Goal: Information Seeking & Learning: Learn about a topic

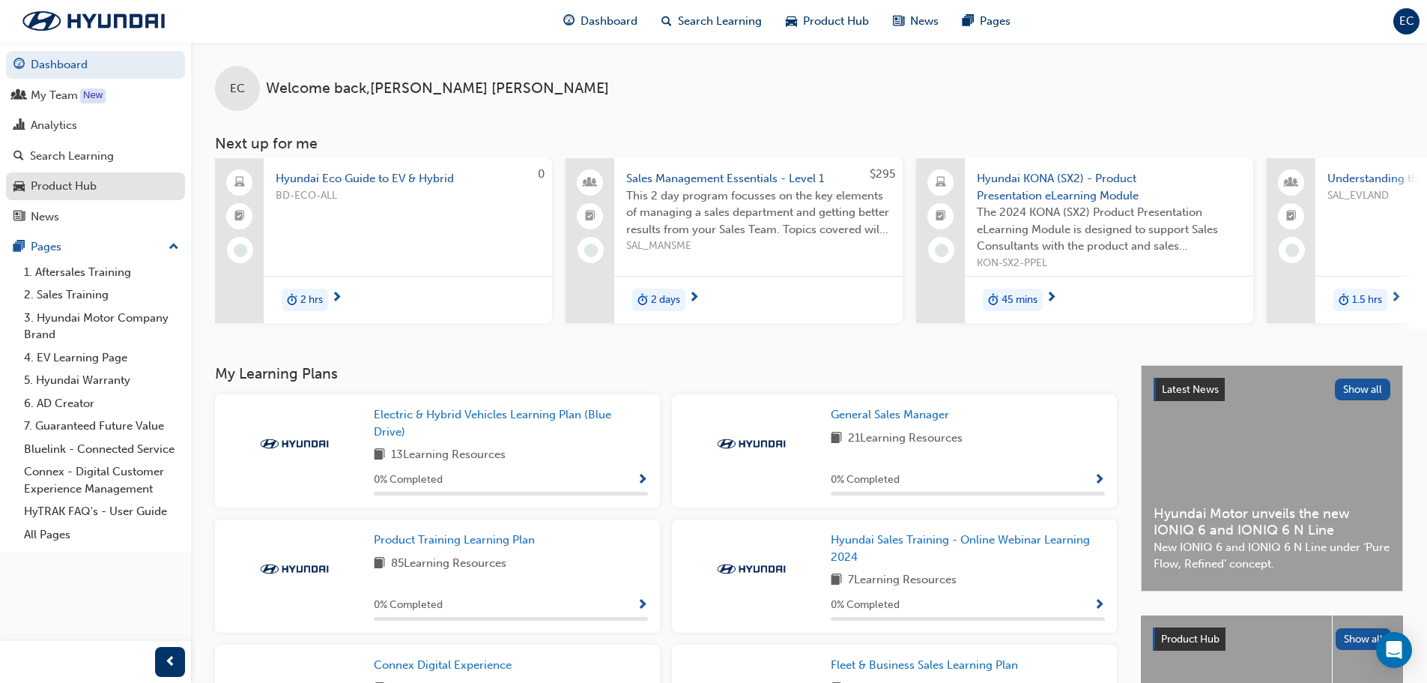
click at [106, 190] on div "Product Hub" at bounding box center [95, 186] width 164 height 19
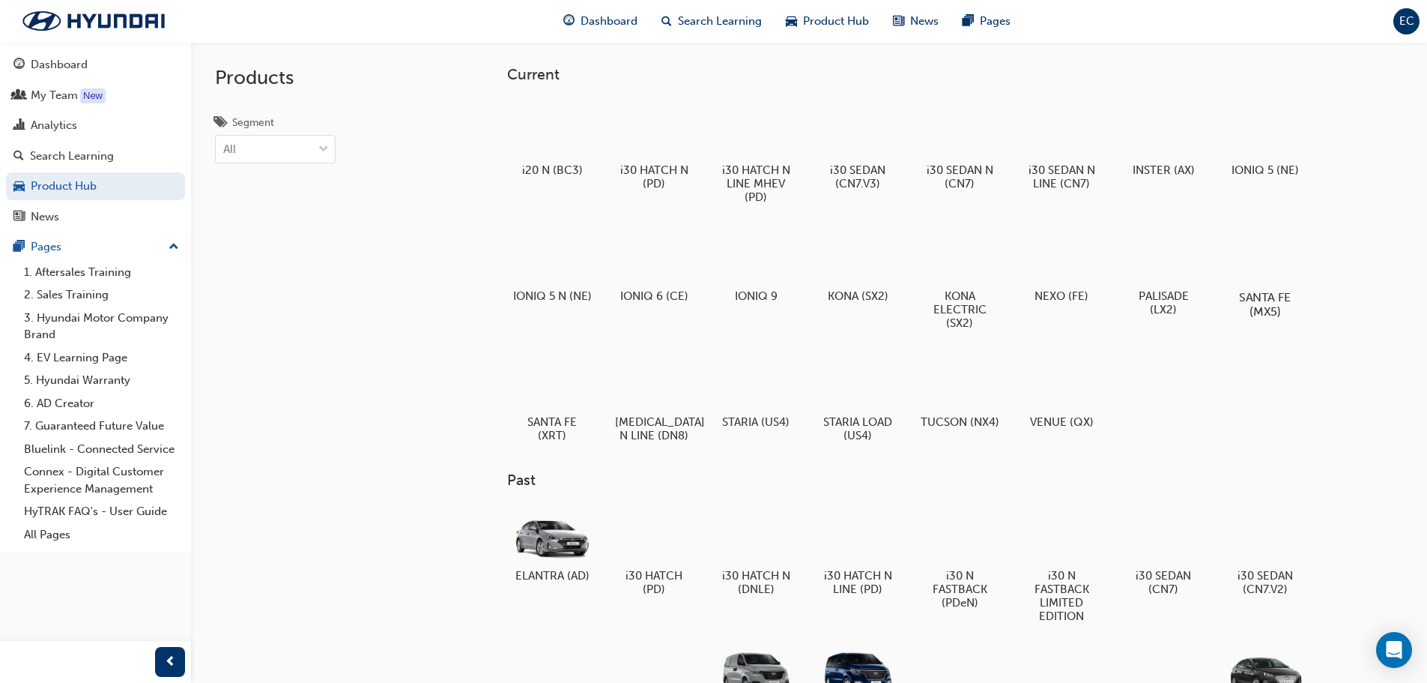
click at [1266, 311] on h5 "SANTA FE (MX5)" at bounding box center [1265, 304] width 83 height 28
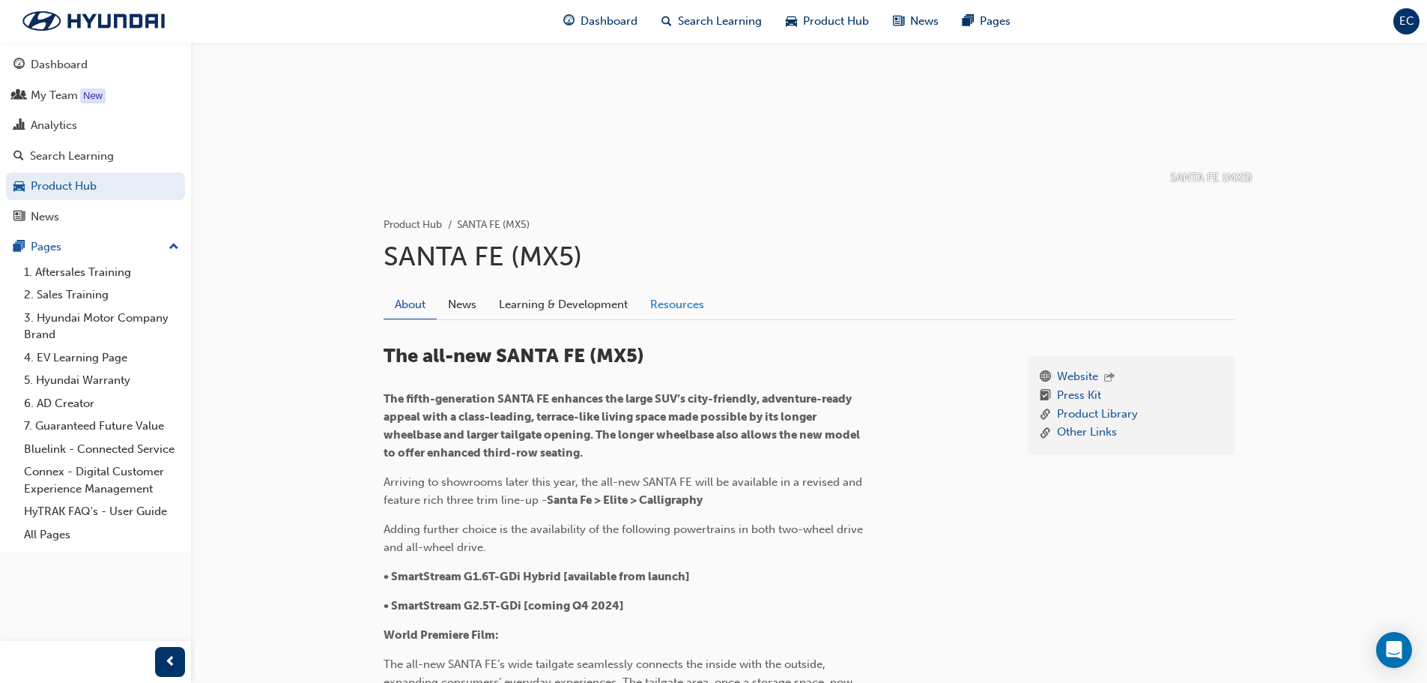
click at [665, 307] on link "Resources" at bounding box center [677, 304] width 76 height 28
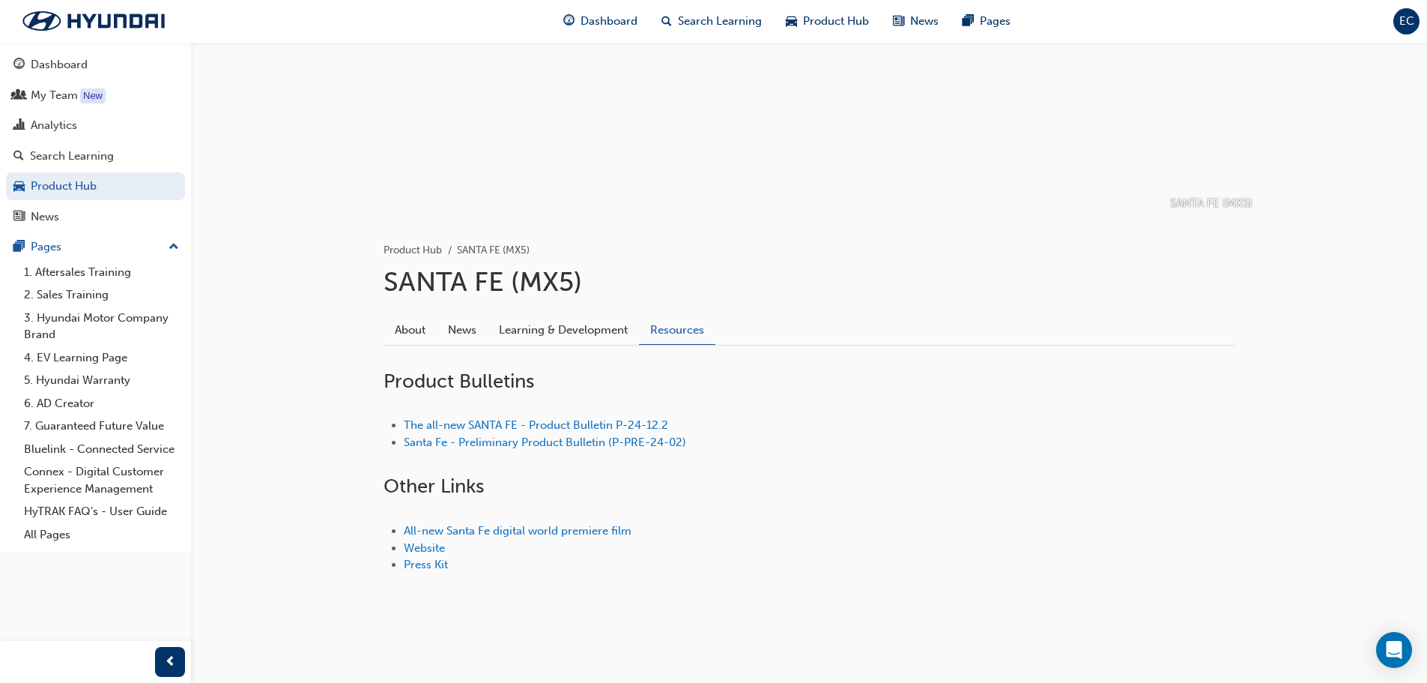
scroll to position [124, 0]
click at [94, 296] on link "2. Sales Training" at bounding box center [101, 294] width 167 height 23
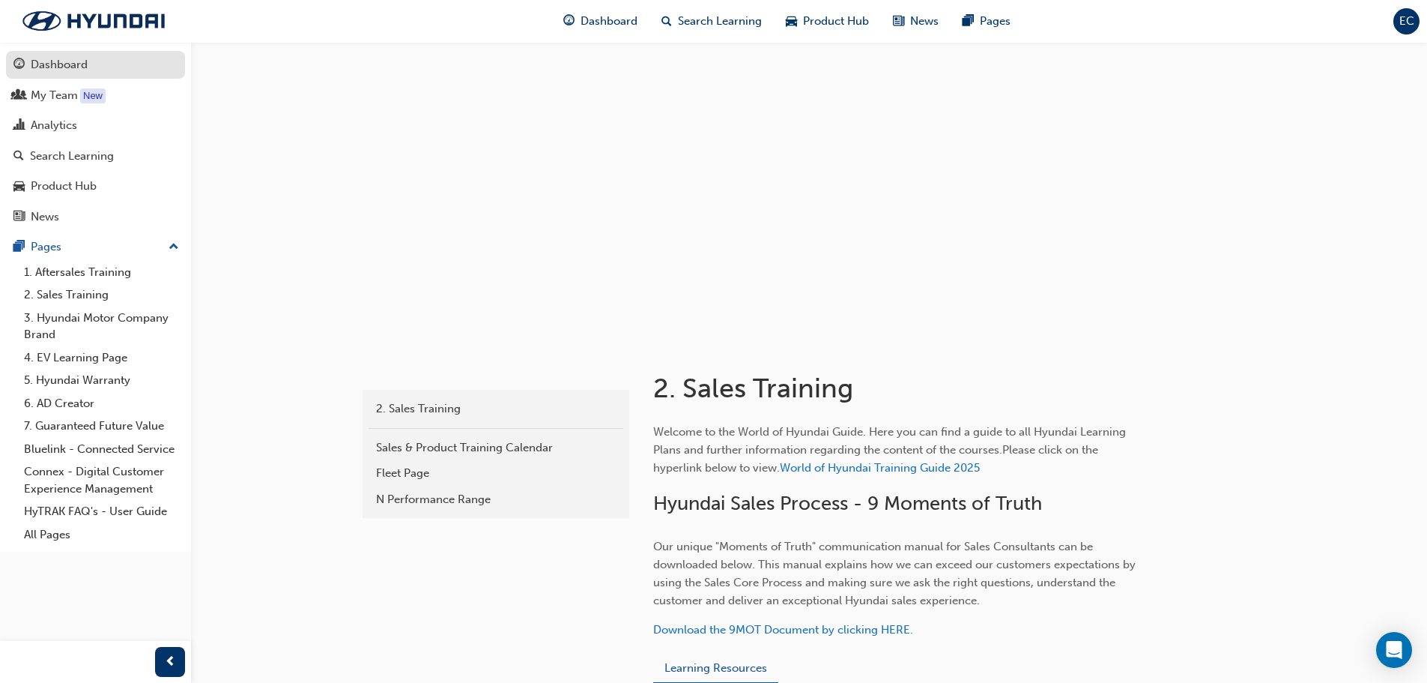
click at [76, 71] on div "Dashboard" at bounding box center [59, 64] width 57 height 17
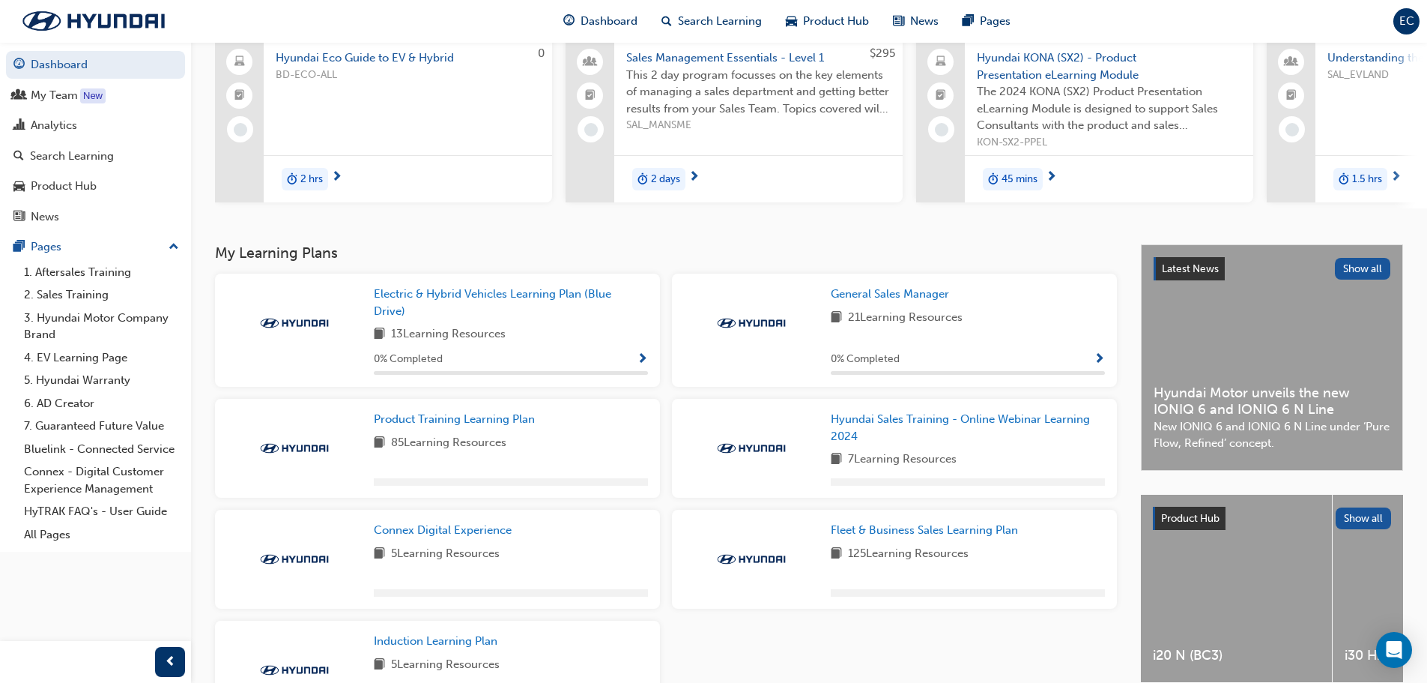
scroll to position [150, 0]
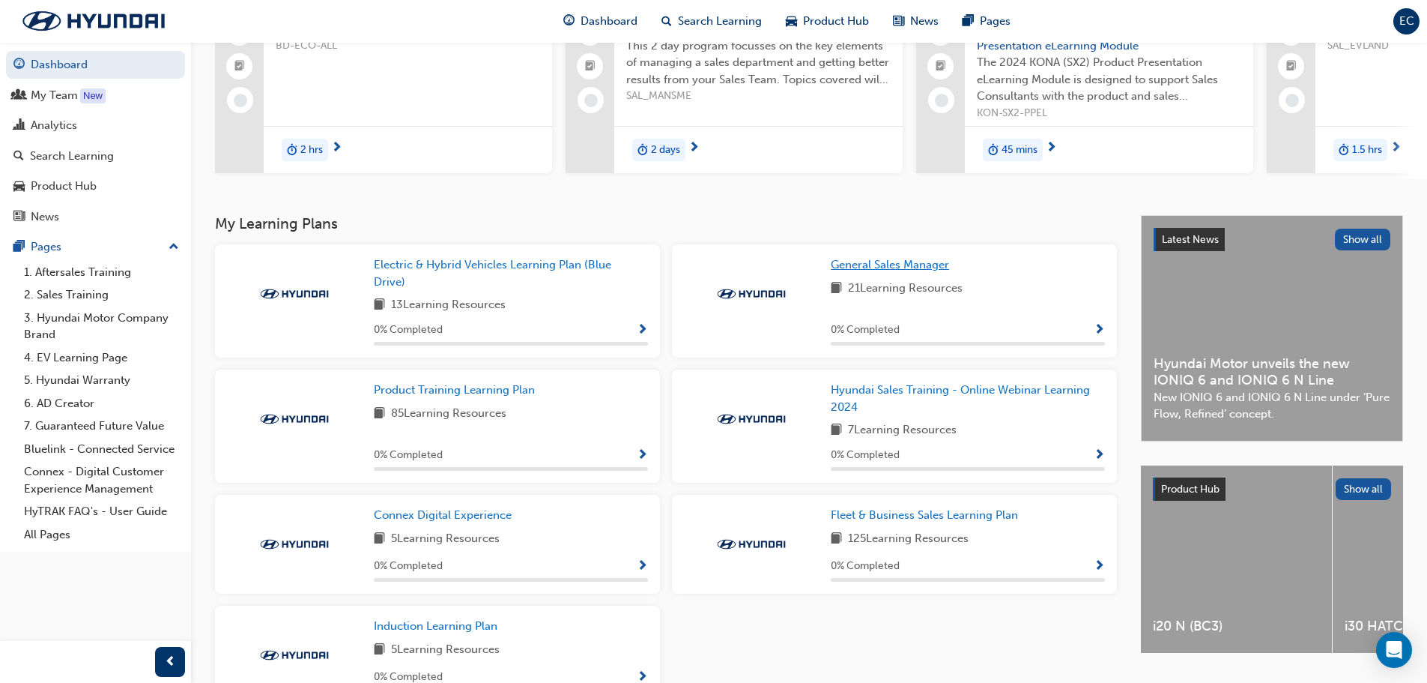
click at [914, 271] on span "General Sales Manager" at bounding box center [890, 264] width 118 height 13
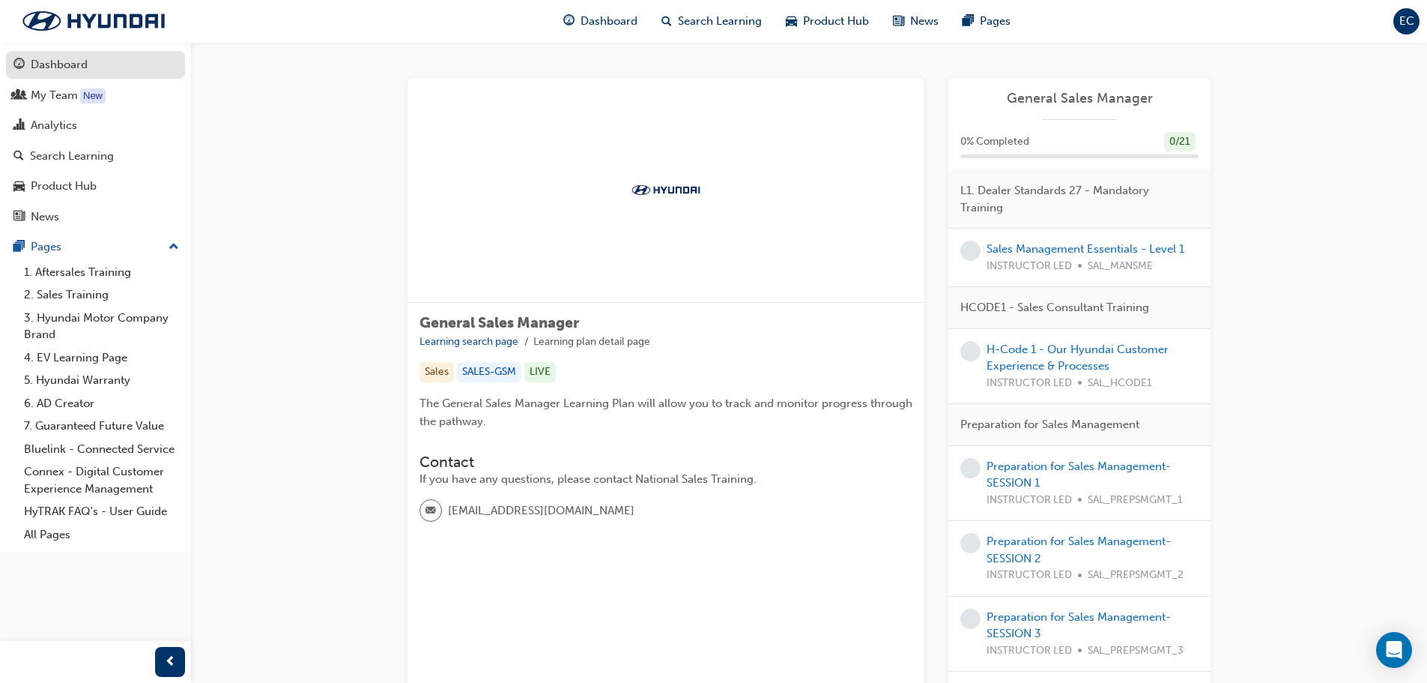
click at [81, 71] on div "Dashboard" at bounding box center [59, 64] width 57 height 17
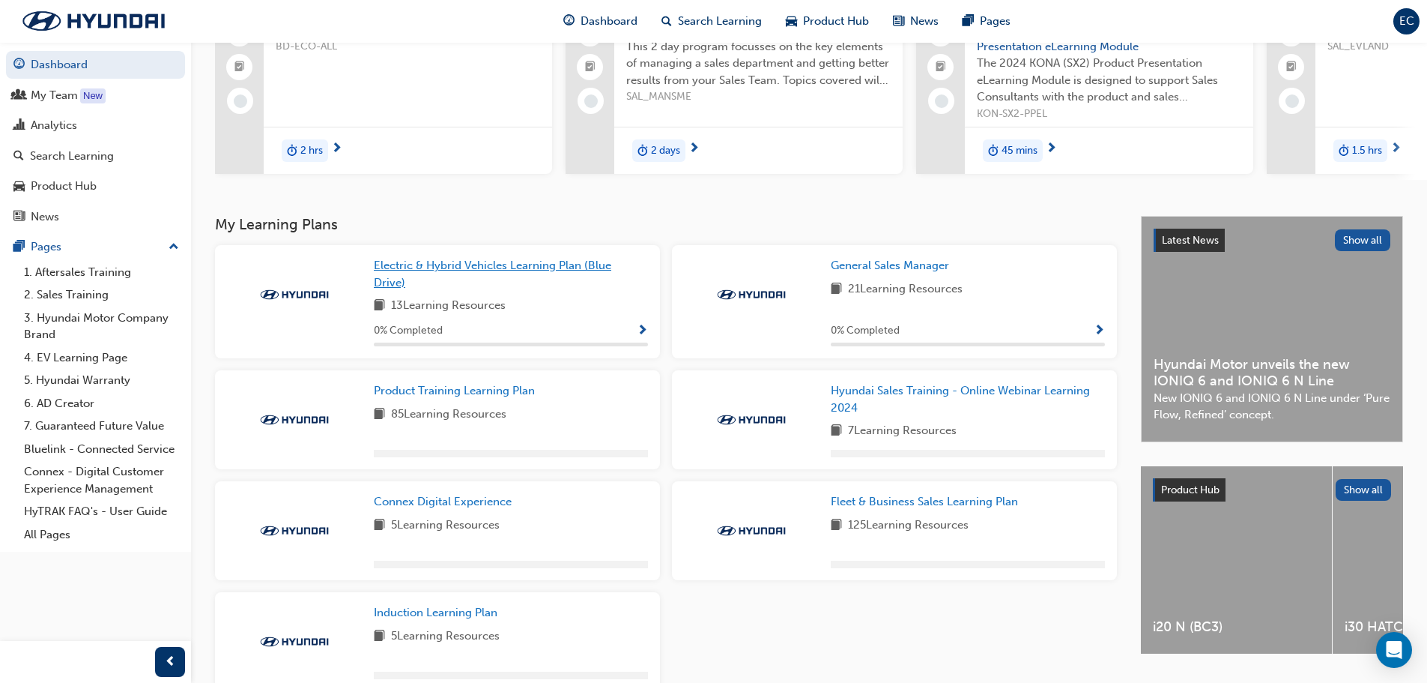
scroll to position [150, 0]
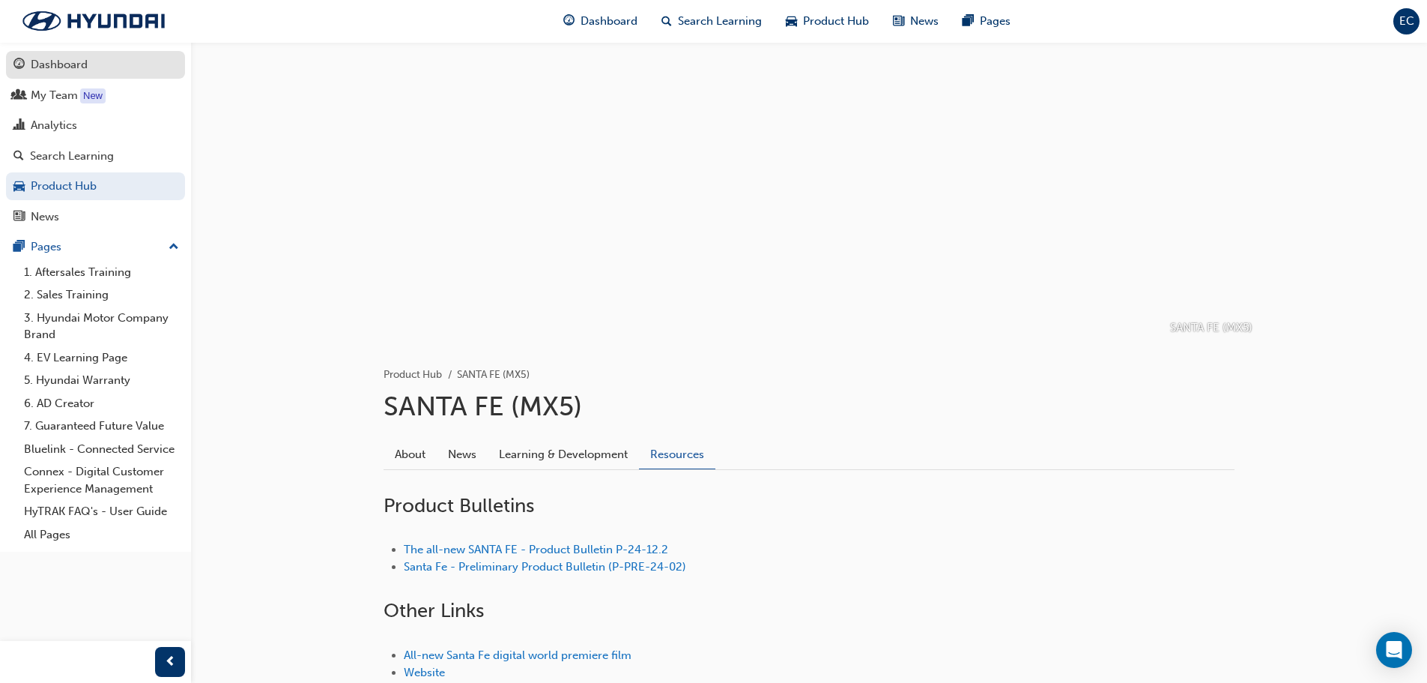
click at [61, 69] on div "Dashboard" at bounding box center [59, 64] width 57 height 17
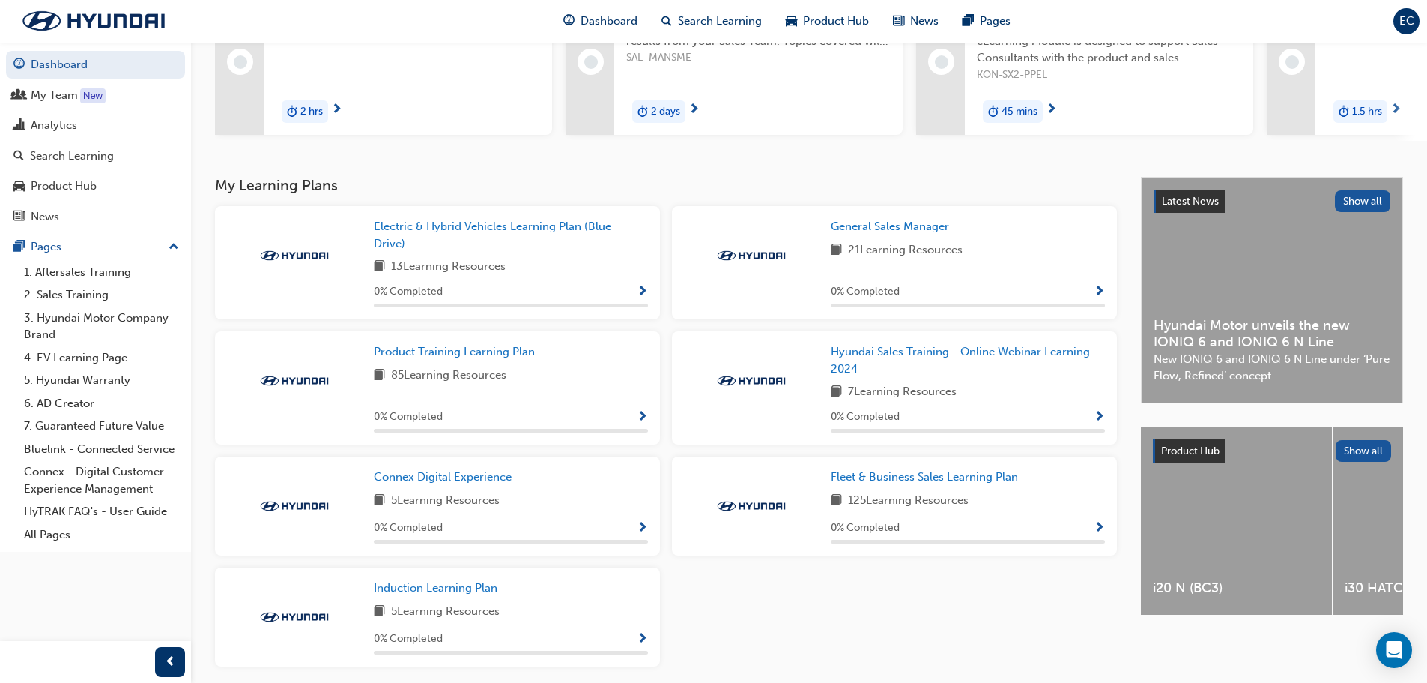
scroll to position [225, 0]
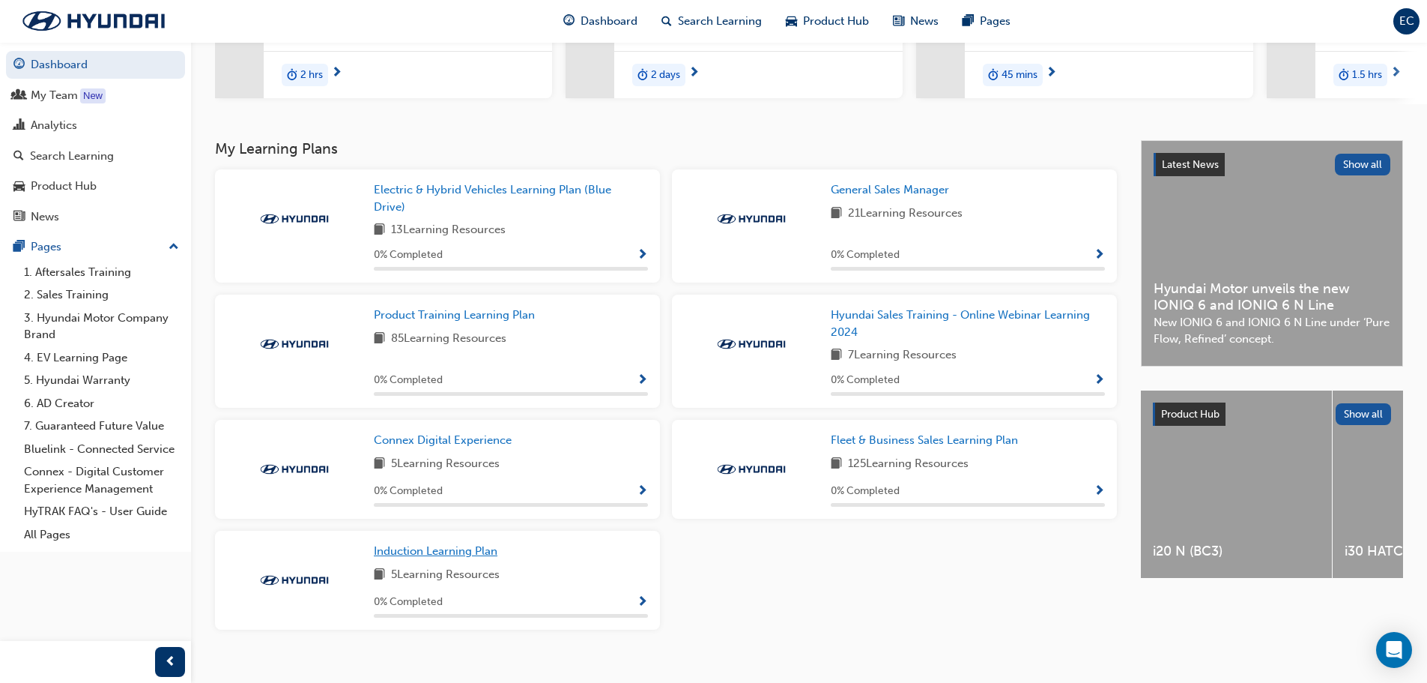
click at [469, 554] on span "Induction Learning Plan" at bounding box center [436, 550] width 124 height 13
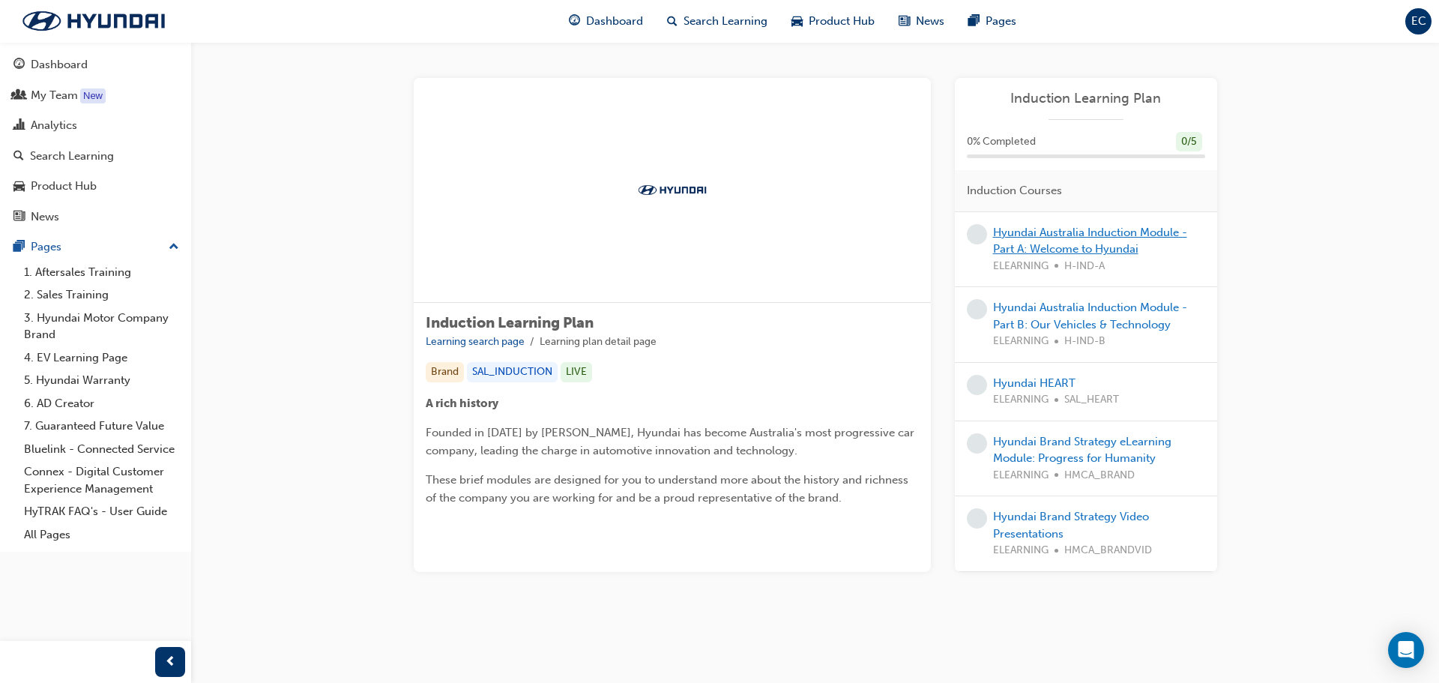
click at [1080, 235] on link "Hyundai Australia Induction Module - Part A: Welcome to Hyundai" at bounding box center [1090, 241] width 194 height 31
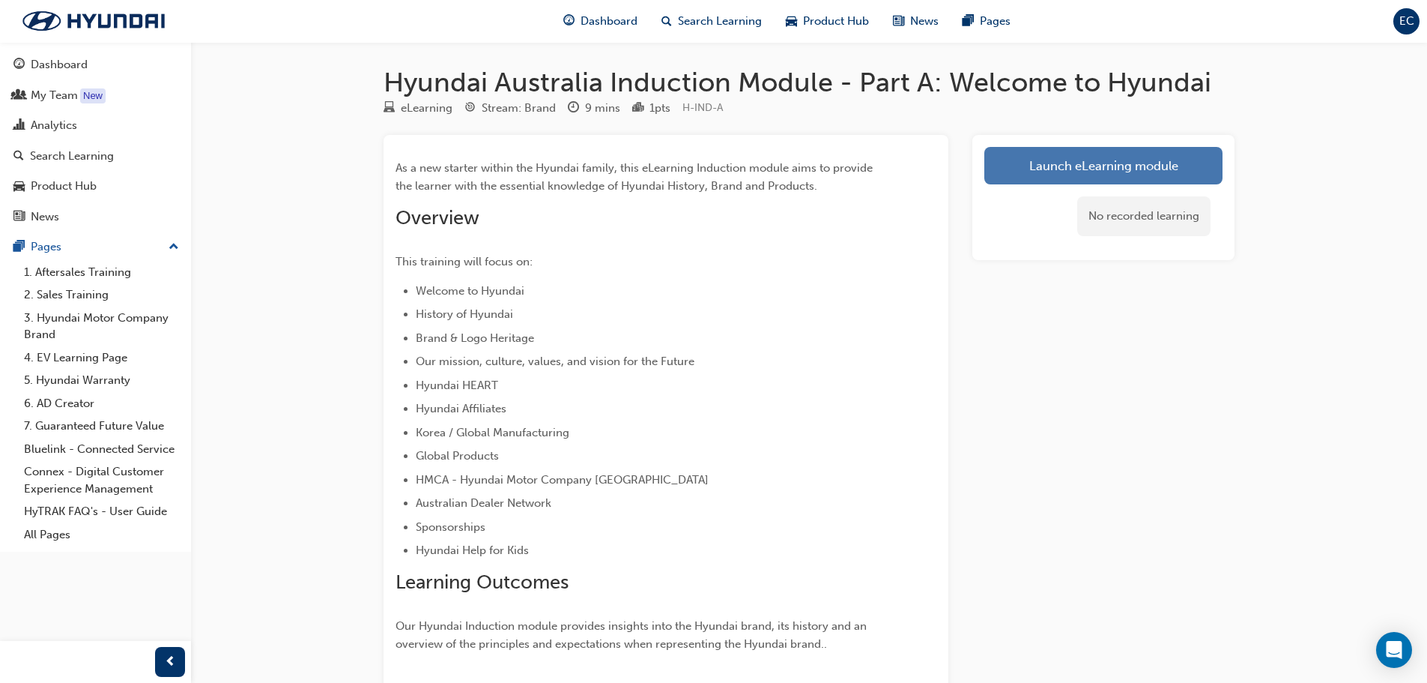
click at [1148, 166] on link "Launch eLearning module" at bounding box center [1104, 165] width 238 height 37
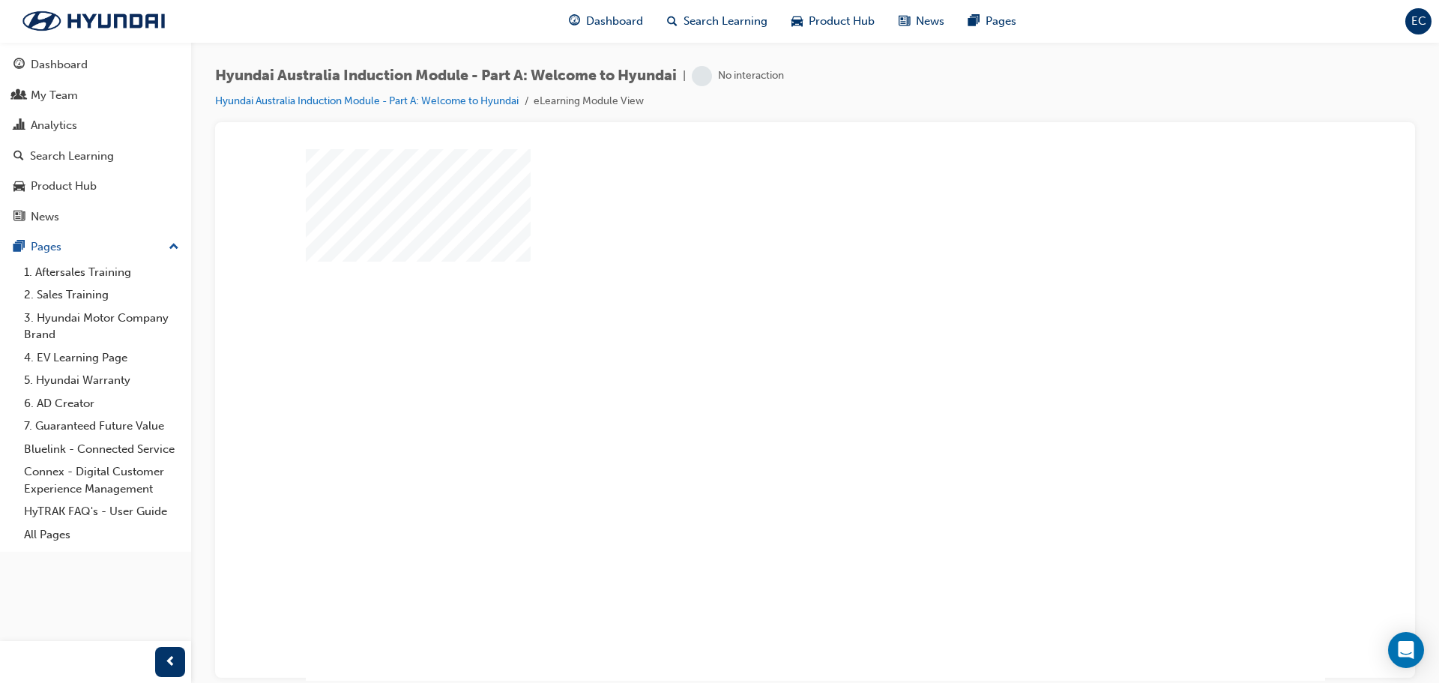
click at [772, 371] on div "play" at bounding box center [772, 371] width 0 height 0
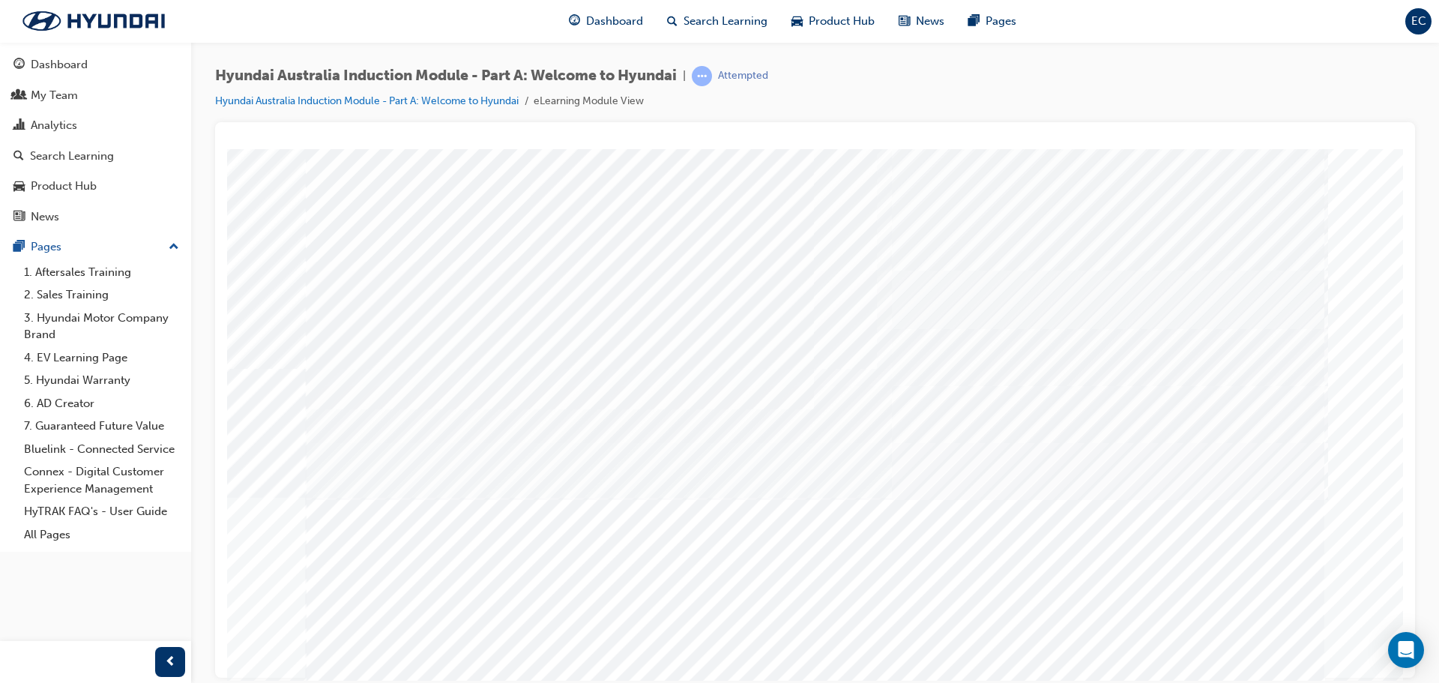
drag, startPoint x: 1214, startPoint y: 637, endPoint x: 1191, endPoint y: 656, distance: 30.3
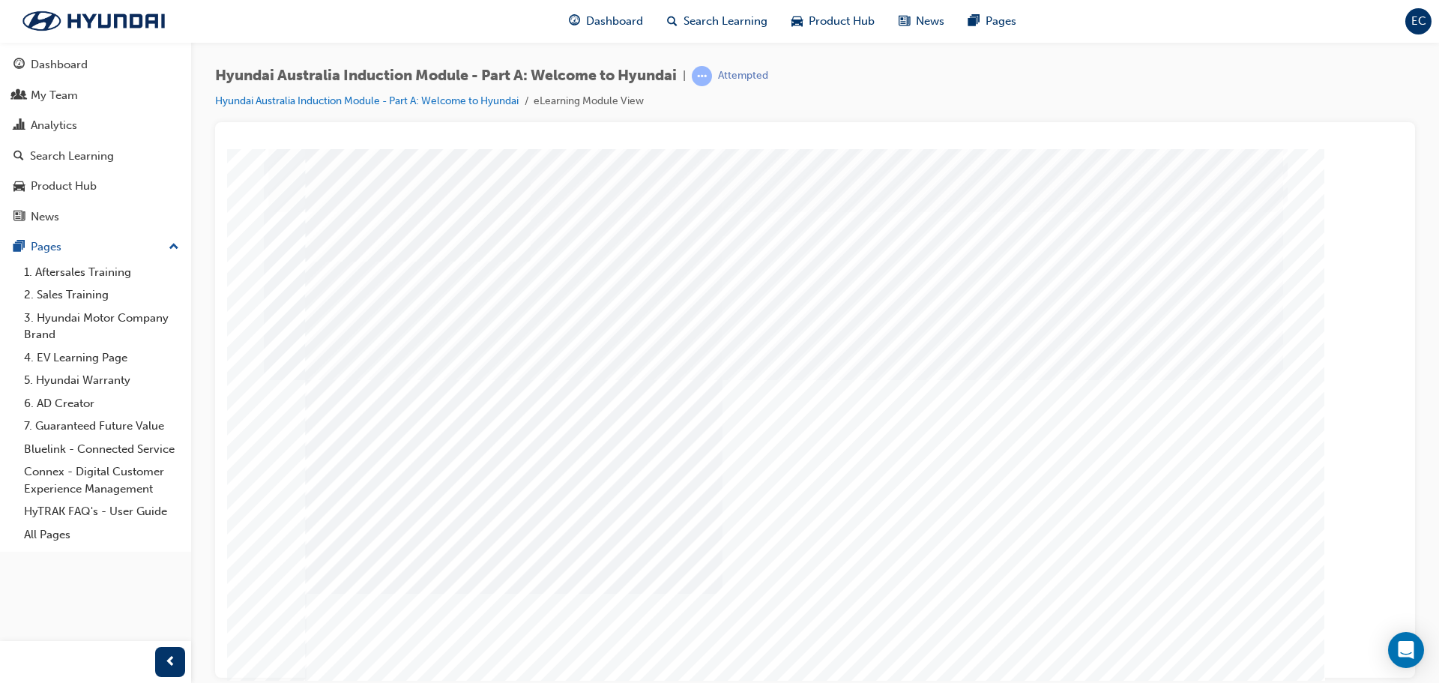
drag, startPoint x: 957, startPoint y: 243, endPoint x: 997, endPoint y: 310, distance: 78.3
drag, startPoint x: 1004, startPoint y: 331, endPoint x: 1030, endPoint y: 250, distance: 85.6
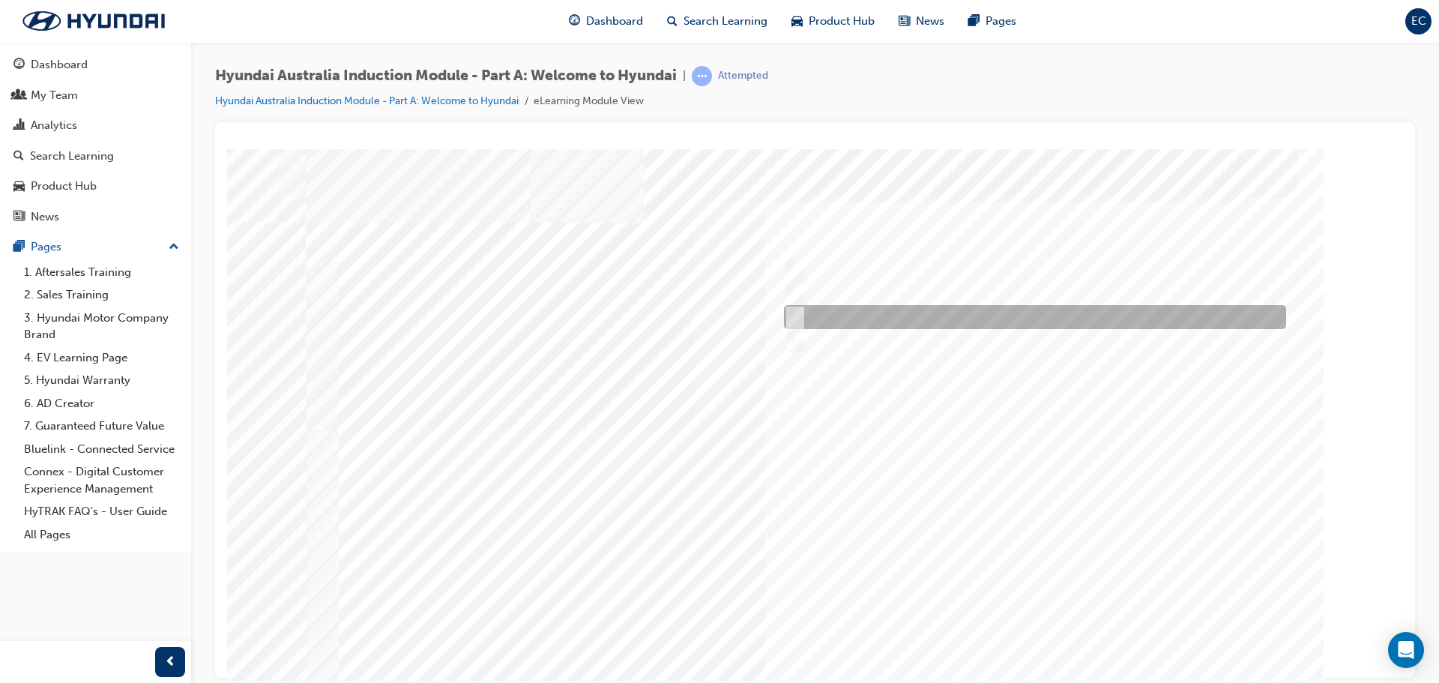
click at [805, 306] on div at bounding box center [1031, 317] width 502 height 24
radio input "true"
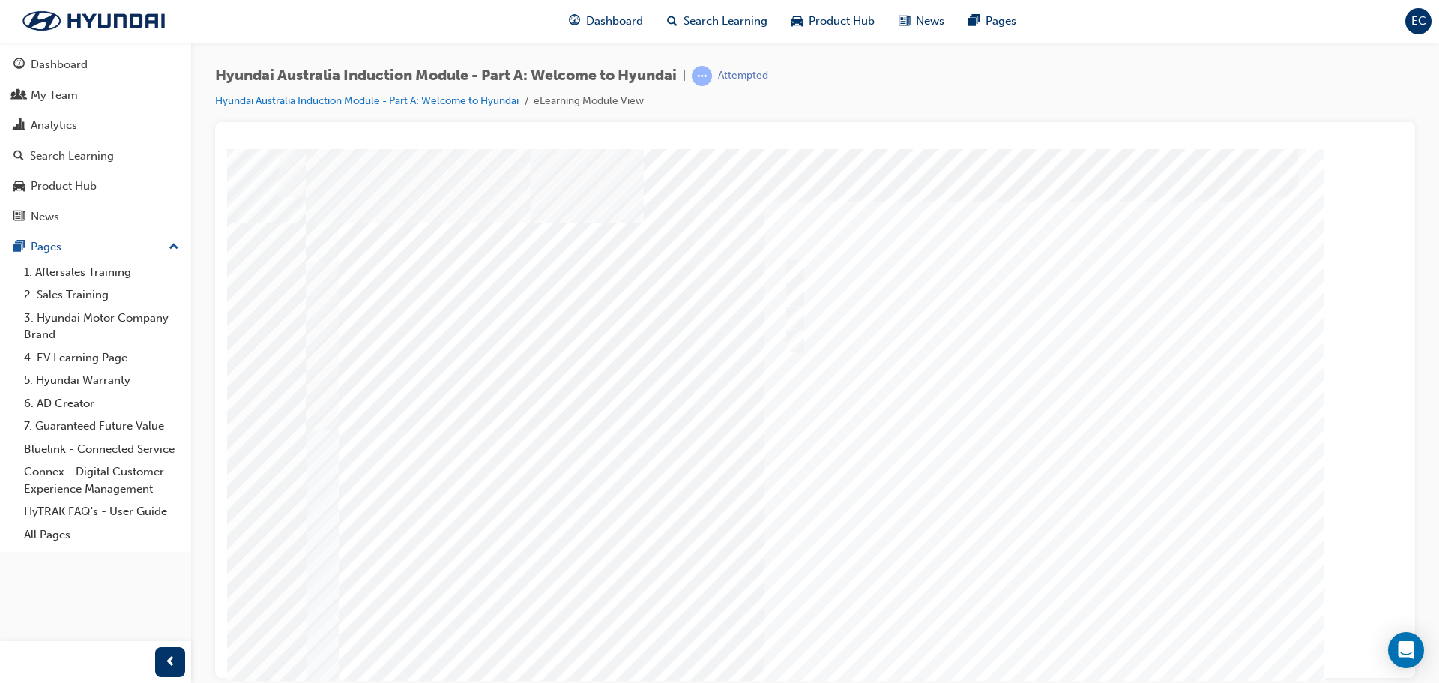
drag, startPoint x: 1065, startPoint y: 305, endPoint x: 1050, endPoint y: 225, distance: 81.7
click at [1050, 225] on div "Quiz_Q_2" at bounding box center [815, 417] width 1019 height 539
click at [877, 231] on div "Quiz_Q_2" at bounding box center [815, 417] width 1019 height 539
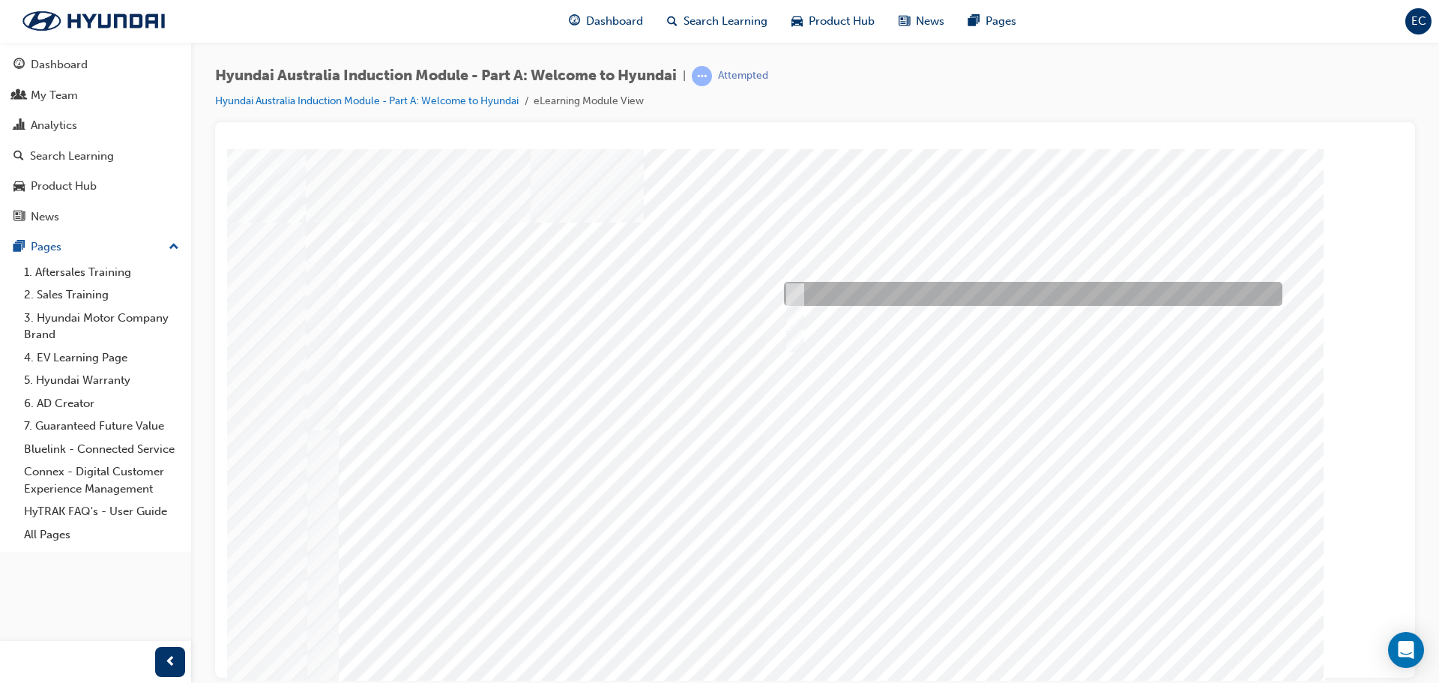
click at [802, 292] on div at bounding box center [1029, 294] width 498 height 24
radio input "true"
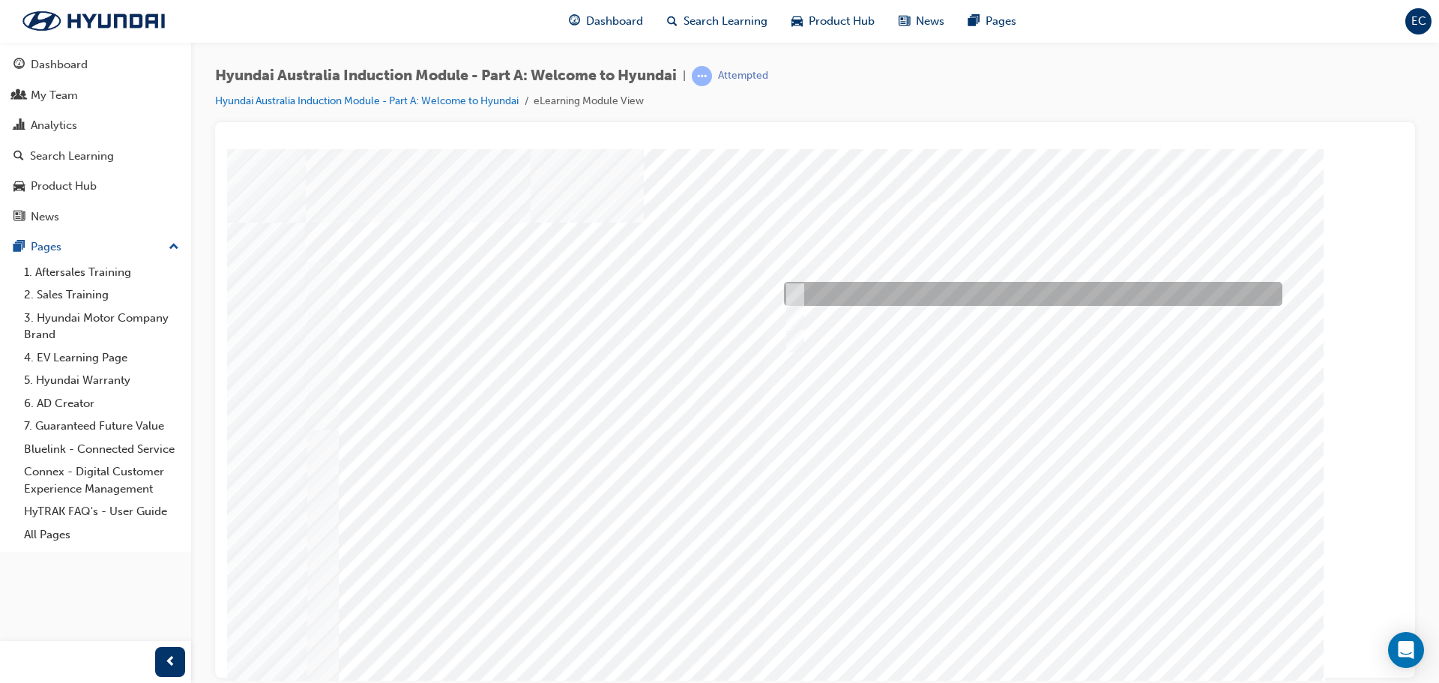
click at [802, 292] on div at bounding box center [1029, 294] width 498 height 24
checkbox input "true"
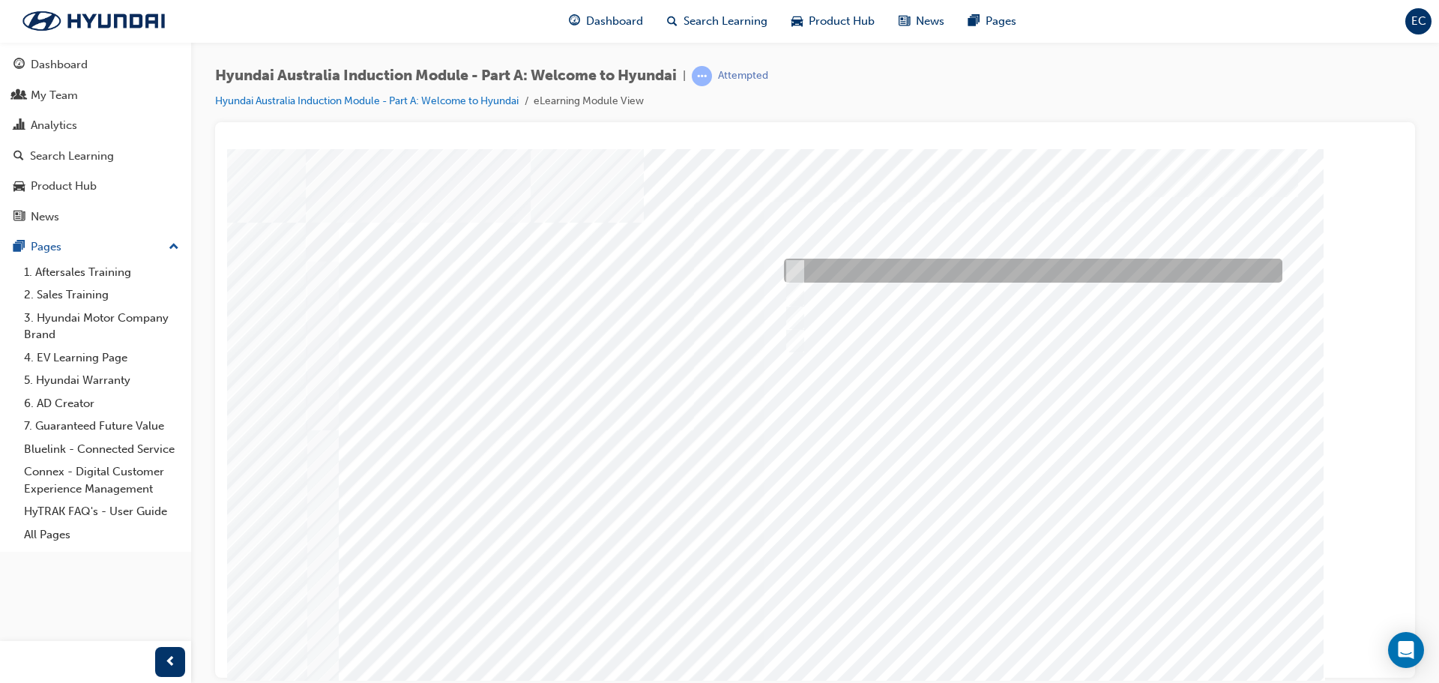
click at [794, 267] on input "A company representative" at bounding box center [791, 270] width 16 height 16
checkbox input "true"
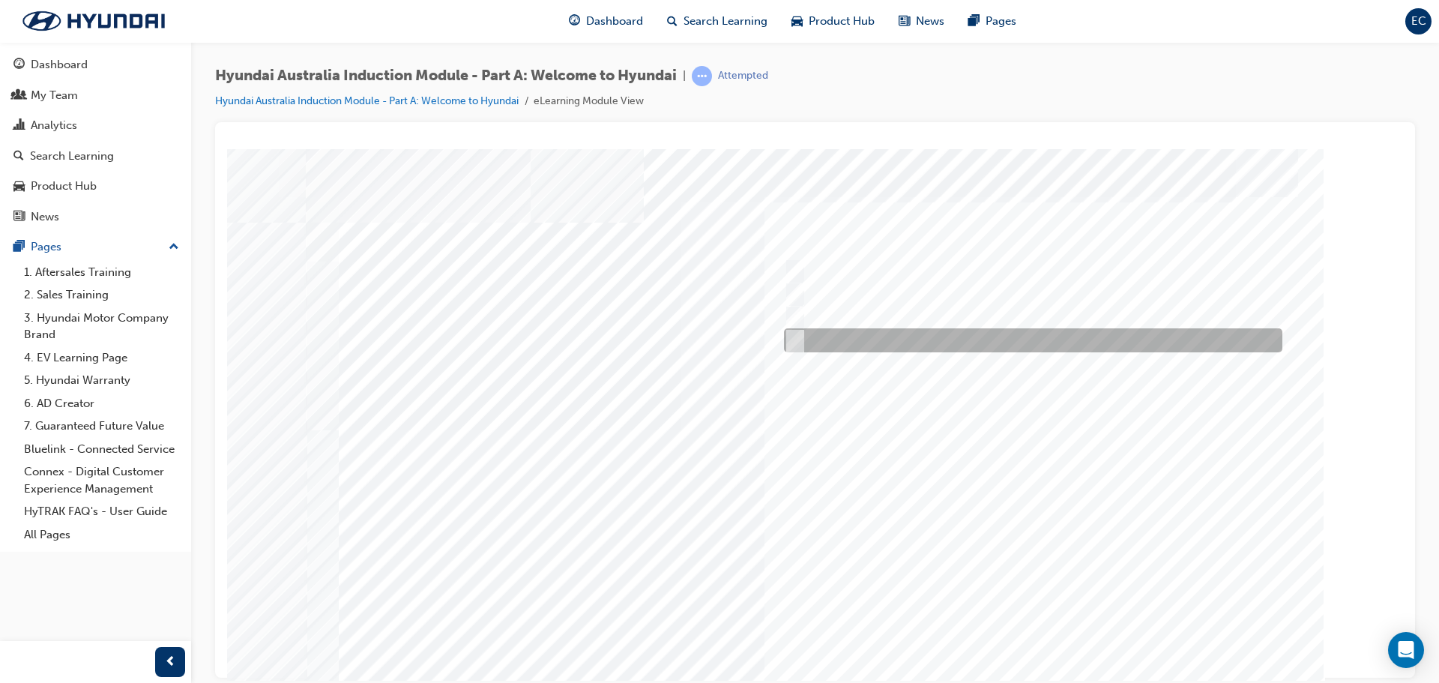
click at [808, 342] on div at bounding box center [1029, 340] width 498 height 24
checkbox input "true"
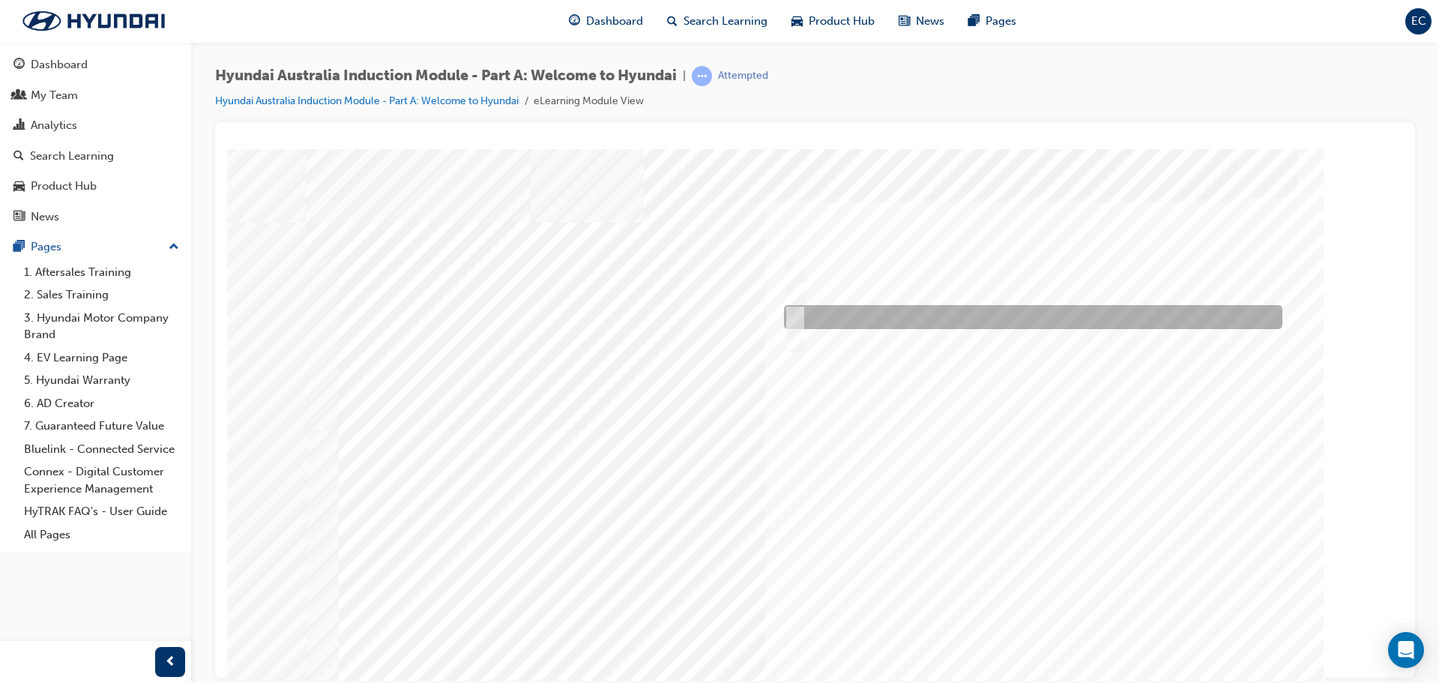
click at [808, 318] on div at bounding box center [1029, 317] width 498 height 24
checkbox input "true"
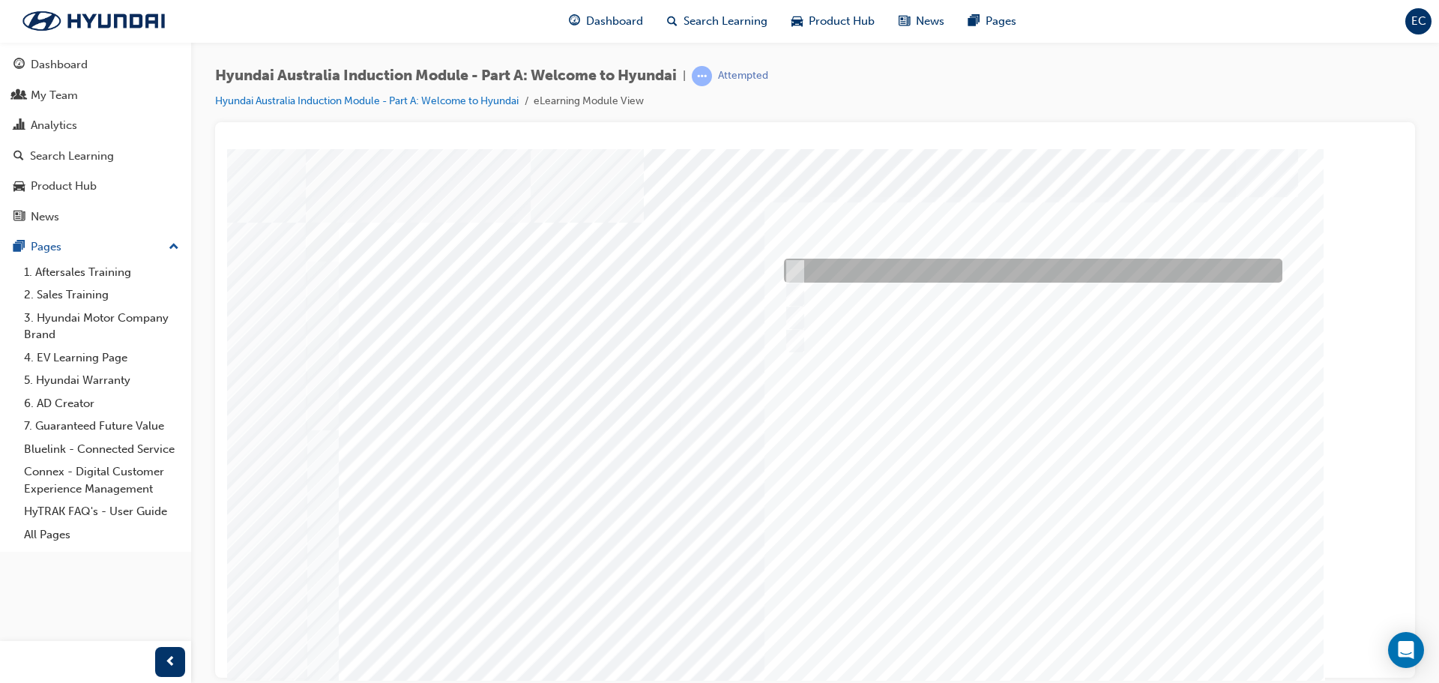
click at [806, 261] on div at bounding box center [1029, 271] width 498 height 24
checkbox input "true"
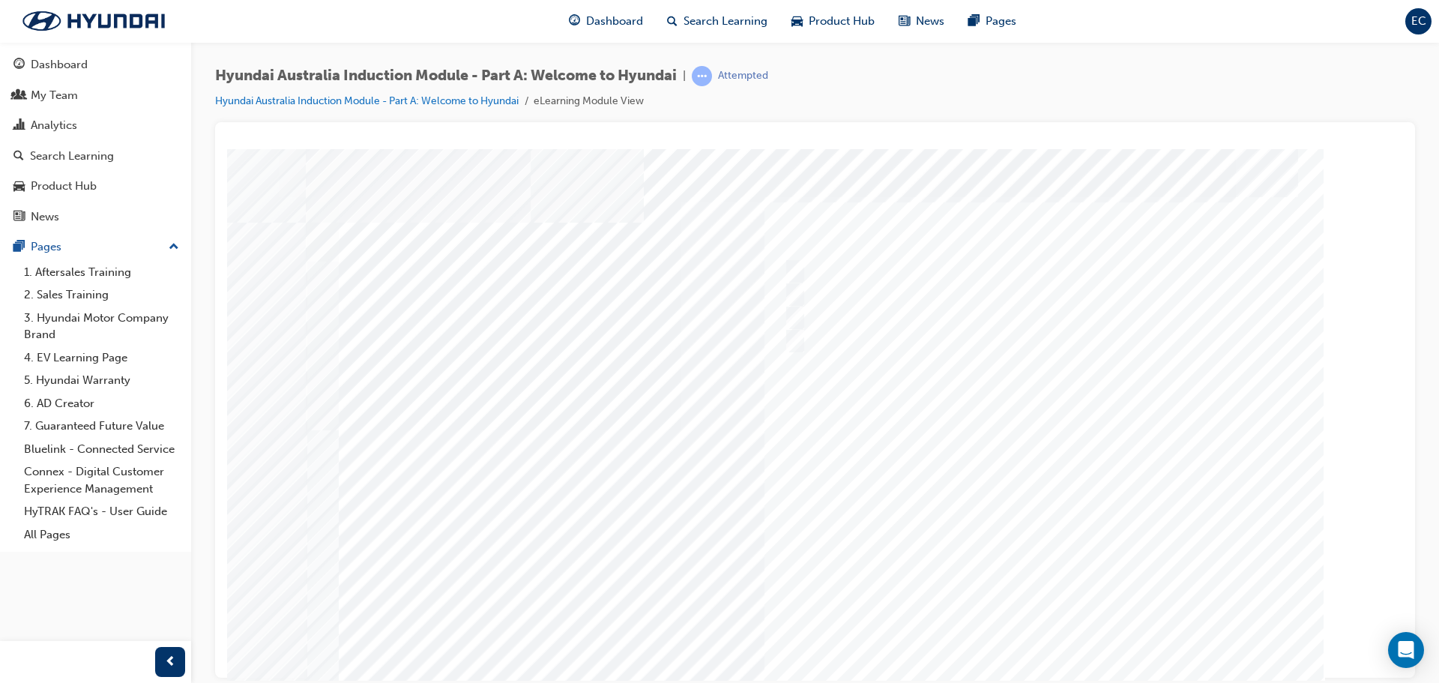
click at [1012, 613] on div at bounding box center [809, 417] width 1019 height 539
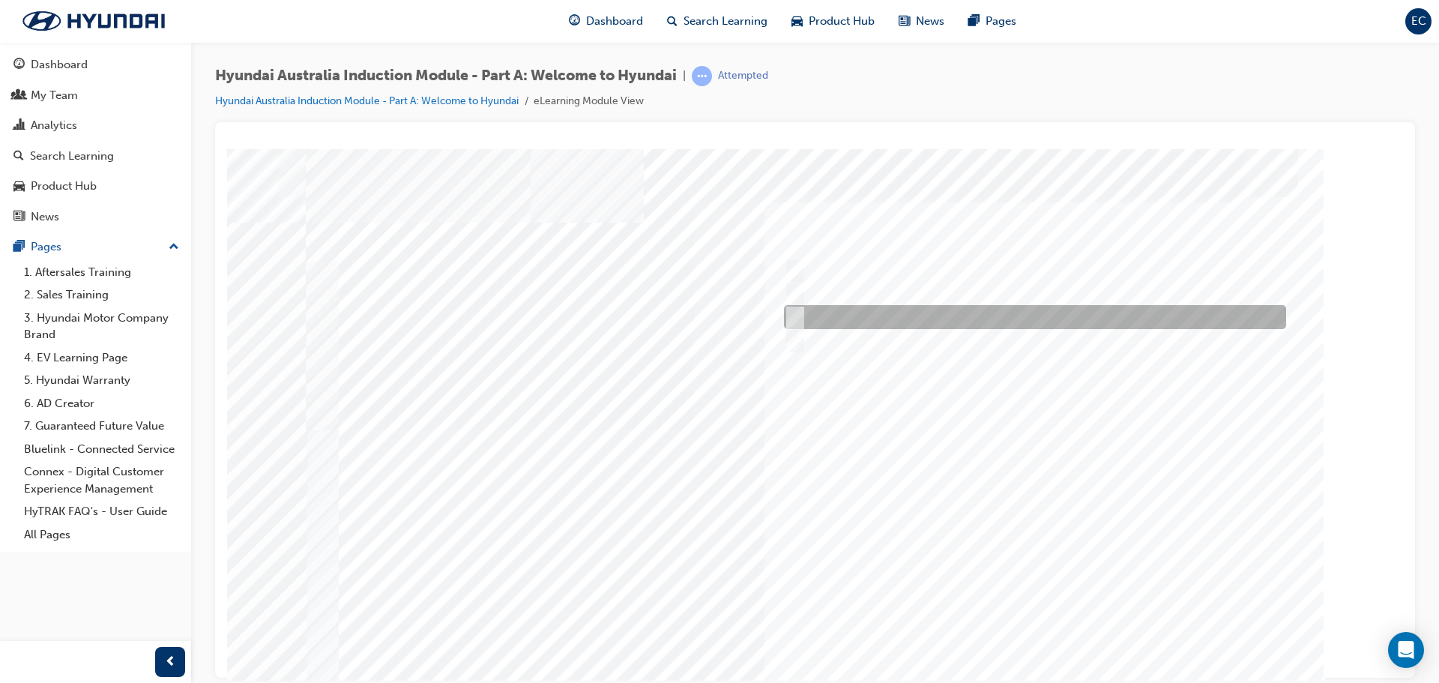
click at [796, 312] on input "1967" at bounding box center [792, 317] width 16 height 16
radio input "true"
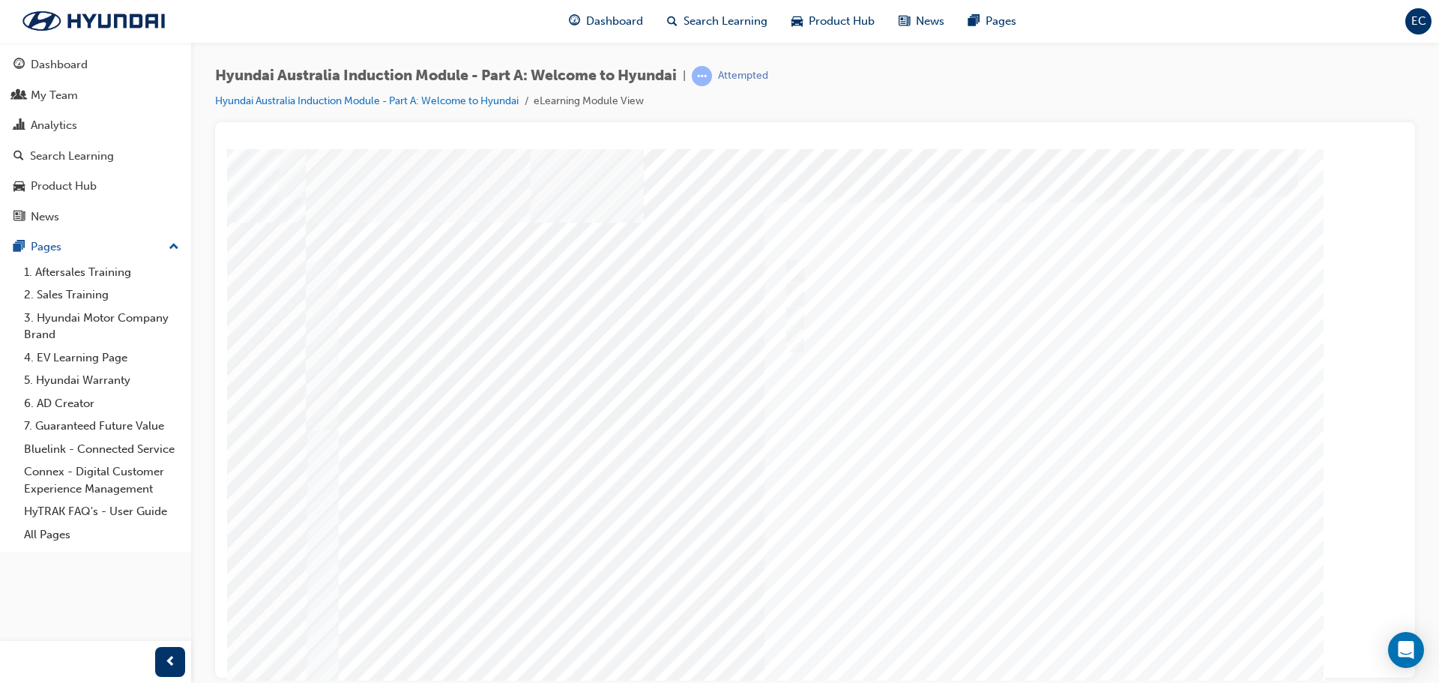
click at [1041, 644] on div at bounding box center [815, 435] width 1019 height 539
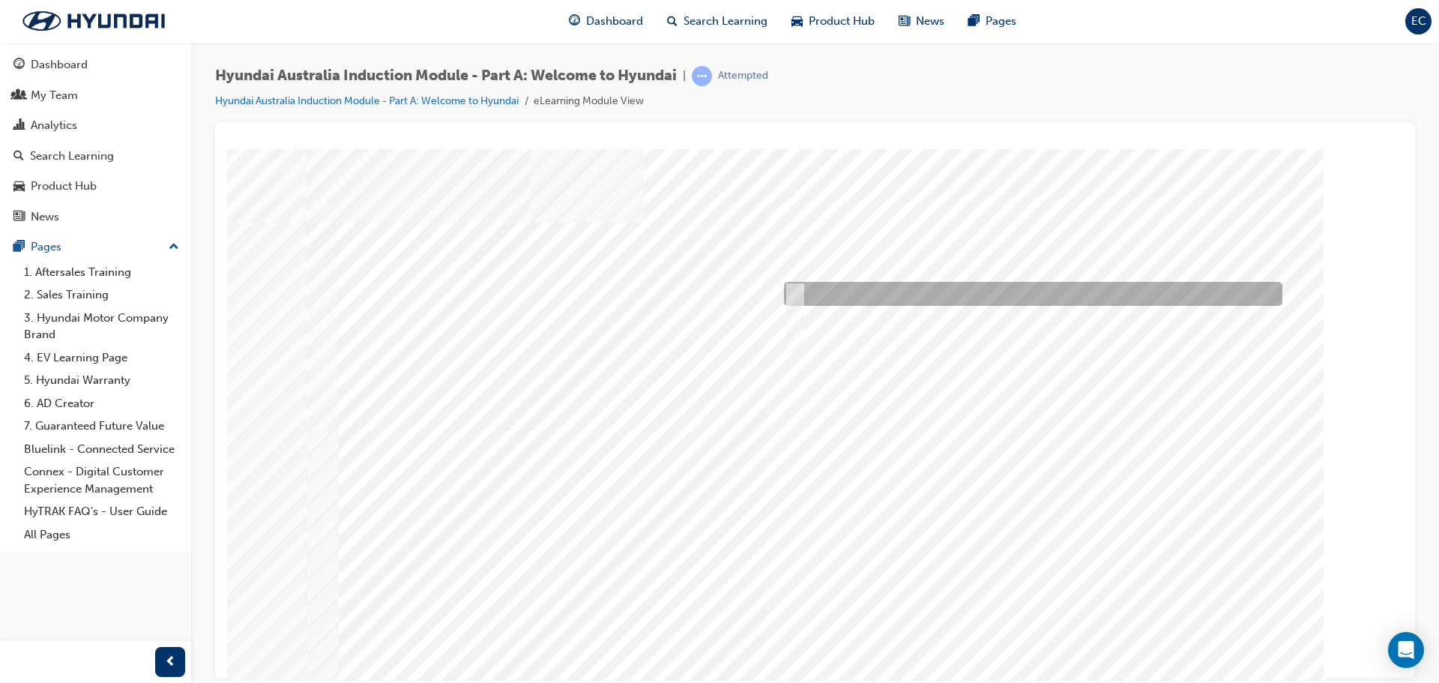
click at [792, 293] on input "Ulsan Plant, South Korea" at bounding box center [792, 293] width 16 height 16
radio input "true"
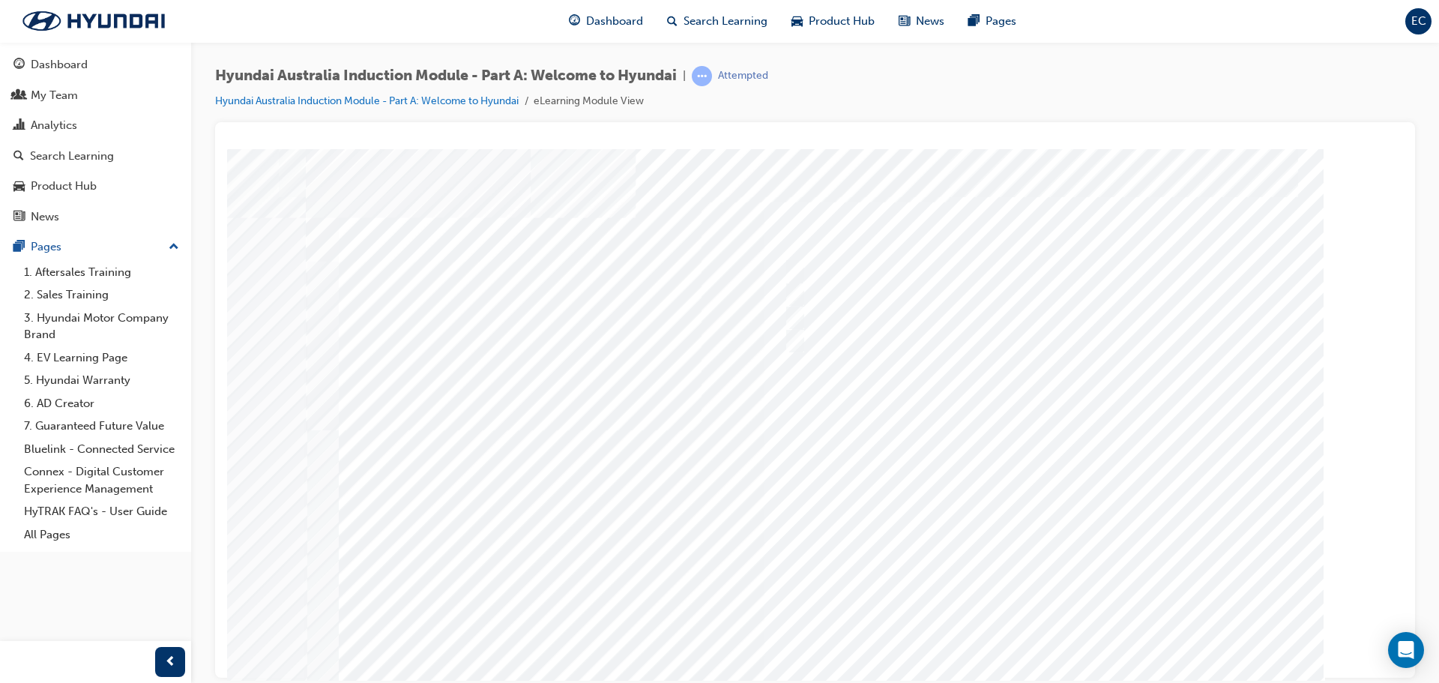
click at [1037, 612] on div at bounding box center [809, 417] width 1019 height 539
click at [799, 267] on div at bounding box center [815, 417] width 1019 height 539
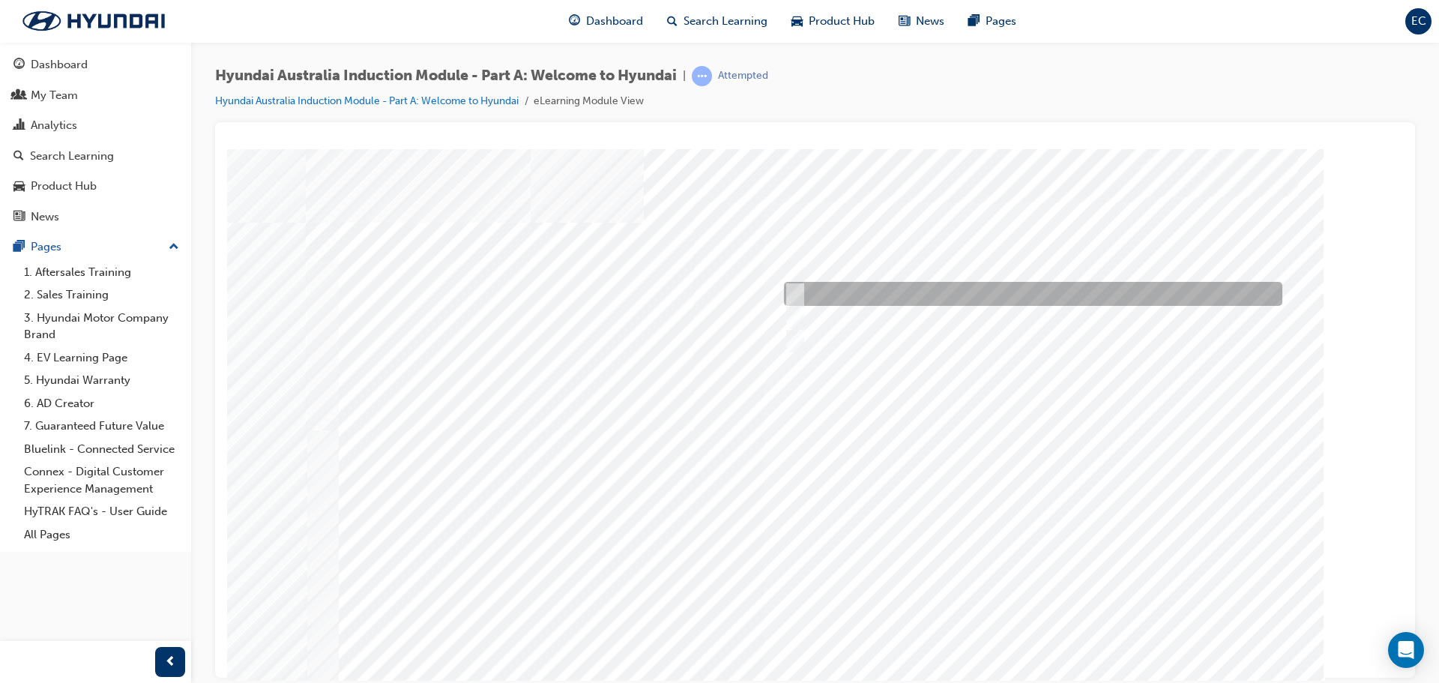
click at [795, 288] on input "A satisfied customer" at bounding box center [791, 293] width 16 height 16
checkbox input "true"
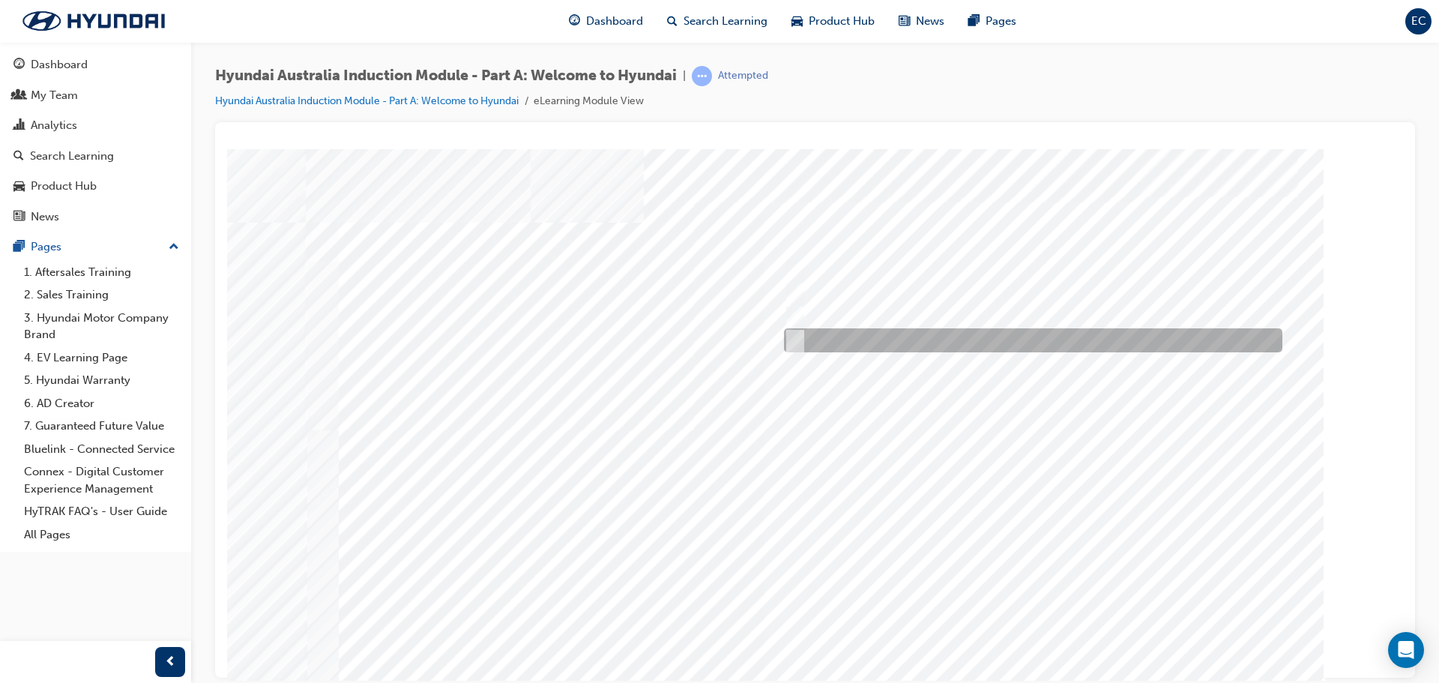
click at [805, 331] on div at bounding box center [1029, 340] width 498 height 24
drag, startPoint x: 794, startPoint y: 341, endPoint x: 794, endPoint y: 282, distance: 58.4
click at [794, 340] on input "Global expansion" at bounding box center [791, 340] width 16 height 16
checkbox input "false"
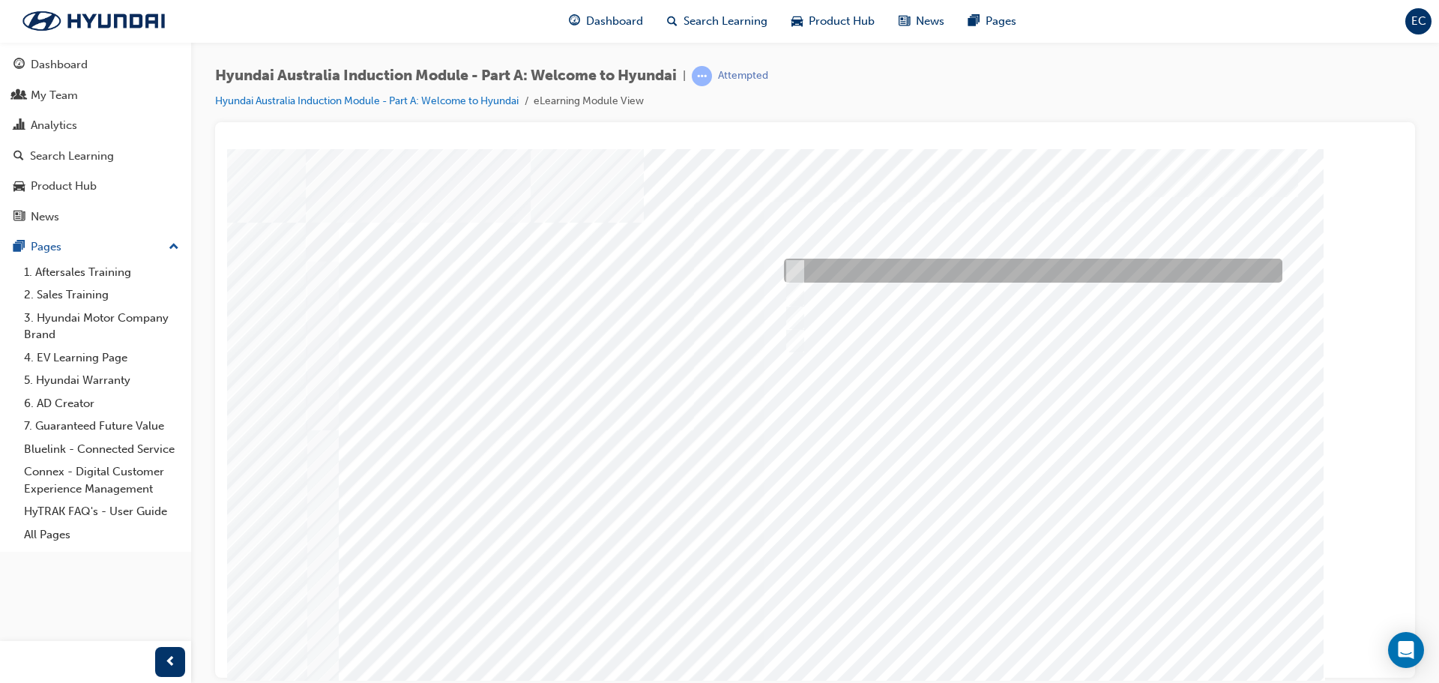
click at [797, 262] on input "A company representative" at bounding box center [791, 270] width 16 height 16
checkbox input "true"
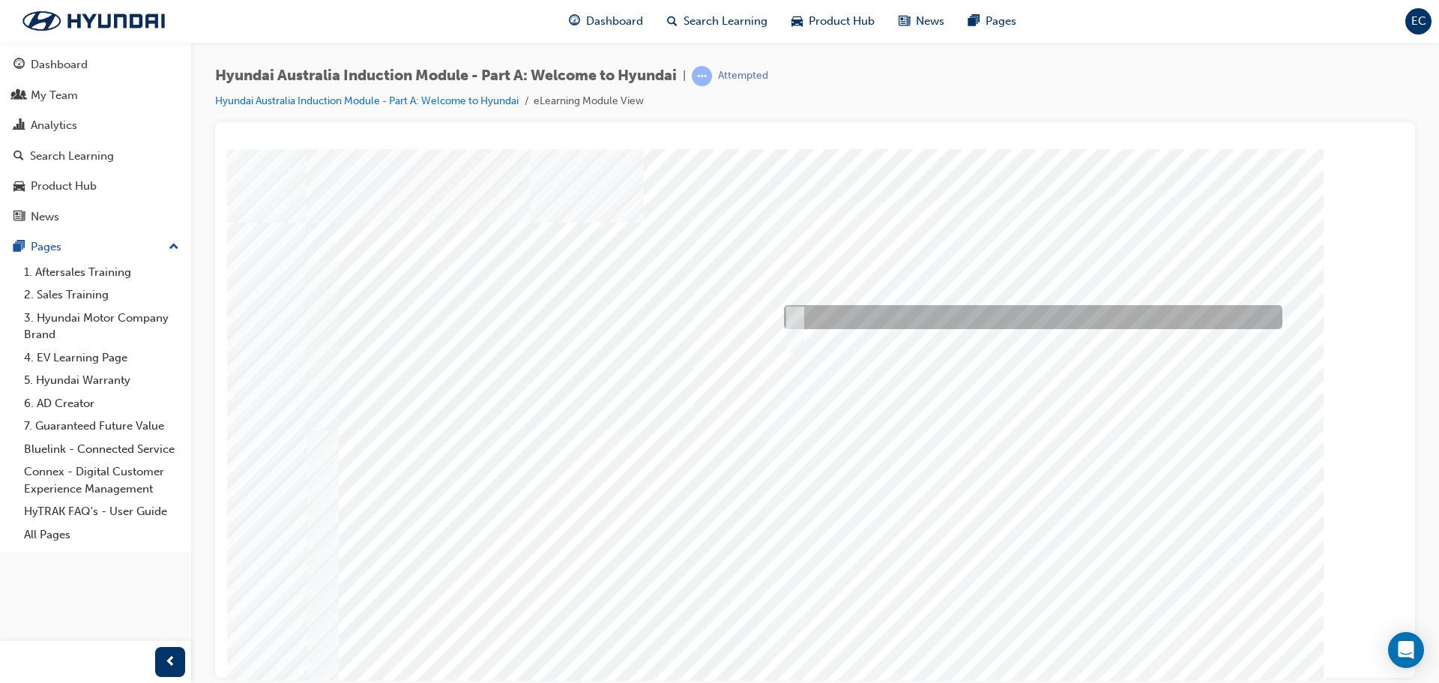
click at [805, 318] on div at bounding box center [1029, 317] width 498 height 24
checkbox input "true"
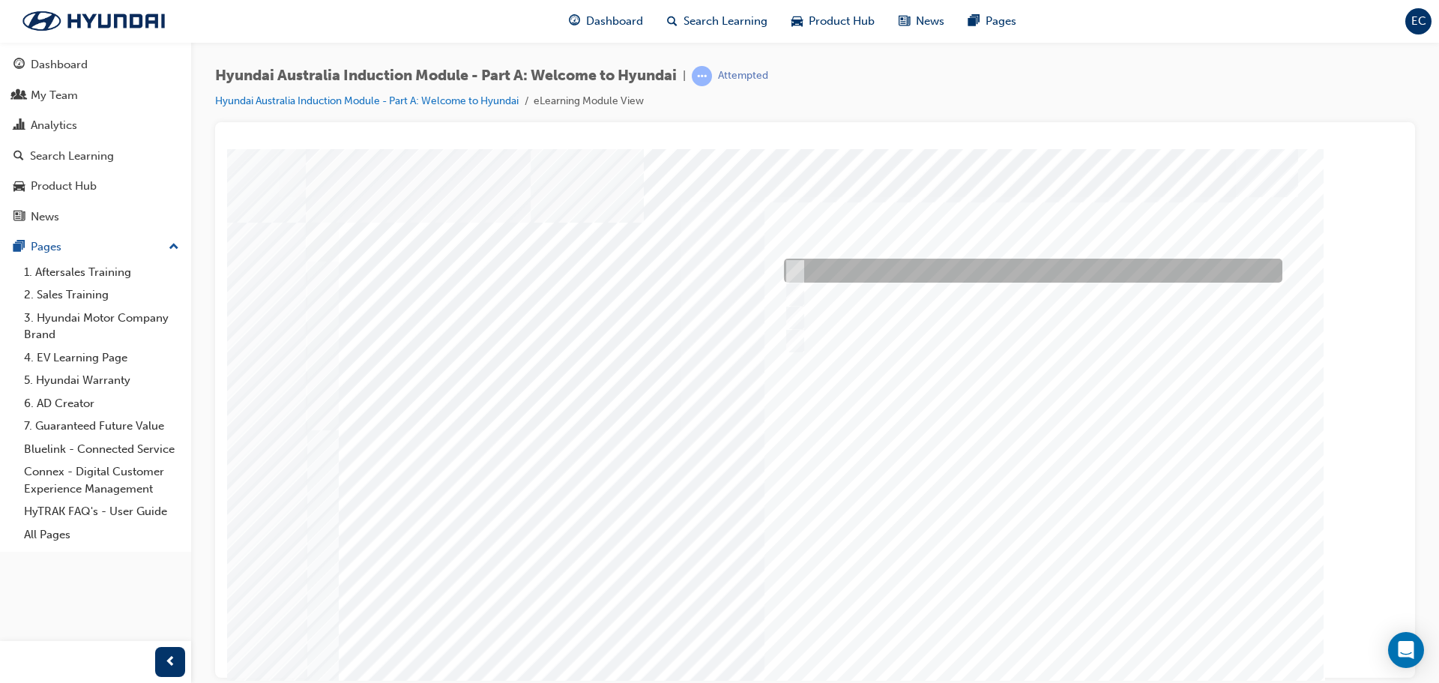
click at [786, 260] on div at bounding box center [1029, 271] width 498 height 24
checkbox input "true"
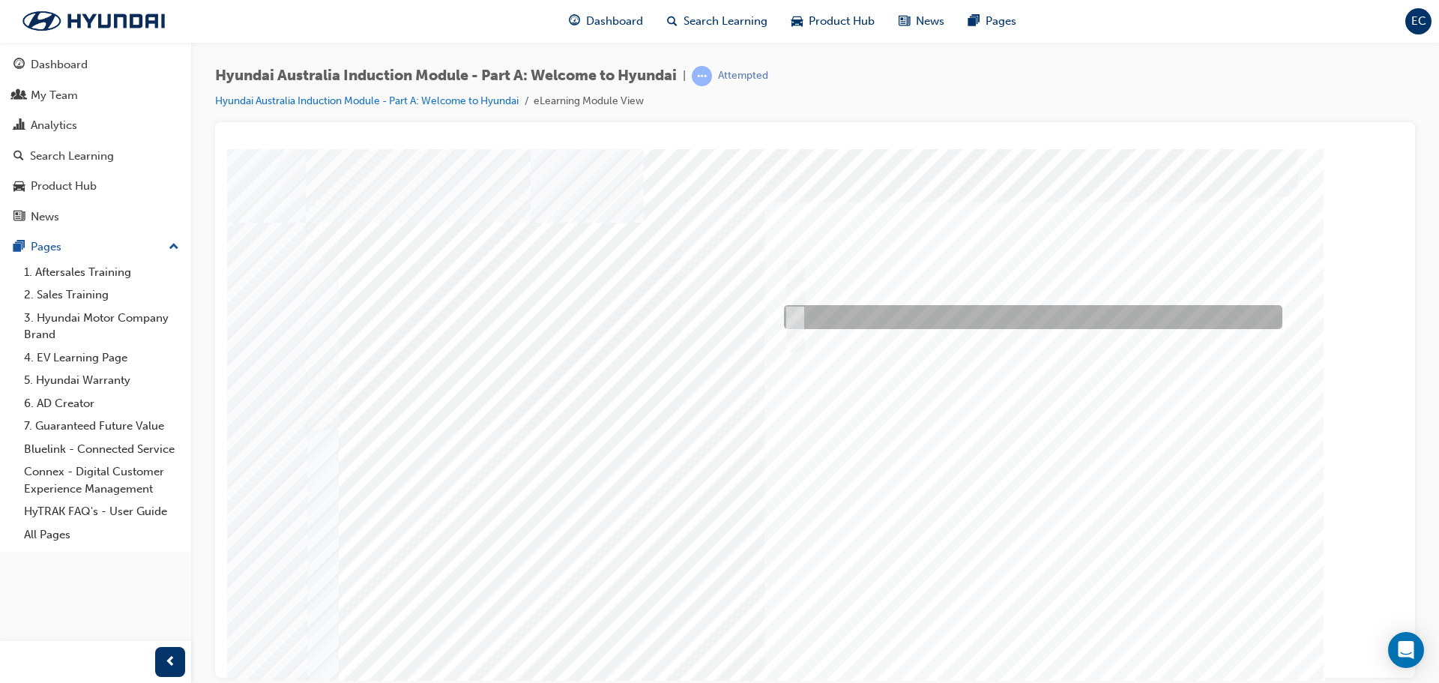
click at [801, 315] on div at bounding box center [1029, 317] width 498 height 24
checkbox input "true"
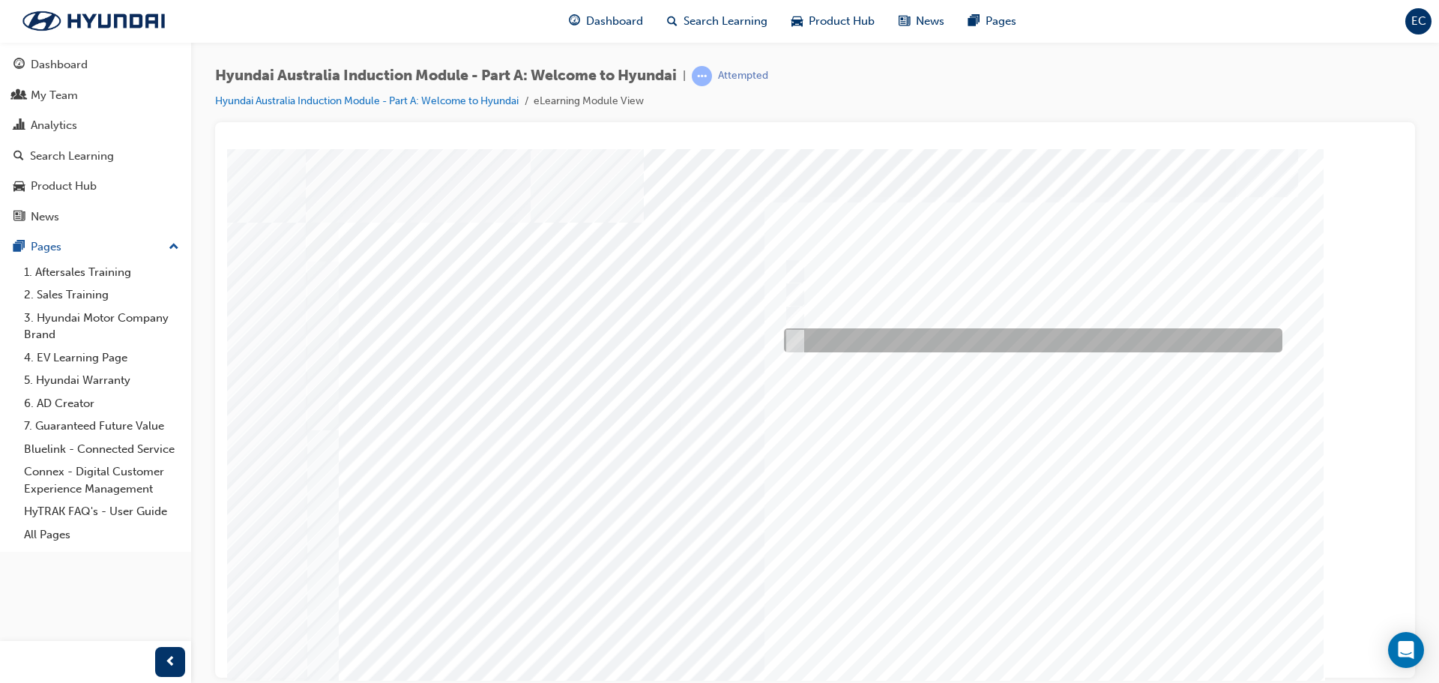
click at [801, 336] on div at bounding box center [1029, 340] width 498 height 24
checkbox input "true"
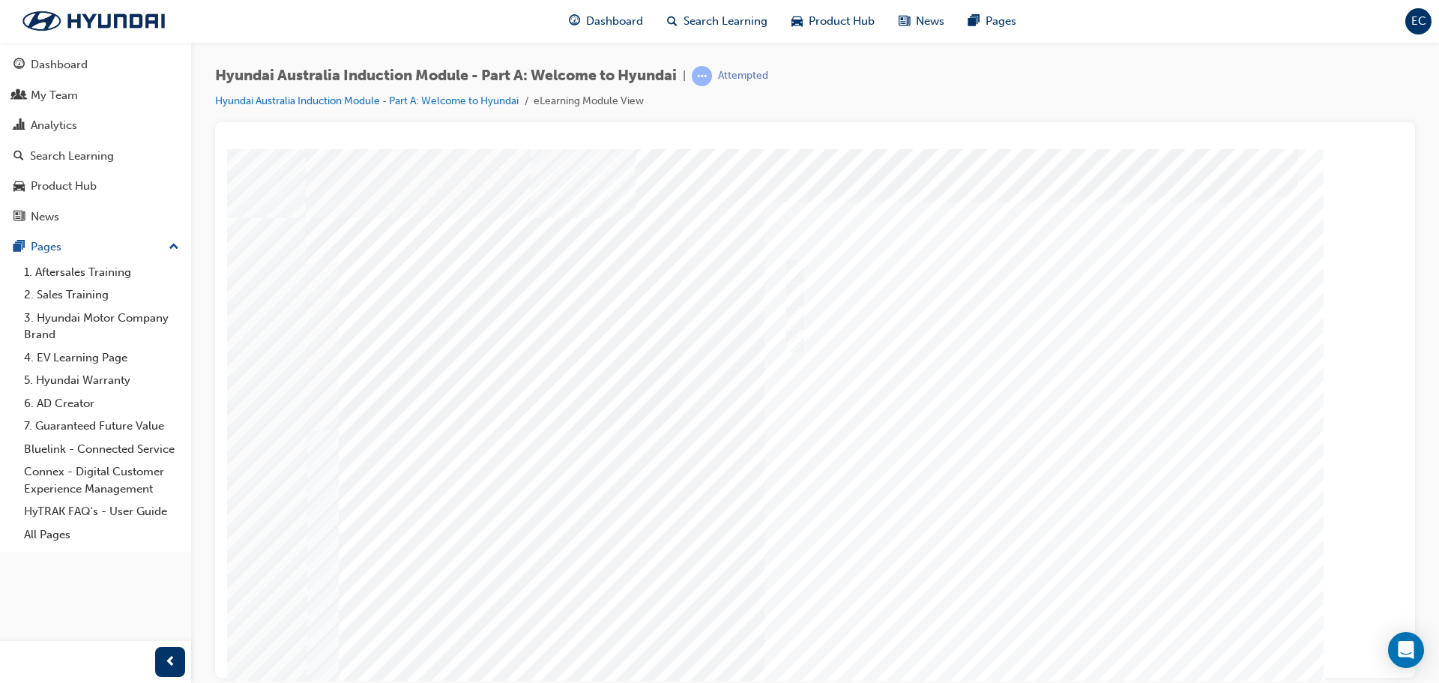
click at [1030, 617] on div at bounding box center [809, 417] width 1019 height 539
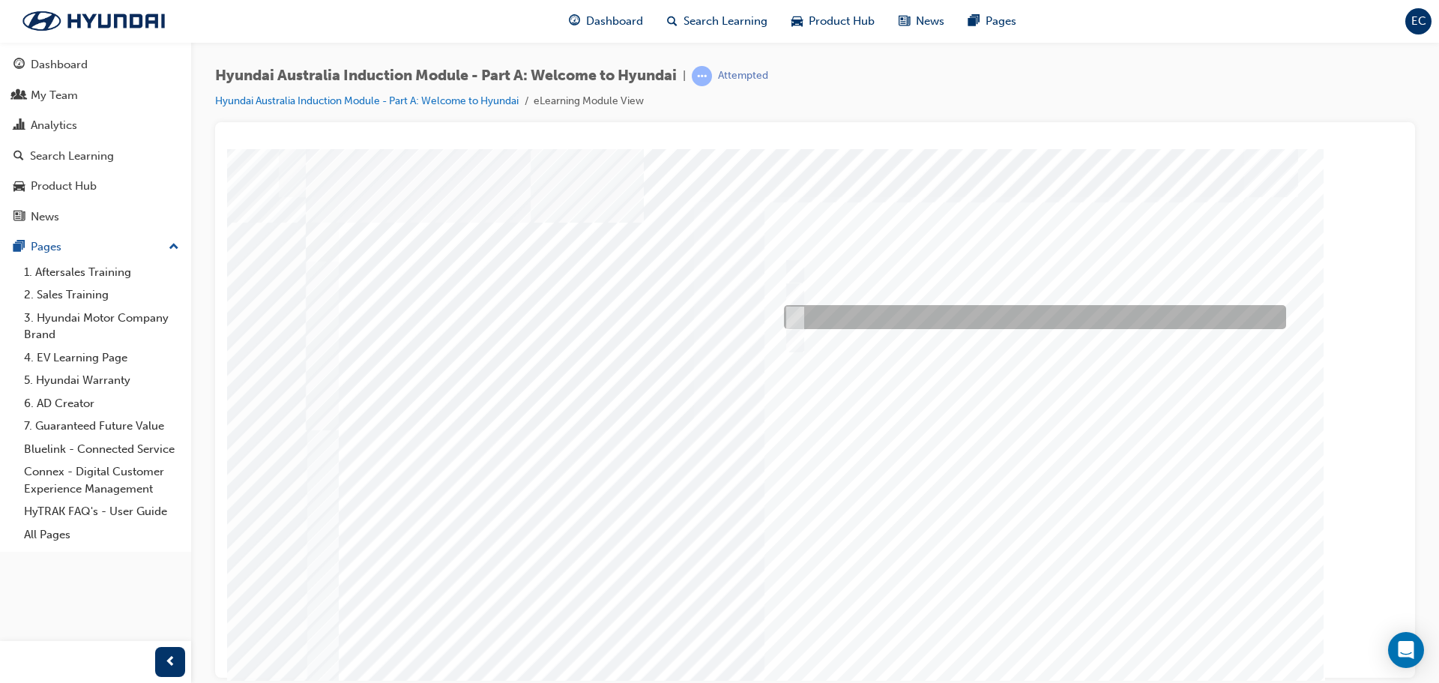
click at [799, 313] on input "1967" at bounding box center [792, 317] width 16 height 16
radio input "true"
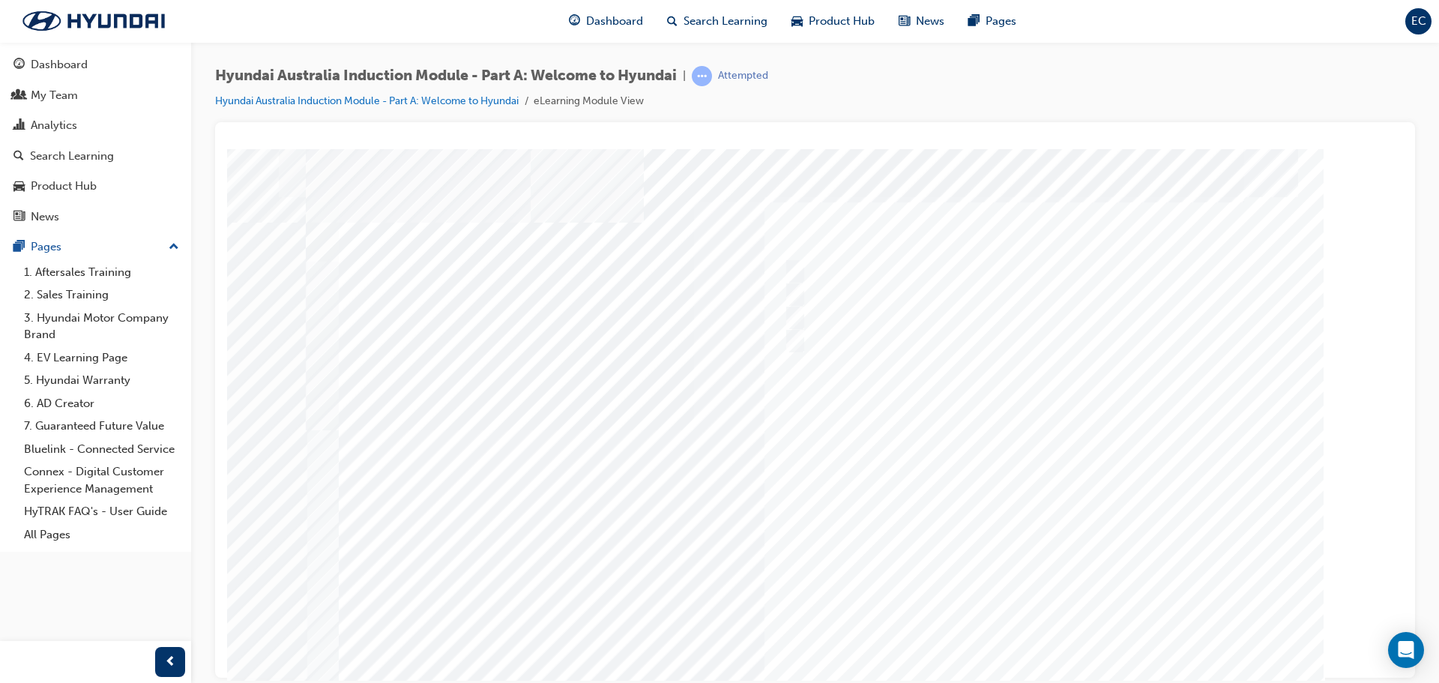
drag, startPoint x: 1041, startPoint y: 635, endPoint x: 1044, endPoint y: 601, distance: 33.9
click at [1042, 638] on div at bounding box center [815, 417] width 1019 height 539
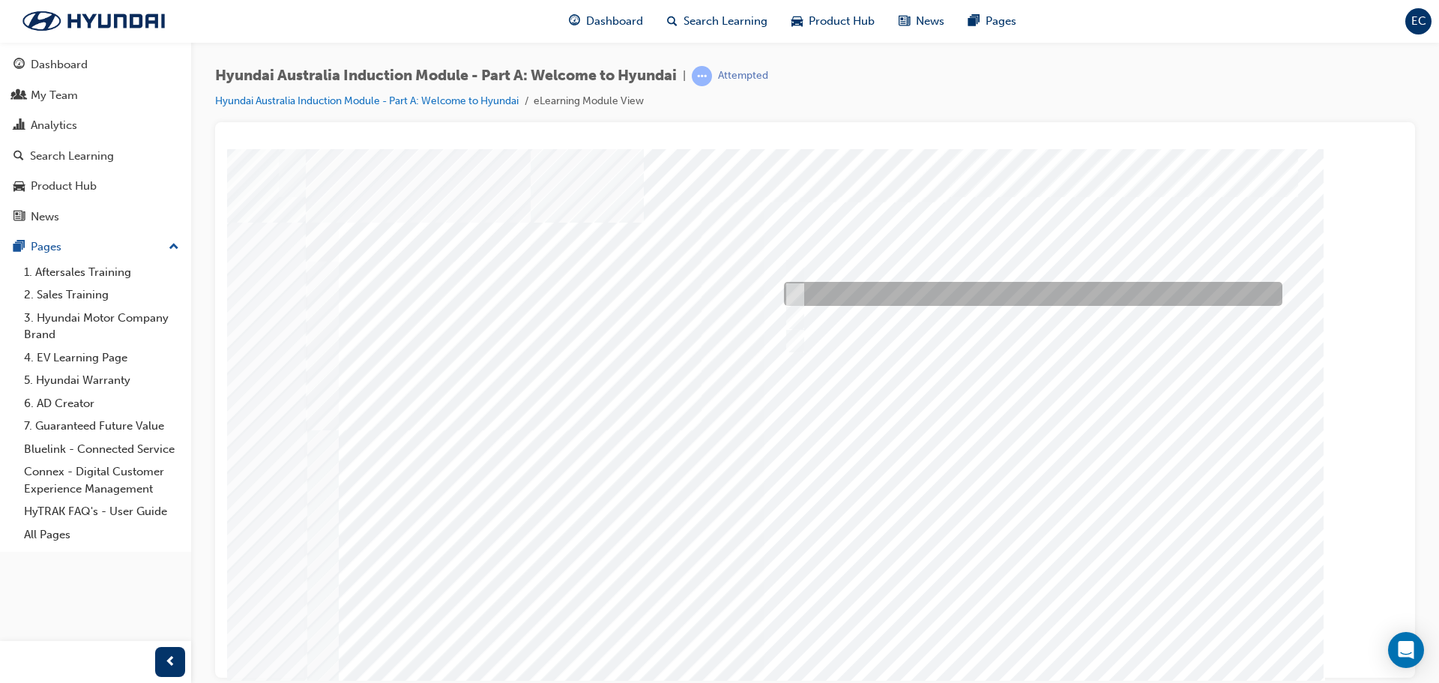
click at [838, 286] on div at bounding box center [1029, 294] width 498 height 24
radio input "true"
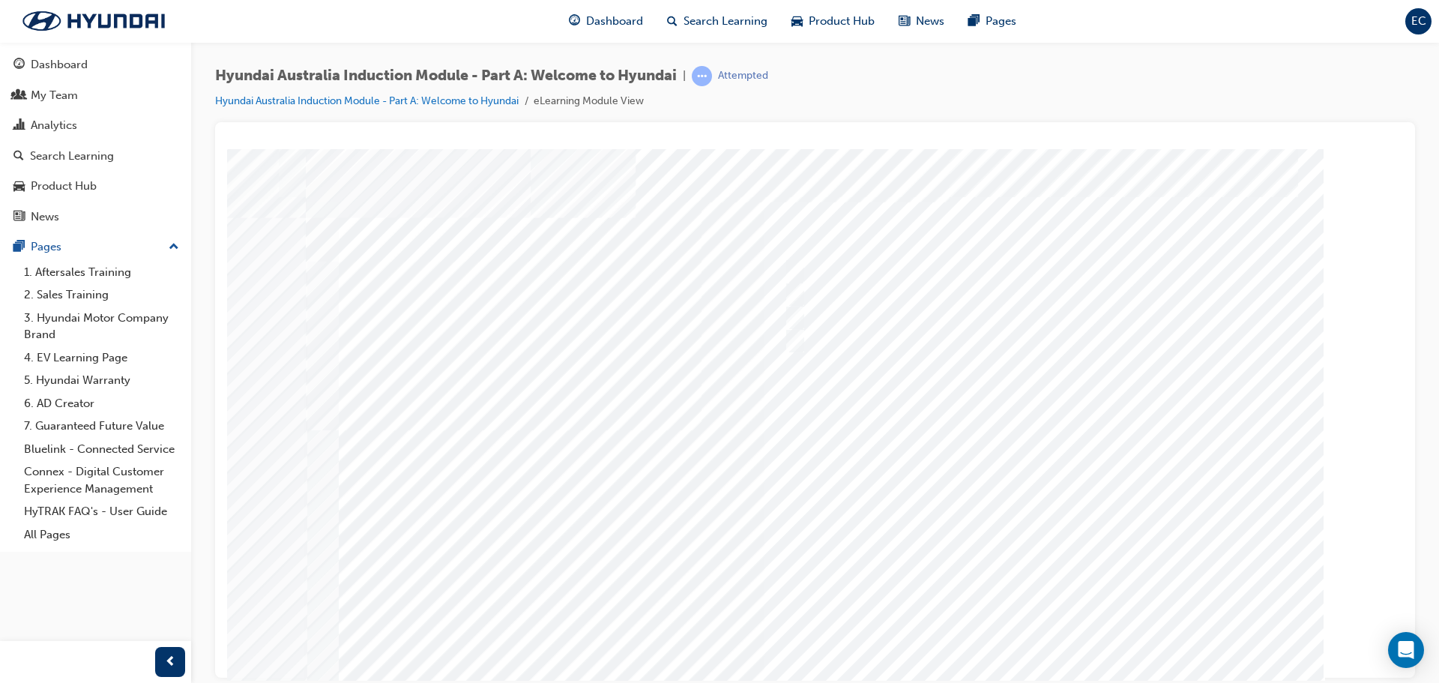
click at [1047, 622] on div at bounding box center [815, 417] width 1019 height 539
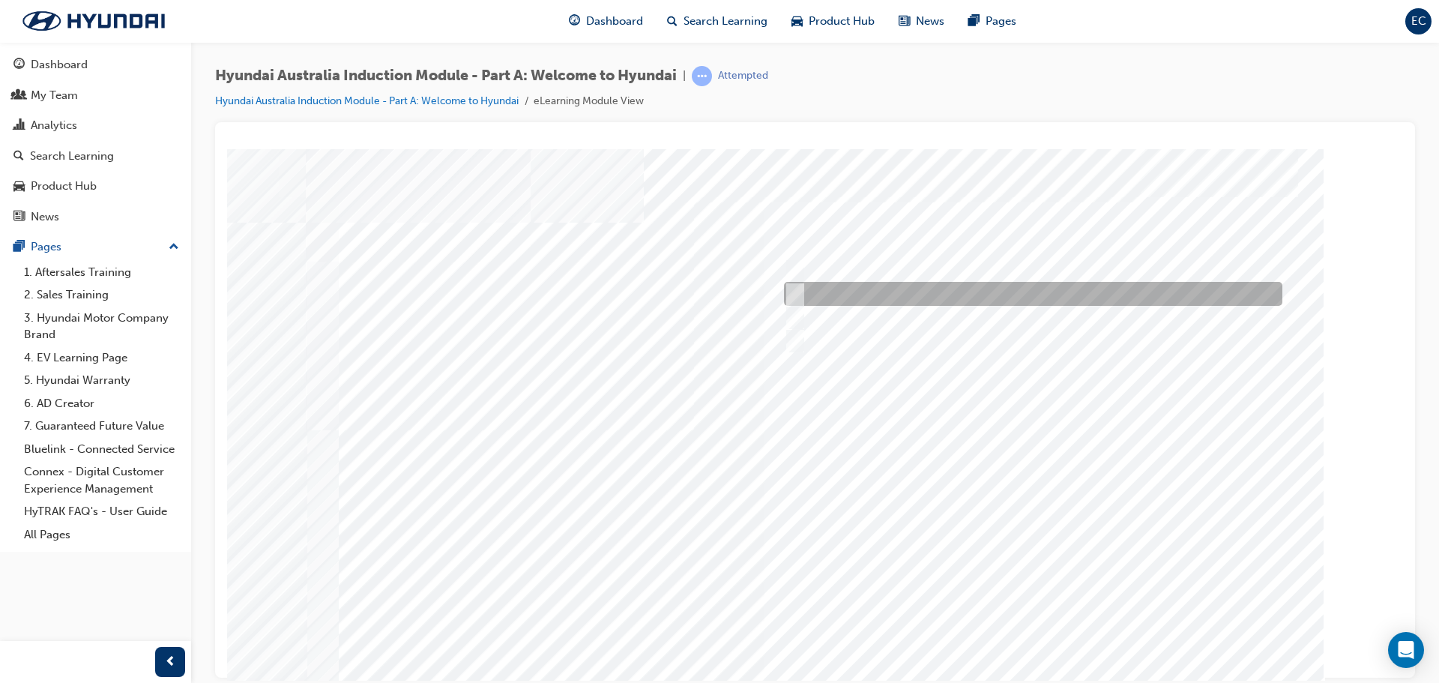
click at [805, 287] on div at bounding box center [1029, 294] width 498 height 24
checkbox input "true"
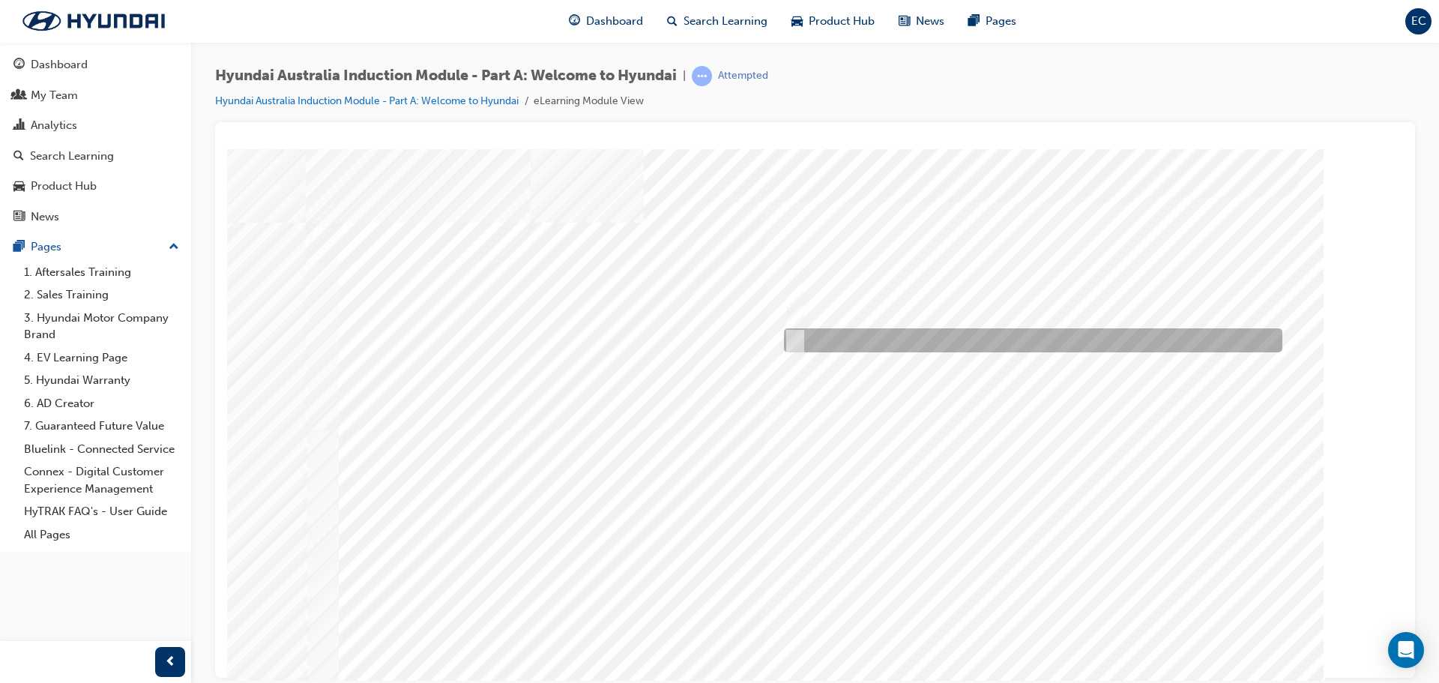
click at [811, 342] on div at bounding box center [1029, 340] width 498 height 24
checkbox input "true"
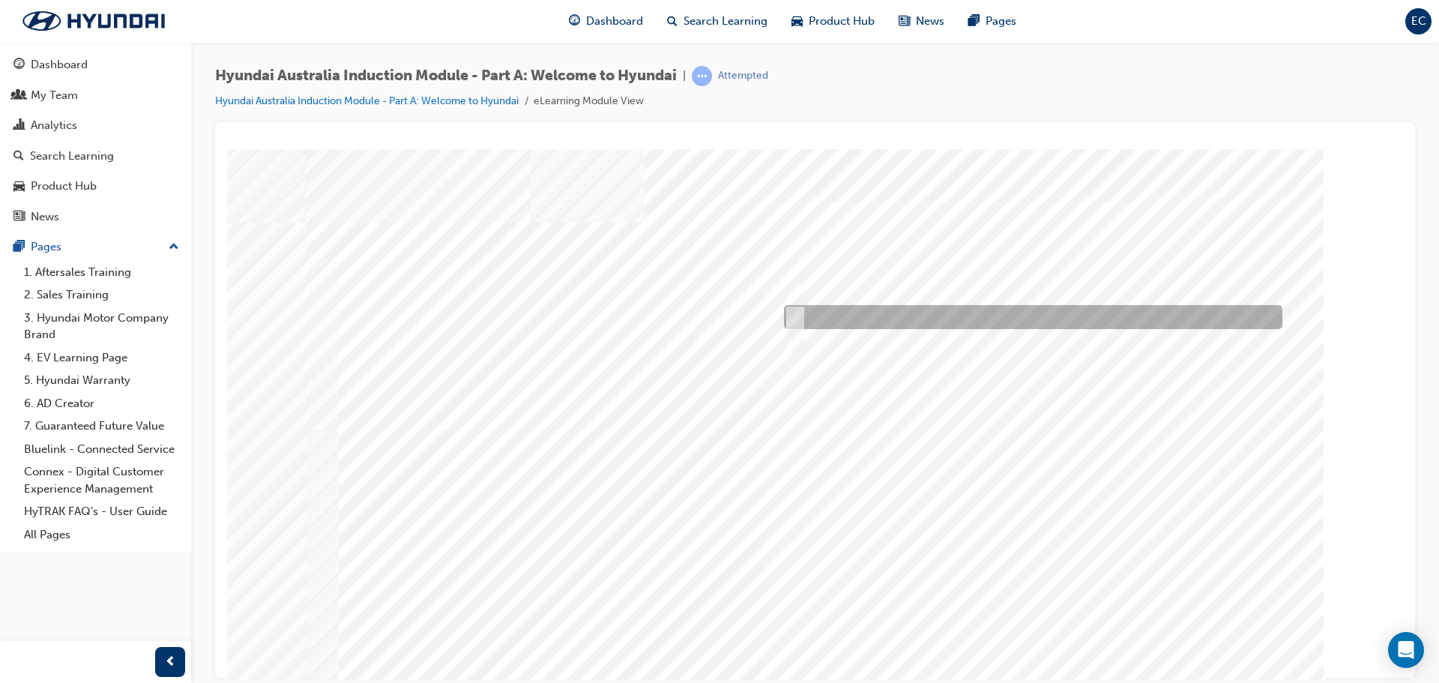
click at [810, 320] on div at bounding box center [1029, 317] width 498 height 24
checkbox input "true"
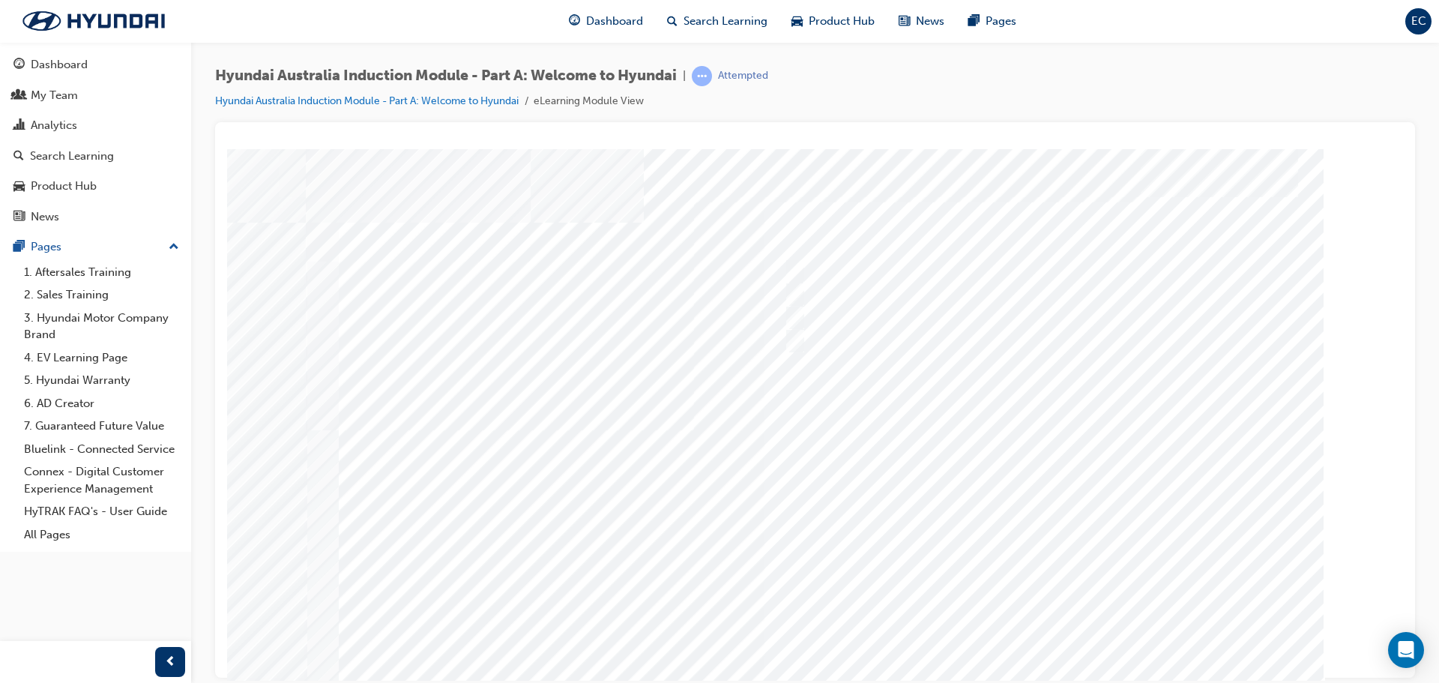
click at [1042, 641] on div at bounding box center [815, 435] width 1019 height 539
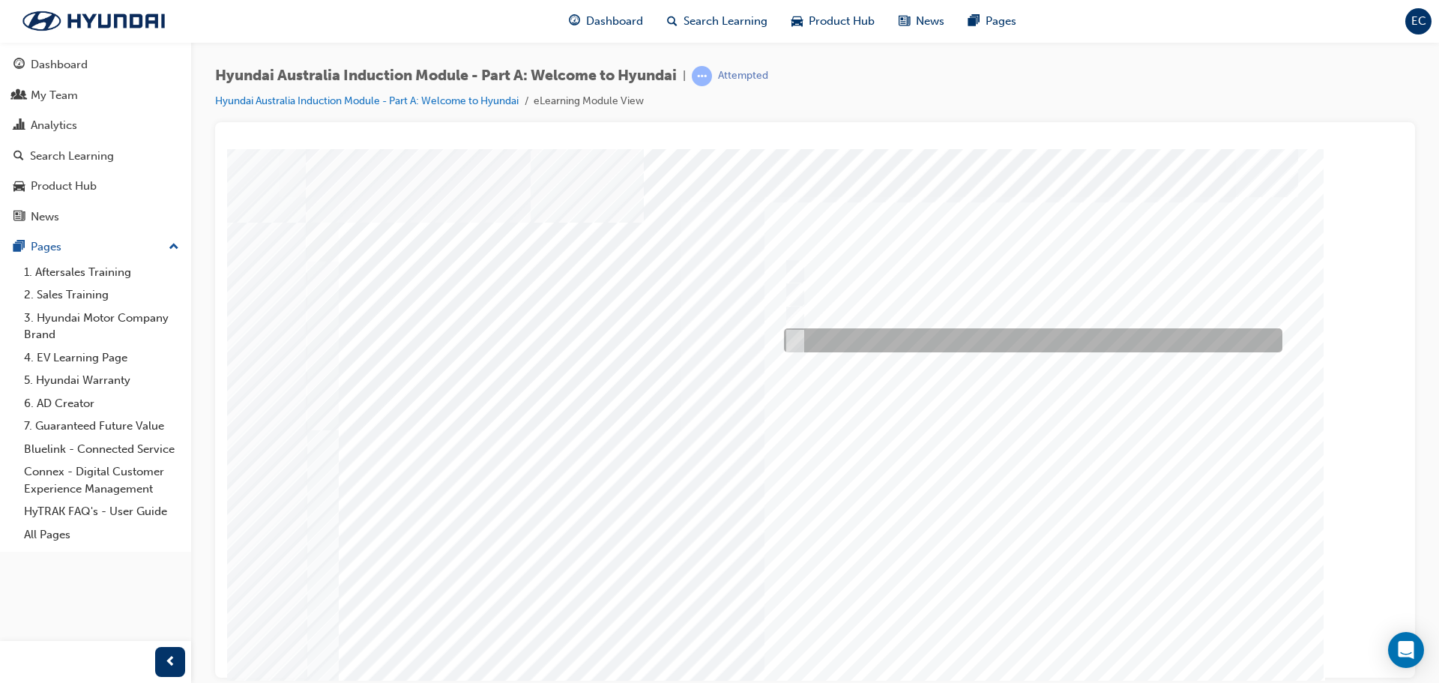
click at [805, 340] on div at bounding box center [1029, 340] width 498 height 24
checkbox input "true"
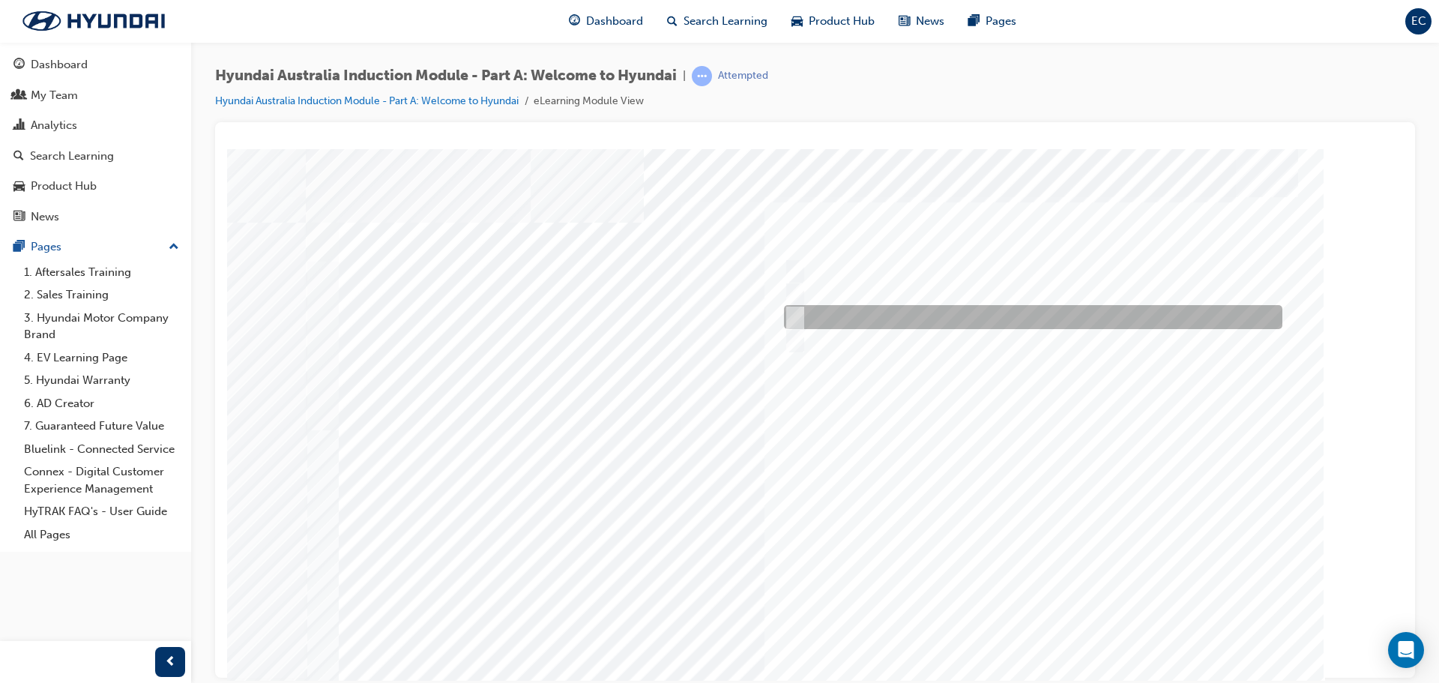
click at [809, 312] on div at bounding box center [1029, 317] width 498 height 24
checkbox input "true"
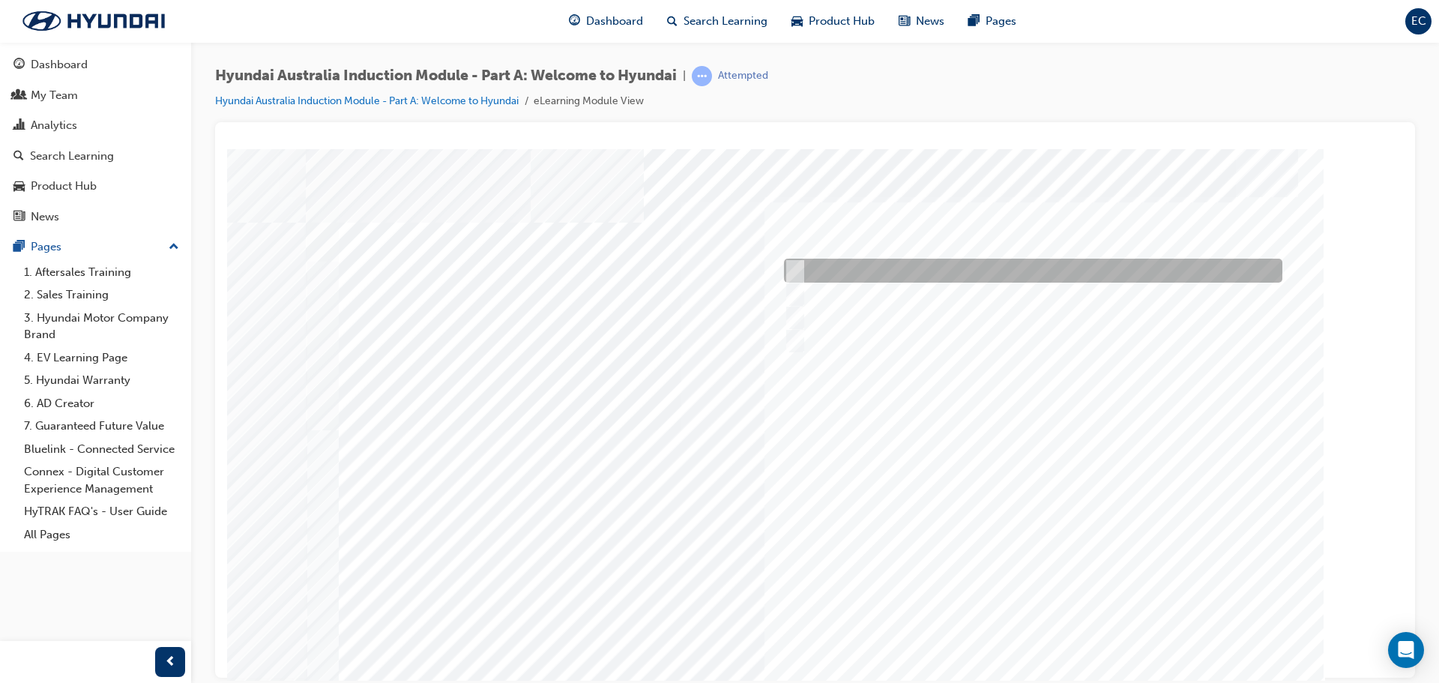
click at [806, 259] on div at bounding box center [1029, 271] width 498 height 24
checkbox input "true"
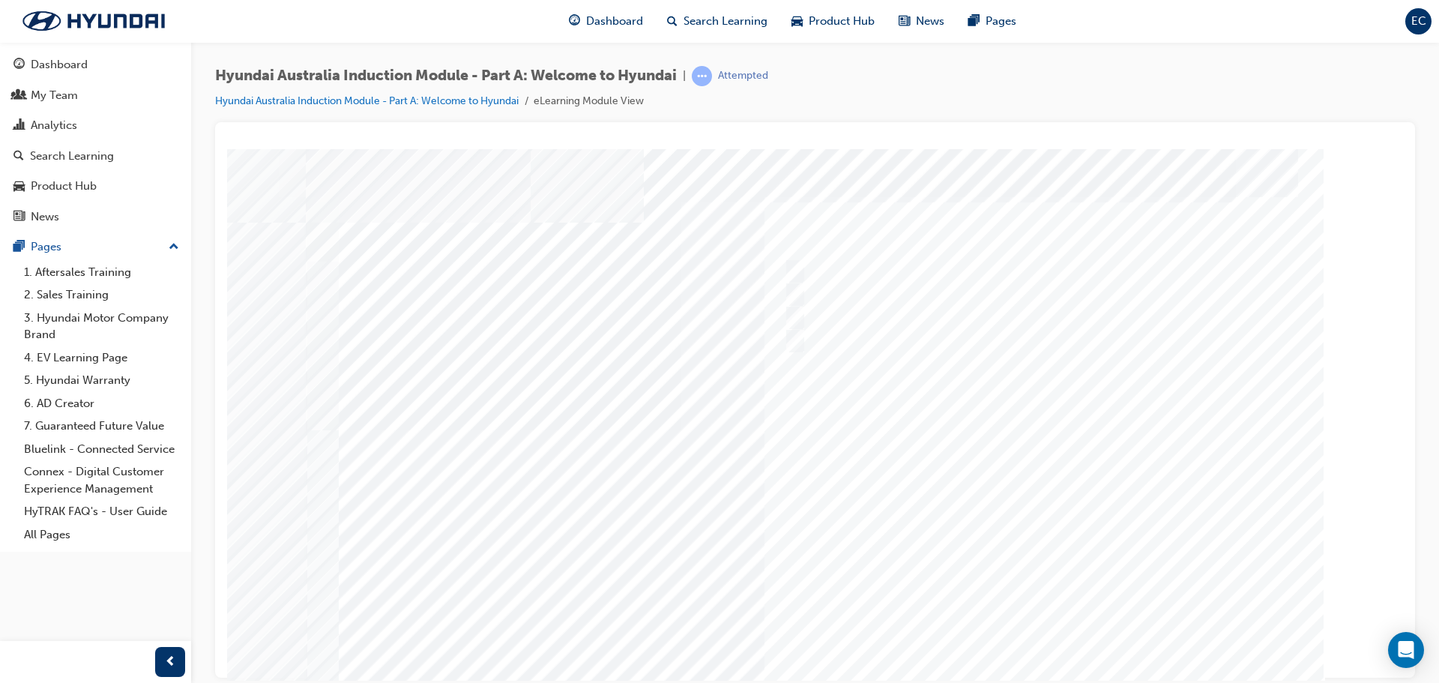
click at [1082, 638] on div at bounding box center [815, 417] width 1019 height 539
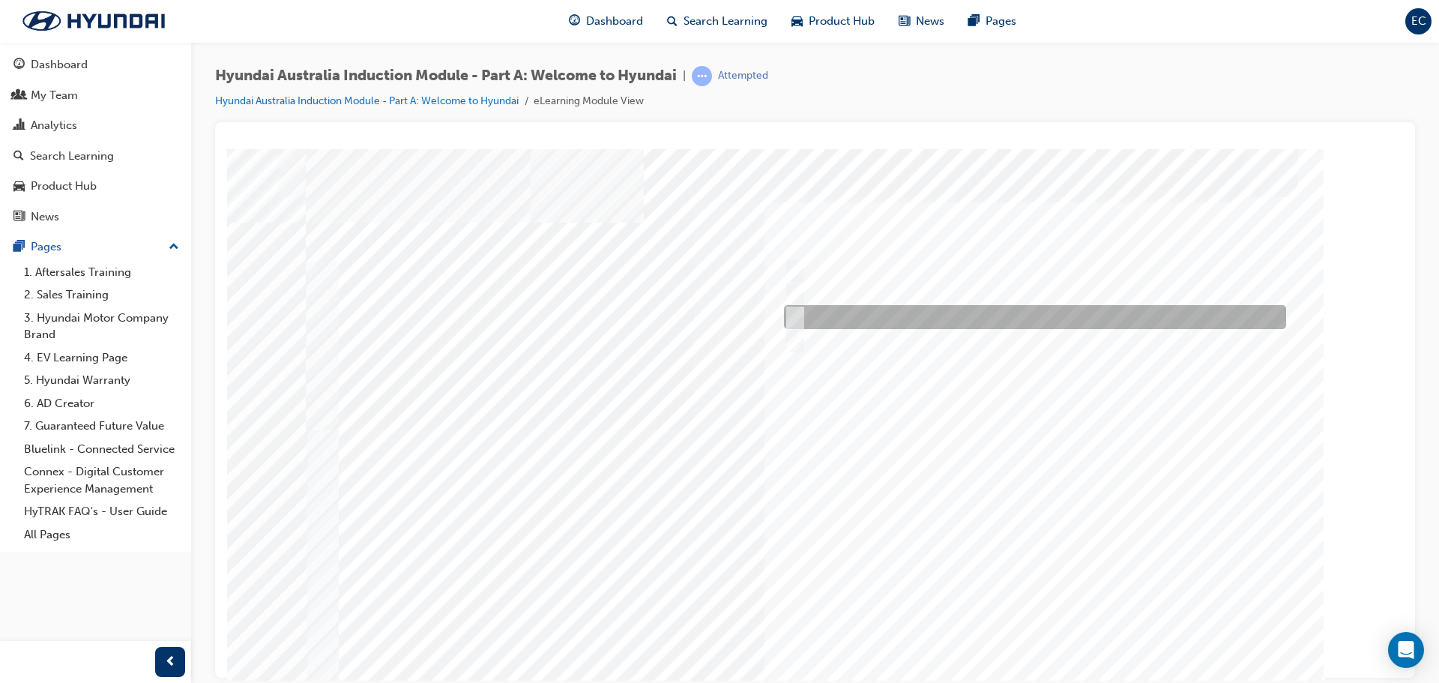
click at [857, 315] on div at bounding box center [1031, 317] width 502 height 24
radio input "true"
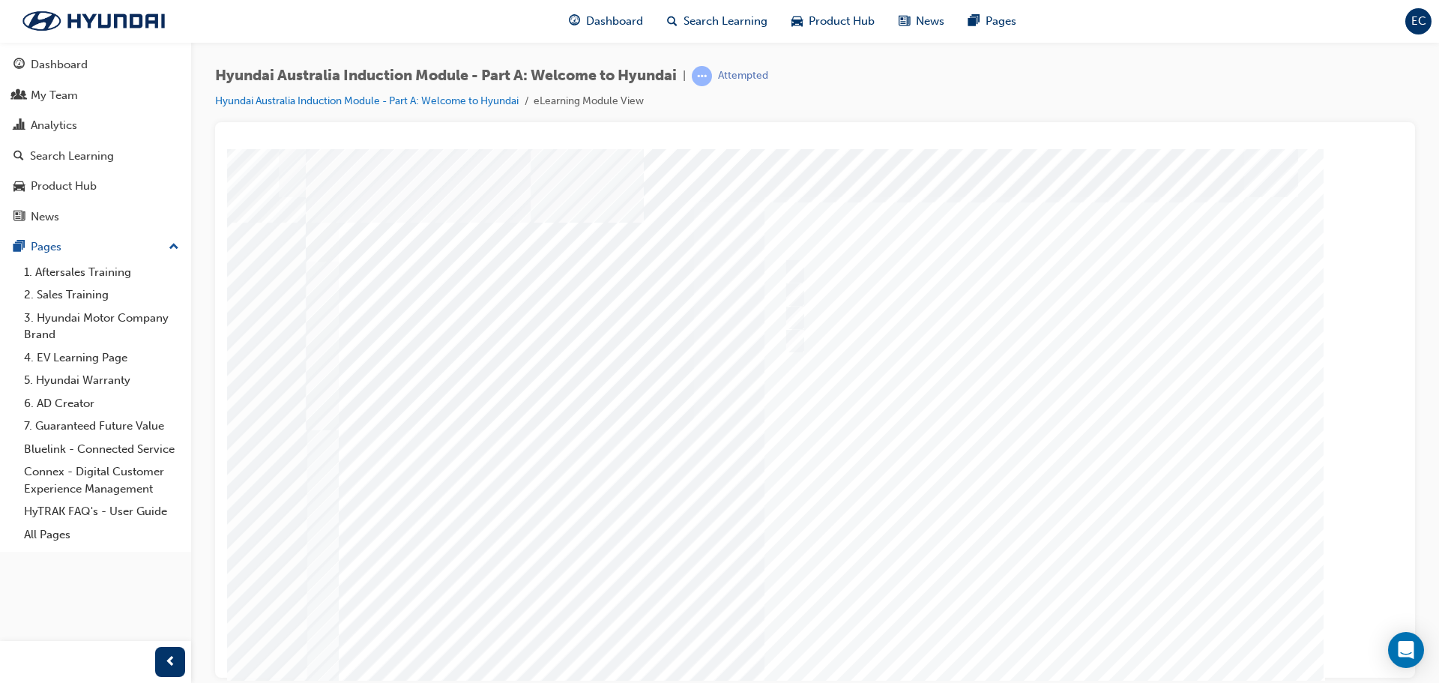
click at [1030, 634] on div at bounding box center [809, 417] width 1019 height 539
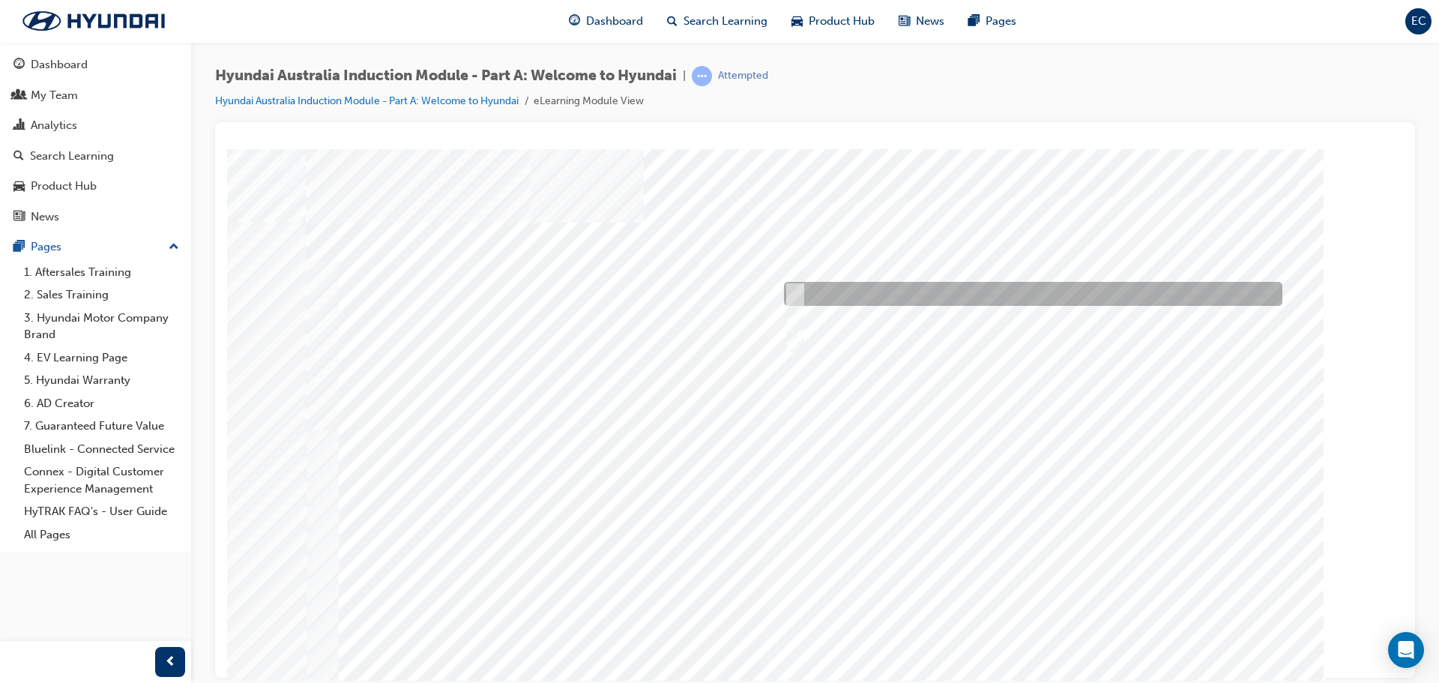
drag, startPoint x: 884, startPoint y: 288, endPoint x: 928, endPoint y: 324, distance: 57.5
click at [884, 287] on div at bounding box center [1029, 294] width 498 height 24
radio input "true"
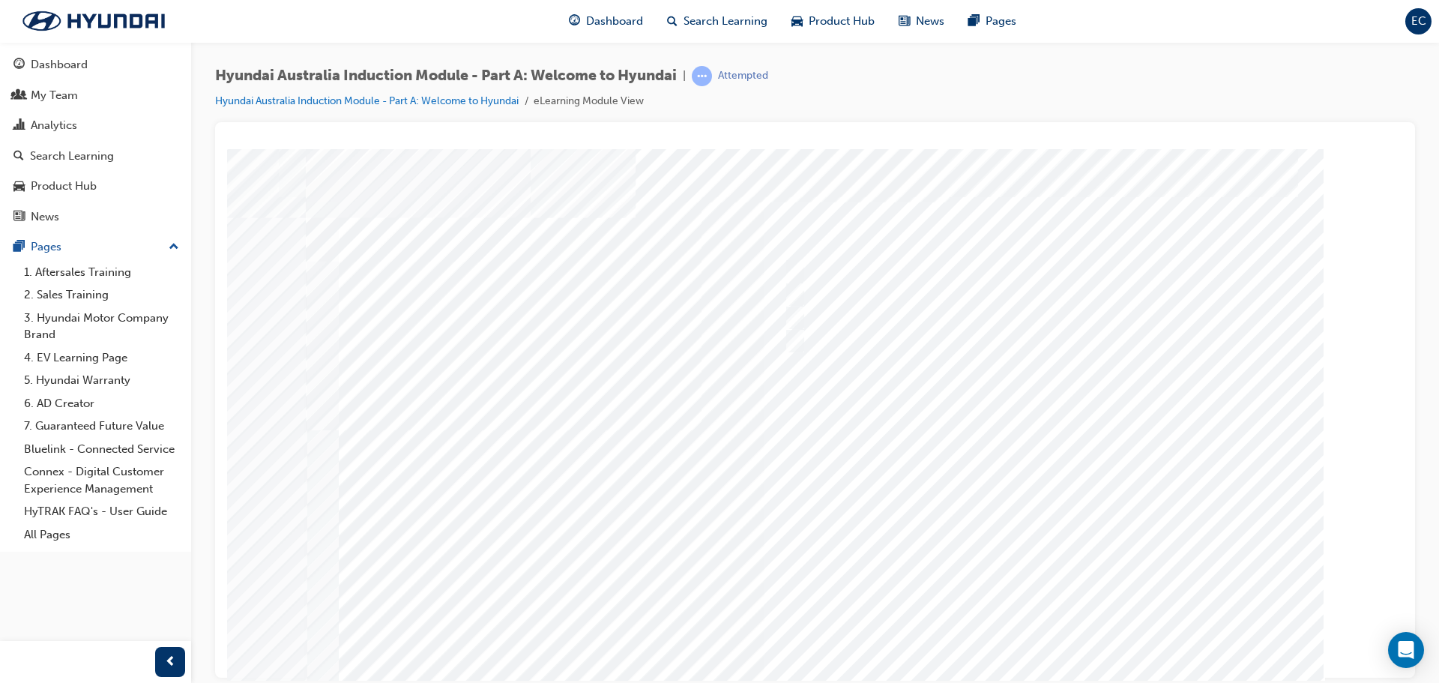
click at [1065, 634] on div at bounding box center [815, 417] width 1019 height 539
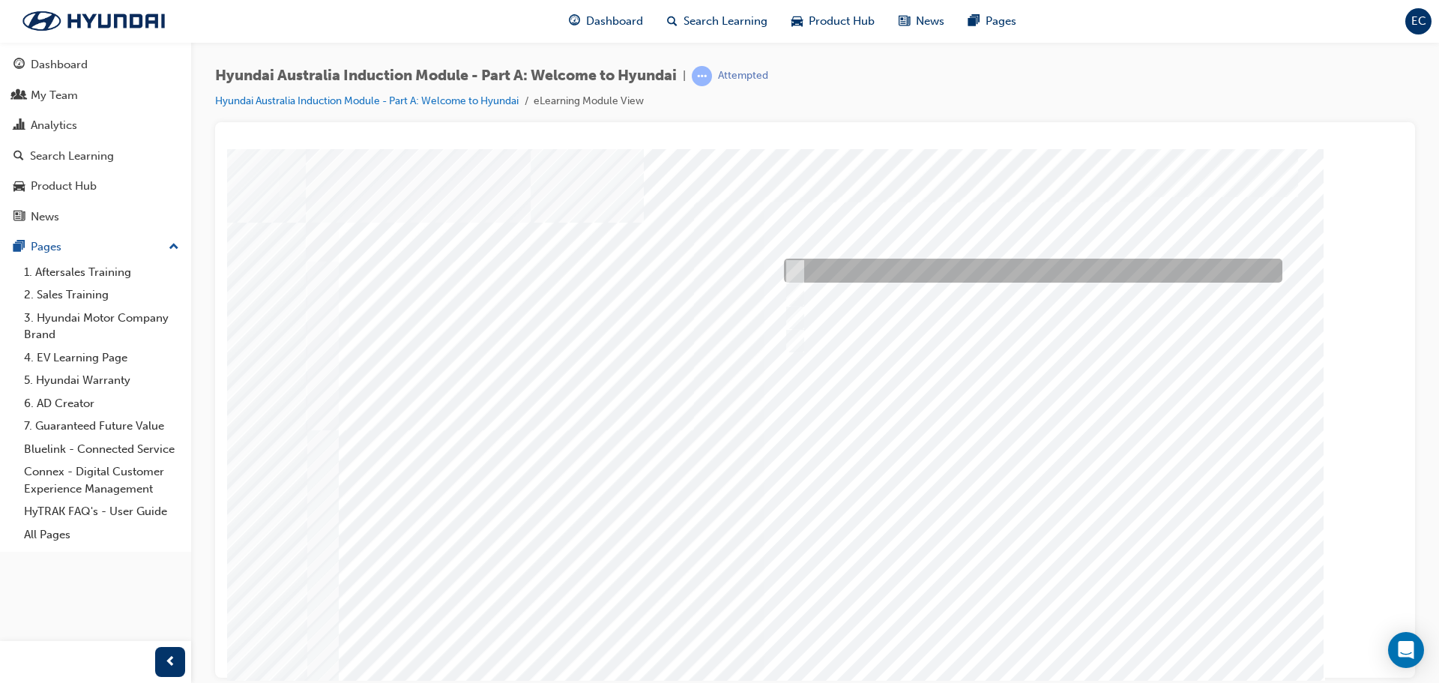
click at [796, 266] on input "A company representative" at bounding box center [791, 270] width 16 height 16
checkbox input "true"
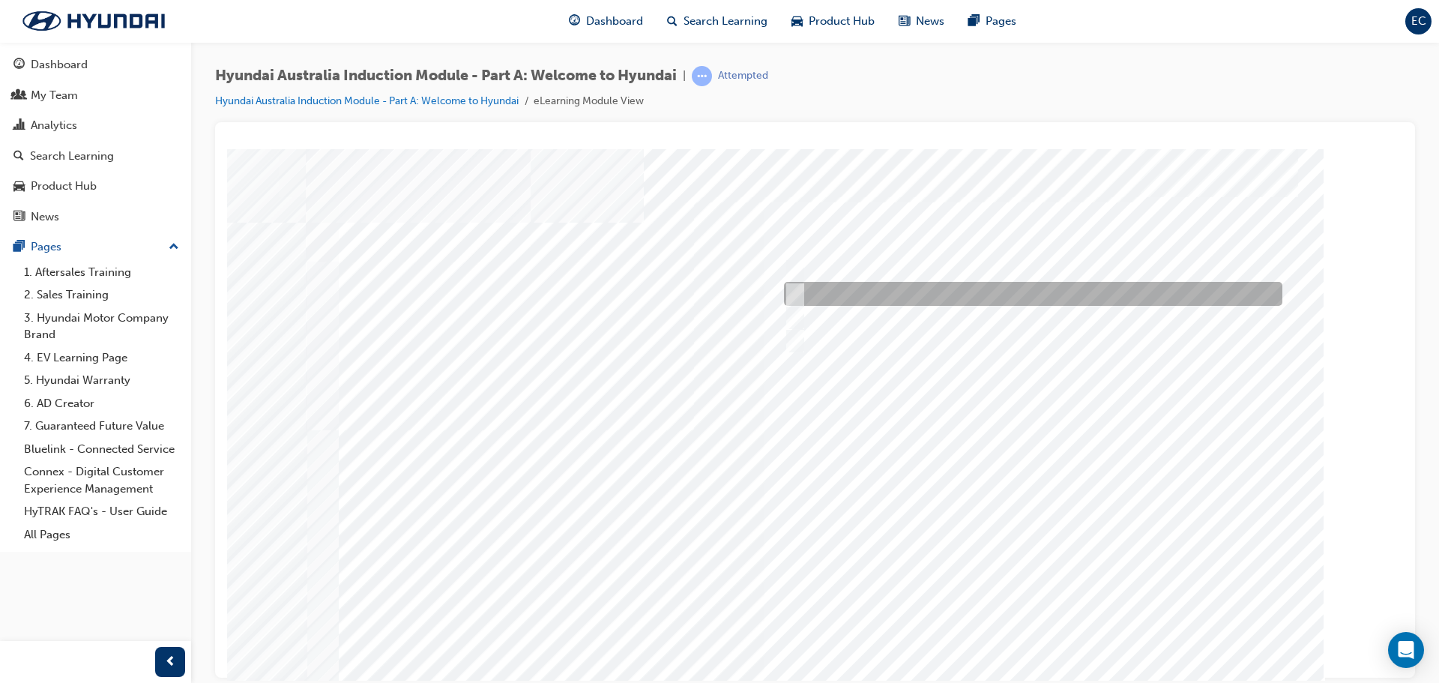
click at [799, 297] on div at bounding box center [1029, 294] width 498 height 24
checkbox input "true"
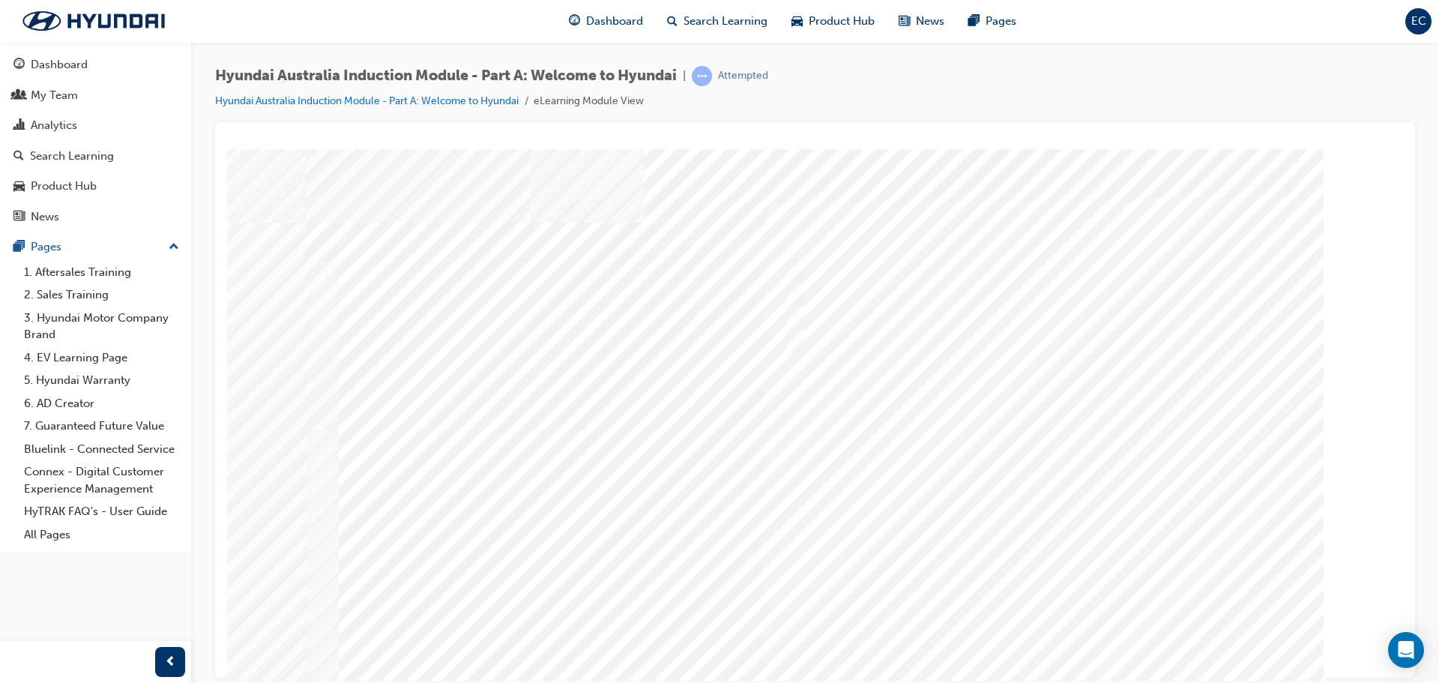
click at [1043, 630] on div at bounding box center [815, 417] width 1019 height 539
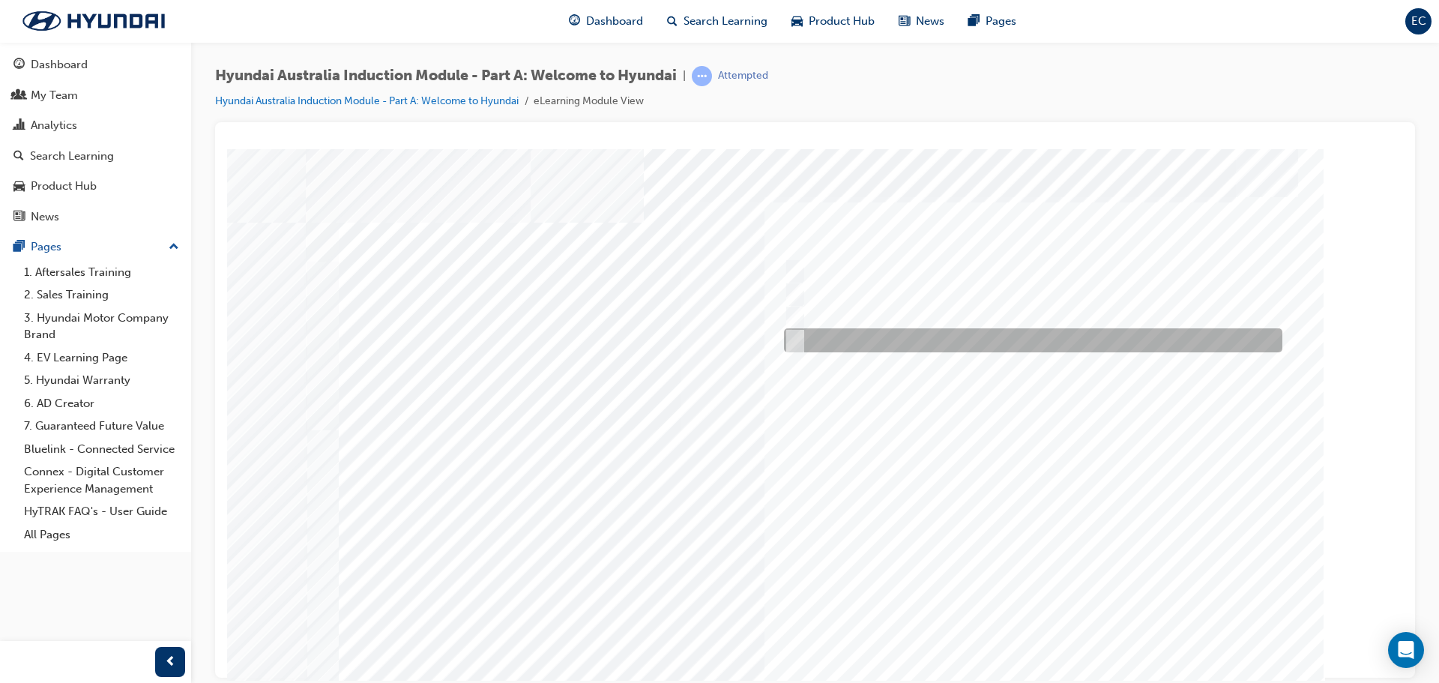
drag, startPoint x: 811, startPoint y: 332, endPoint x: 805, endPoint y: 299, distance: 33.5
click at [809, 325] on div "Quiz_Q_5" at bounding box center [815, 417] width 1019 height 539
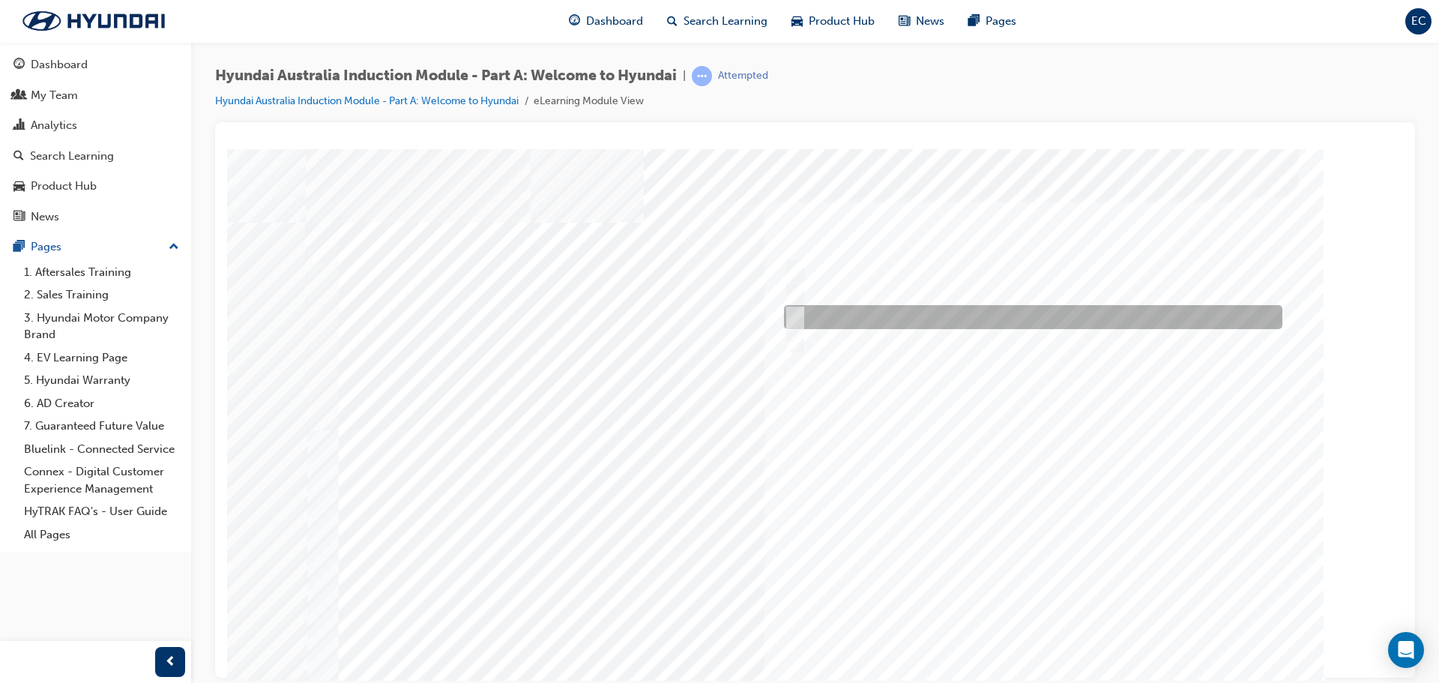
click at [804, 324] on div at bounding box center [1029, 317] width 498 height 24
checkbox input "true"
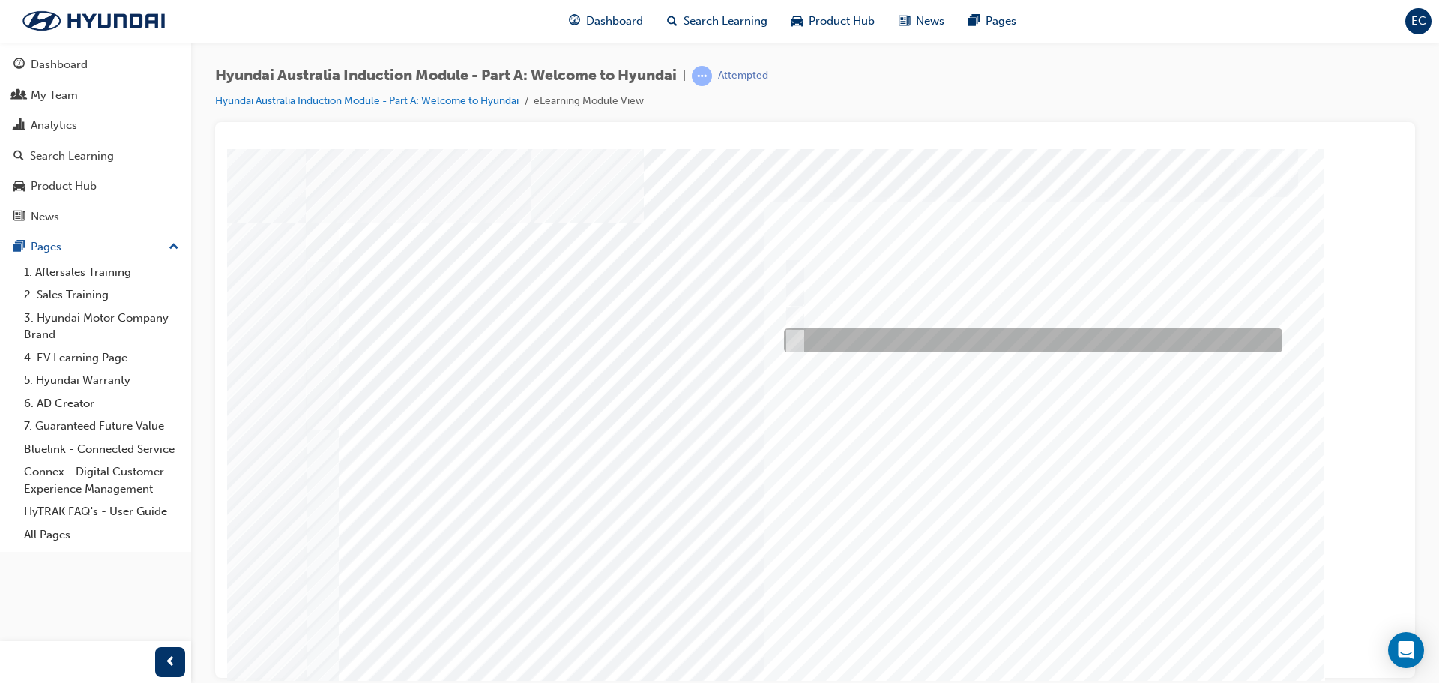
click at [797, 341] on input "Surfing Australia" at bounding box center [791, 340] width 16 height 16
checkbox input "true"
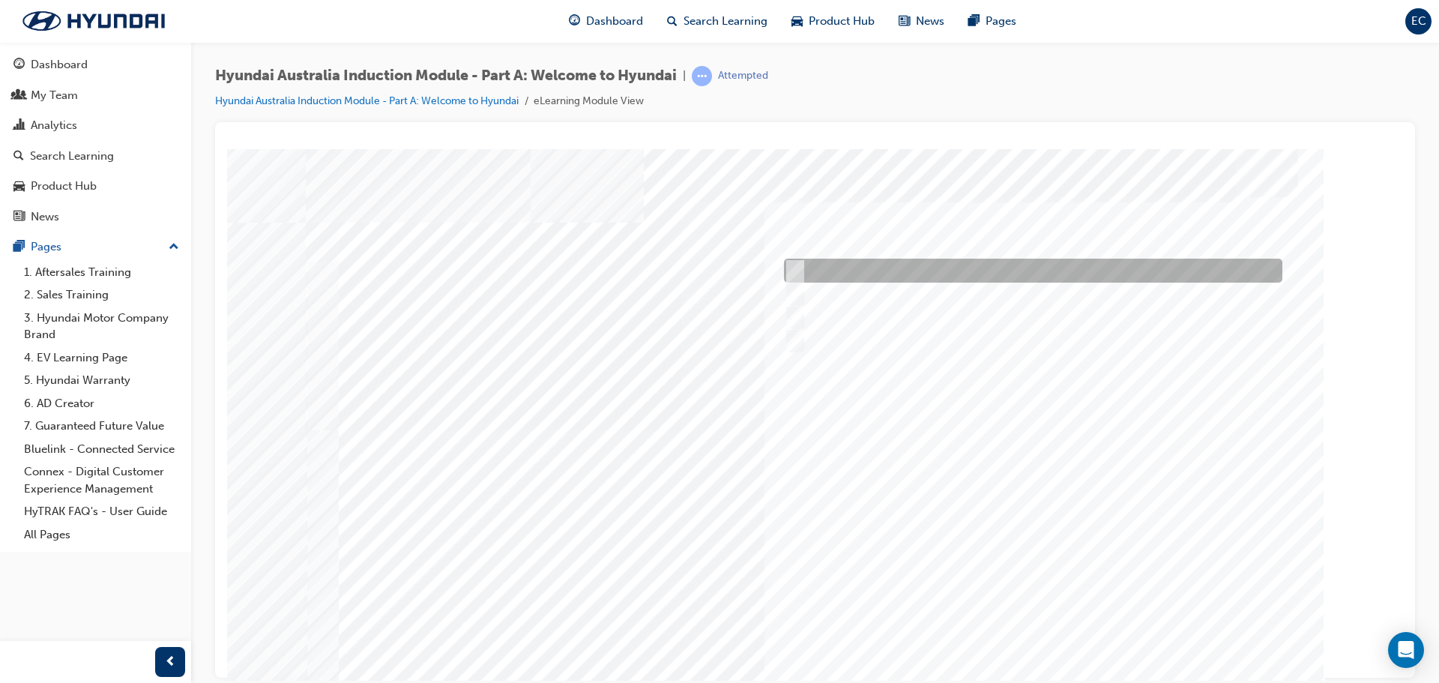
click at [793, 264] on input "Brisbane Lions Football Club" at bounding box center [791, 270] width 16 height 16
checkbox input "true"
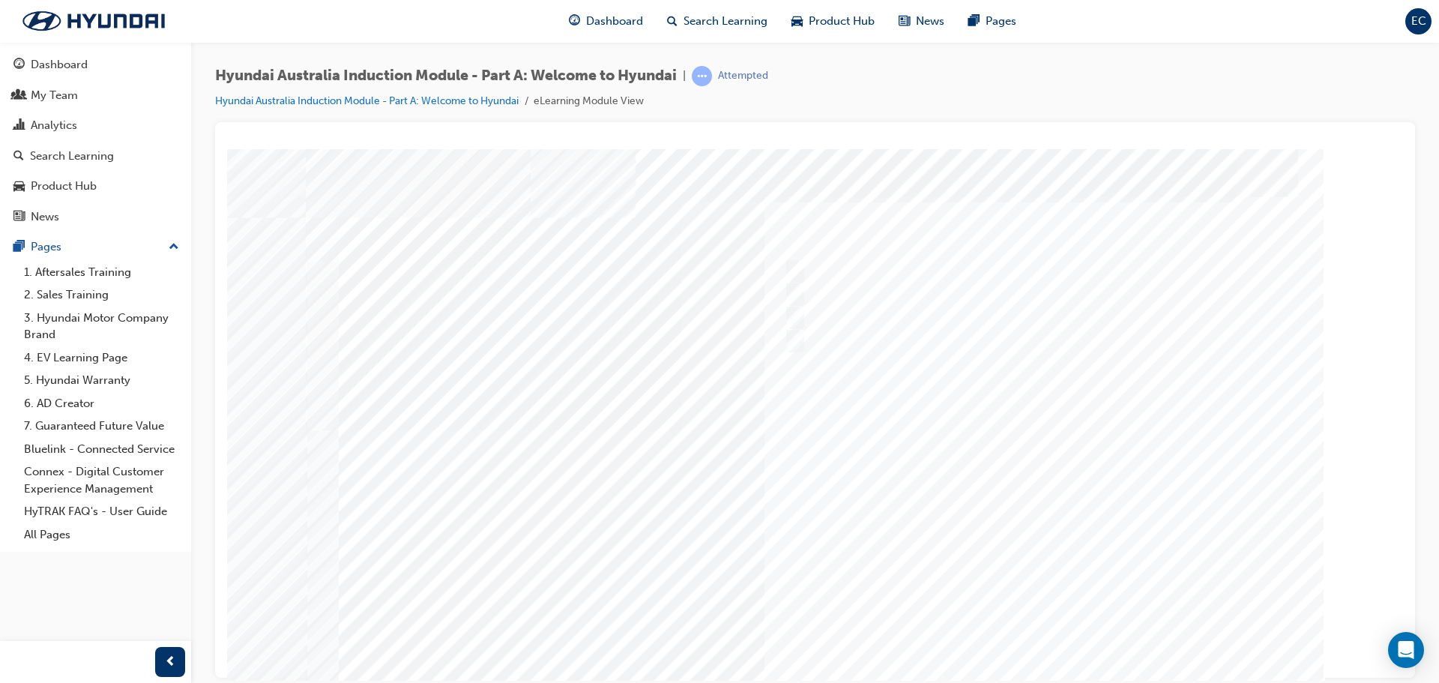
click at [1036, 640] on div at bounding box center [815, 417] width 1019 height 539
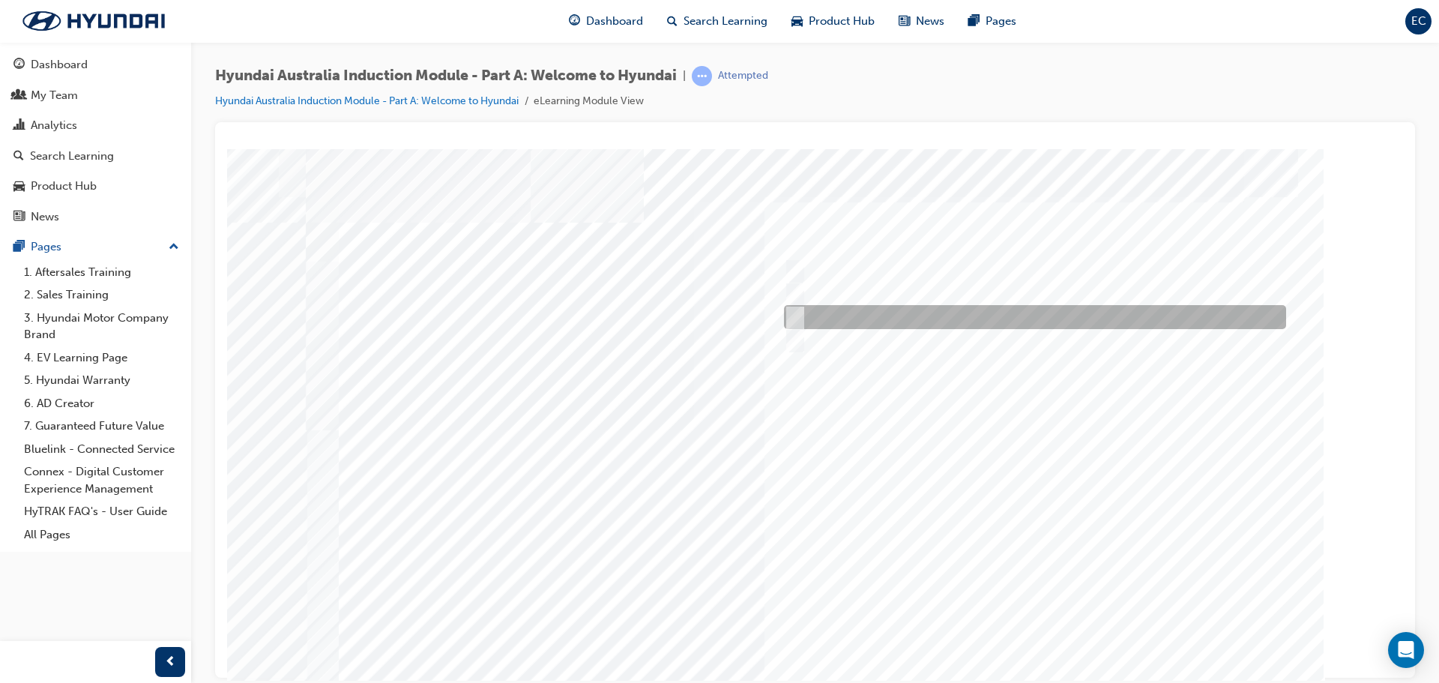
click at [805, 322] on div at bounding box center [1031, 317] width 502 height 24
radio input "true"
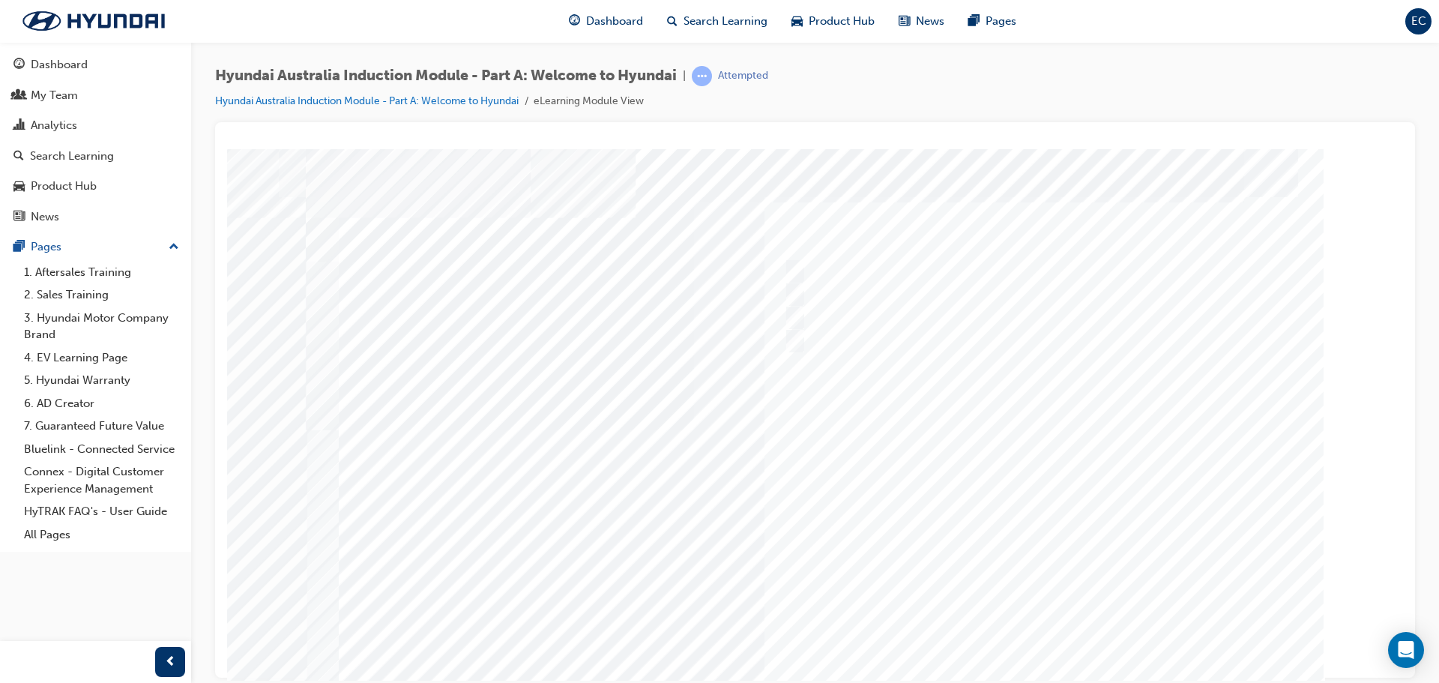
click at [1058, 630] on div at bounding box center [815, 417] width 1019 height 539
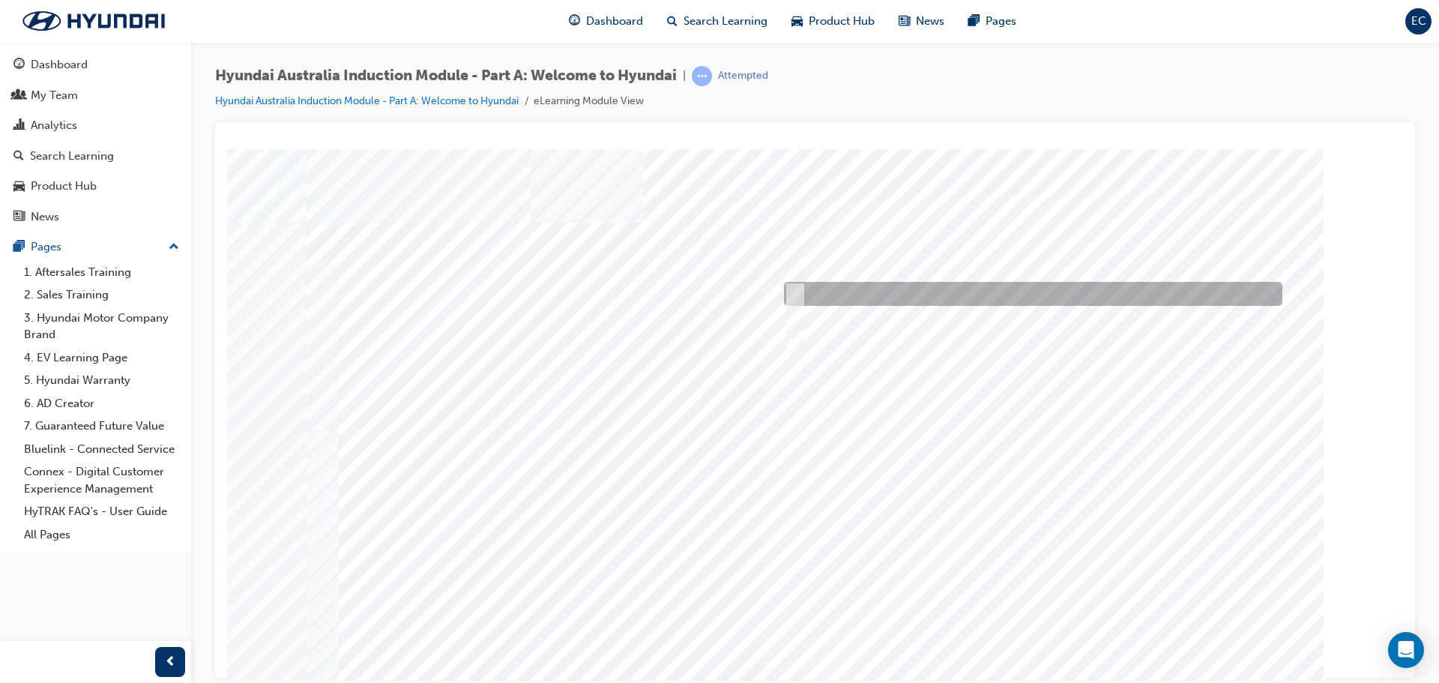
click at [811, 285] on div at bounding box center [1029, 294] width 498 height 24
radio input "true"
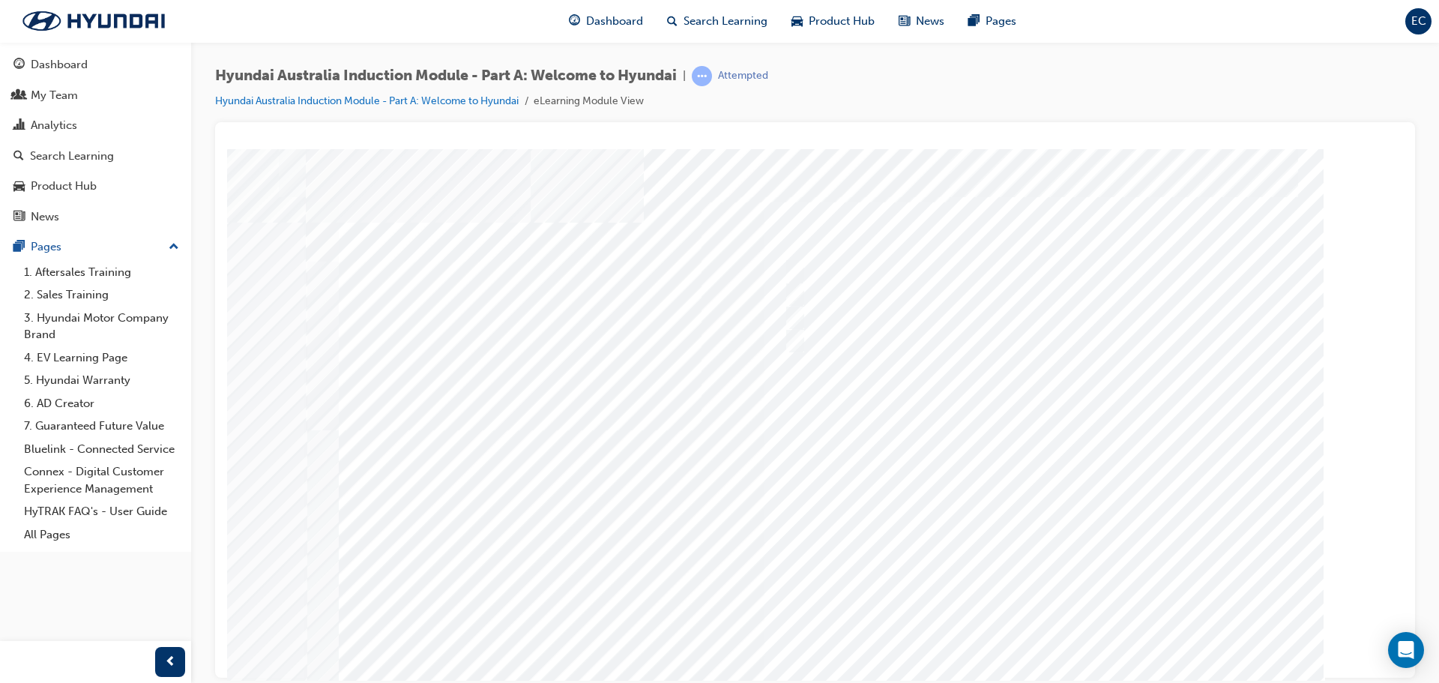
click at [1045, 647] on div at bounding box center [815, 435] width 1019 height 539
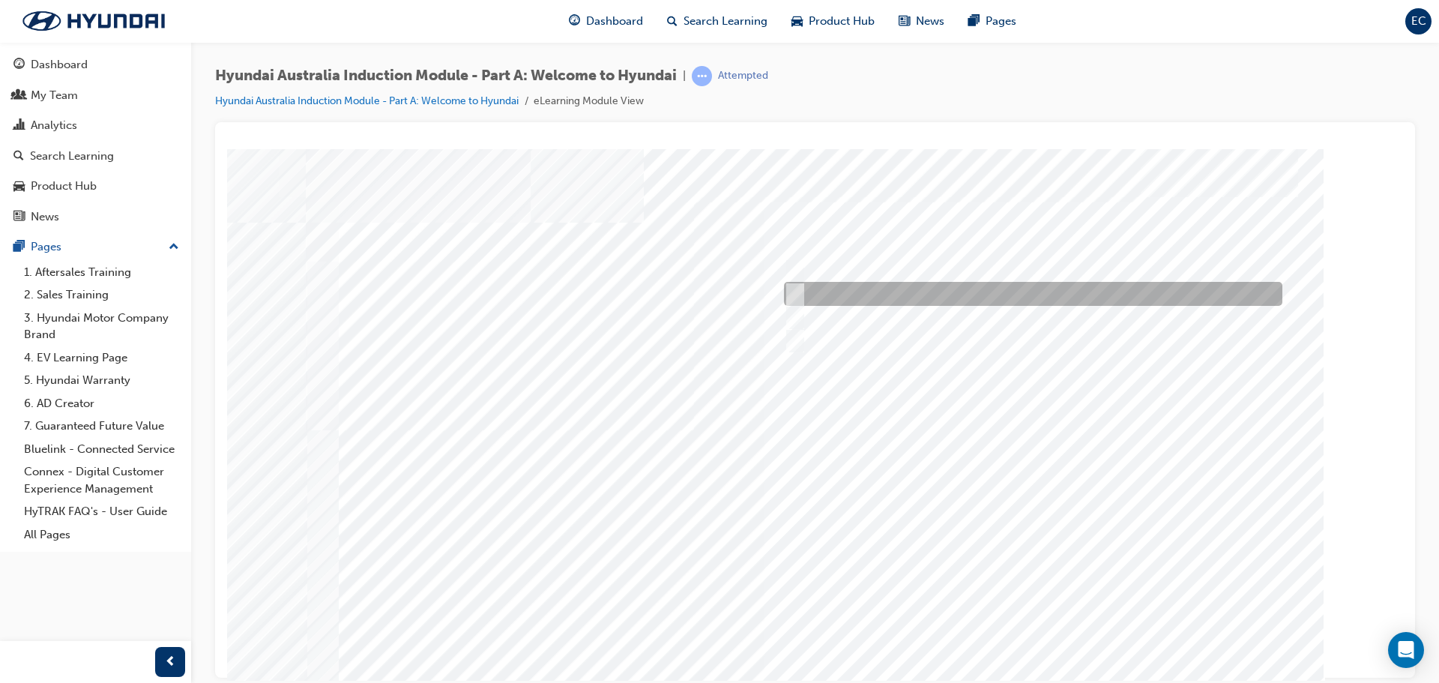
click at [796, 293] on input "A satisfied customer" at bounding box center [791, 293] width 16 height 16
checkbox input "true"
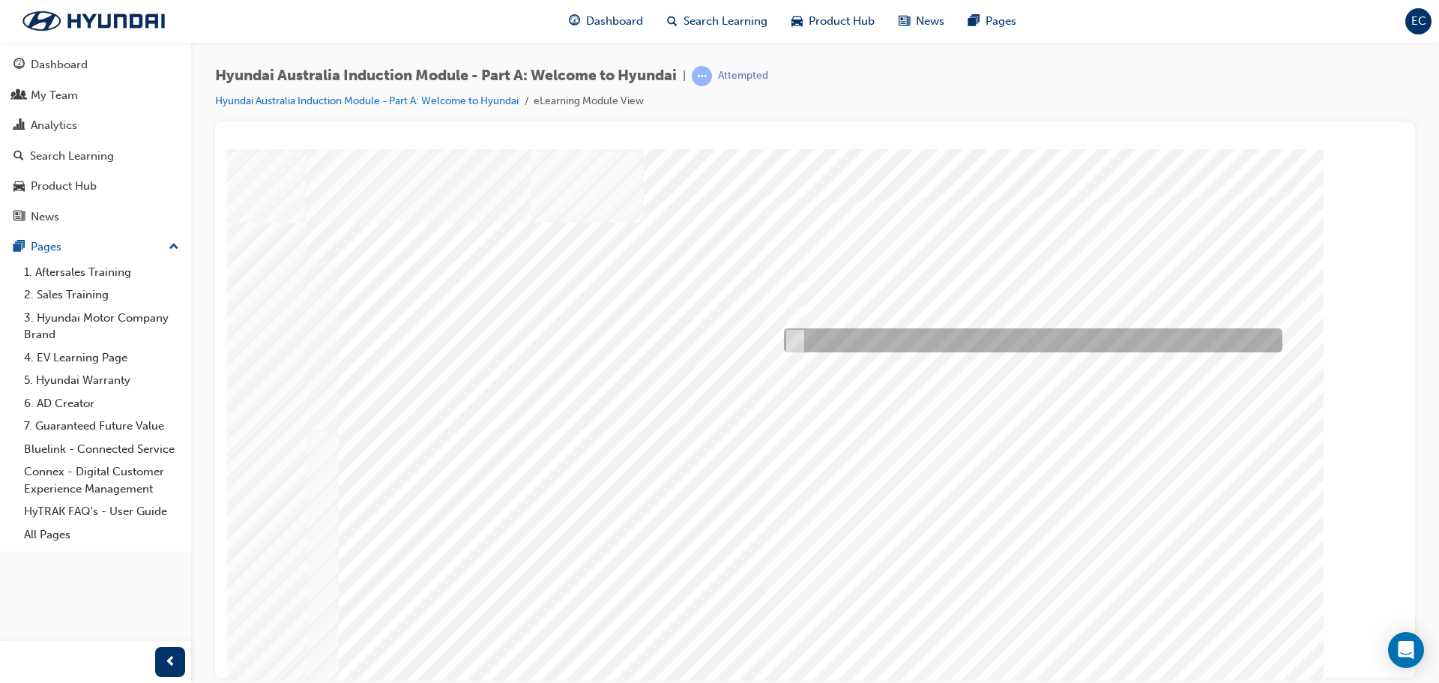
click at [943, 334] on div at bounding box center [1029, 340] width 498 height 24
checkbox input "true"
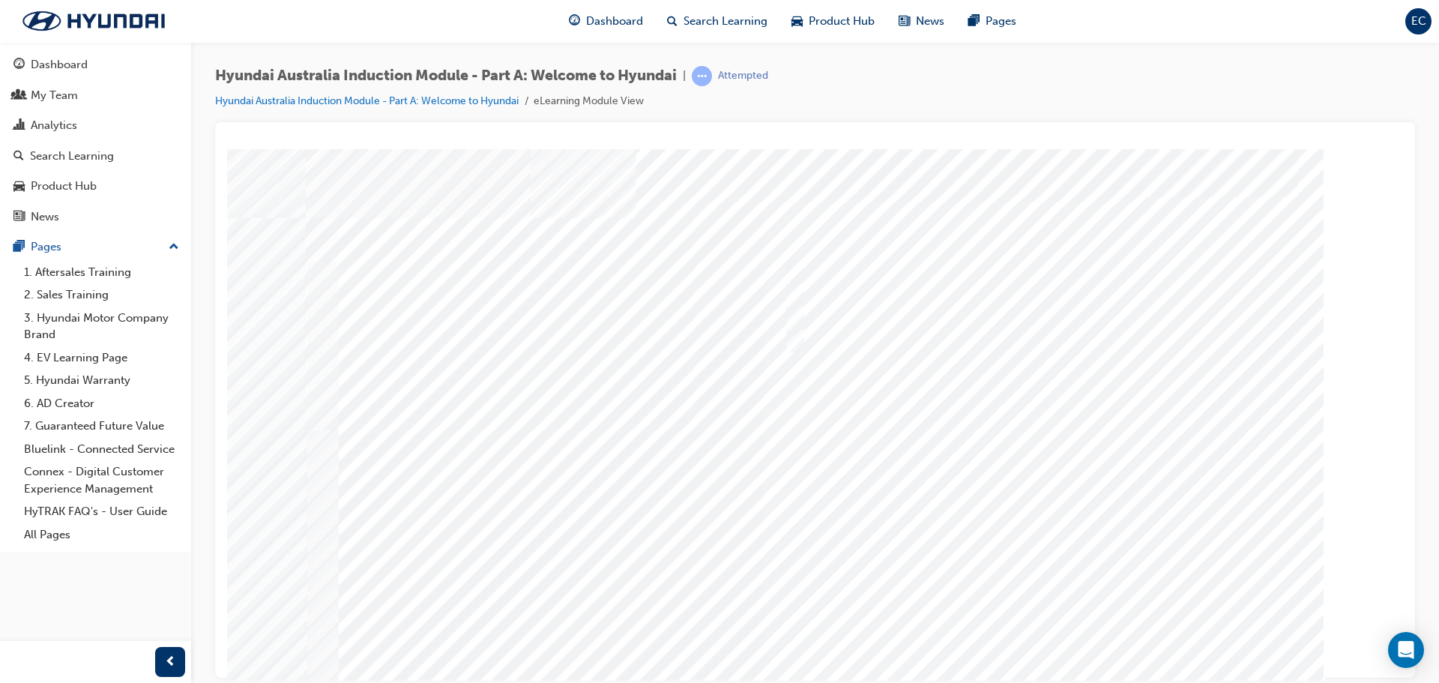
click at [1044, 626] on div at bounding box center [815, 417] width 1019 height 539
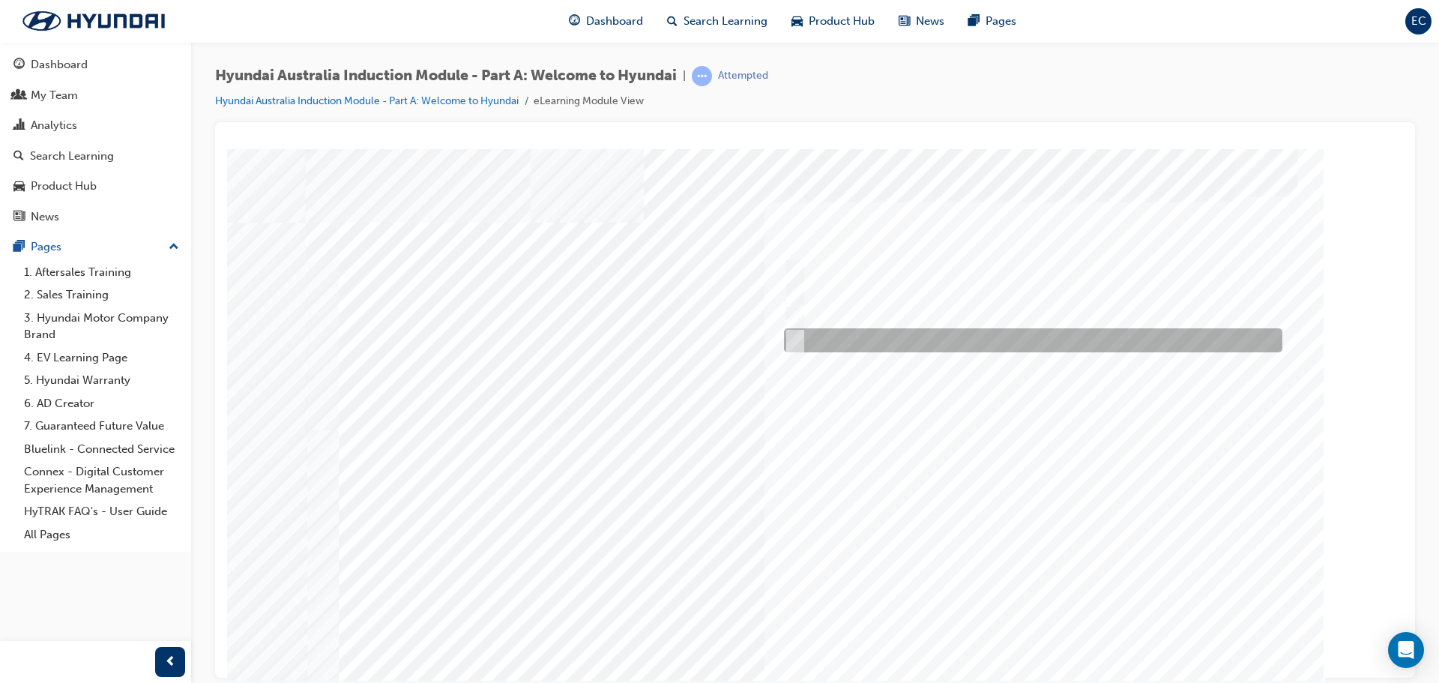
click at [886, 333] on div at bounding box center [1029, 340] width 498 height 24
checkbox input "true"
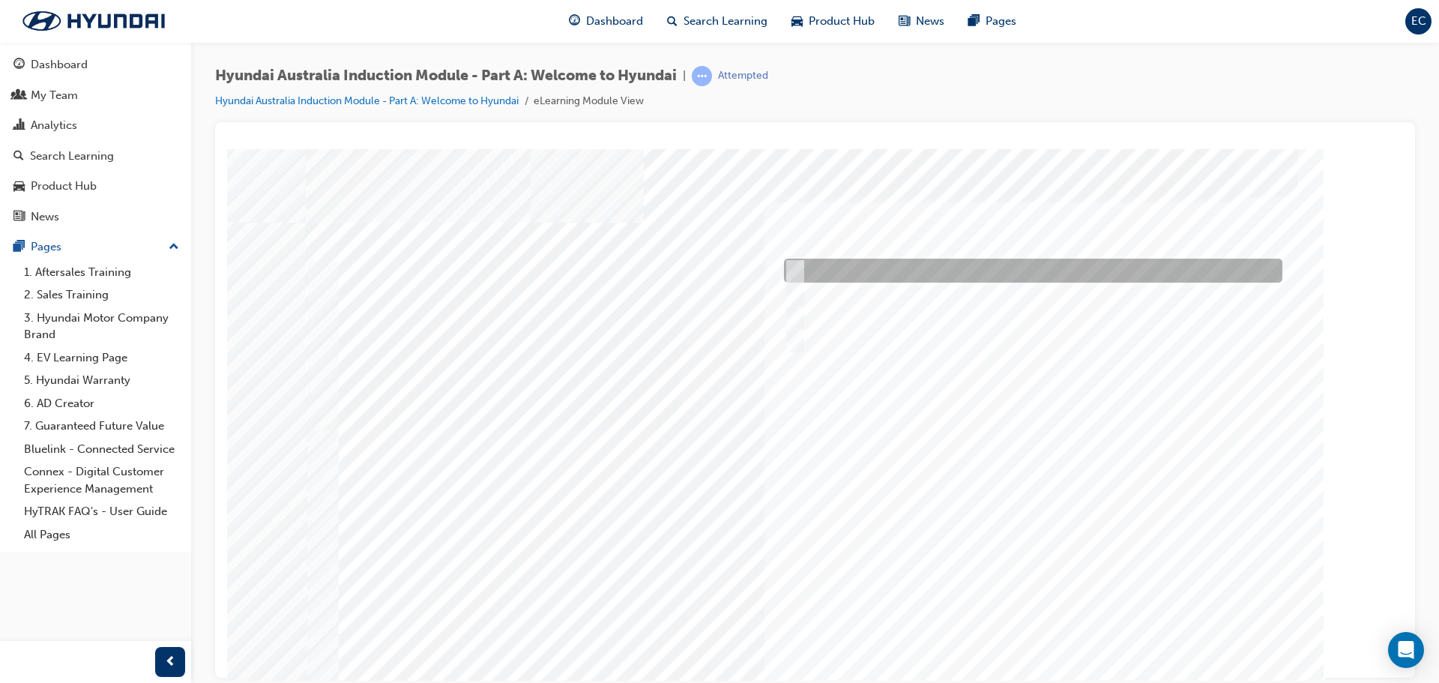
click at [943, 270] on div at bounding box center [1029, 271] width 498 height 24
checkbox input "true"
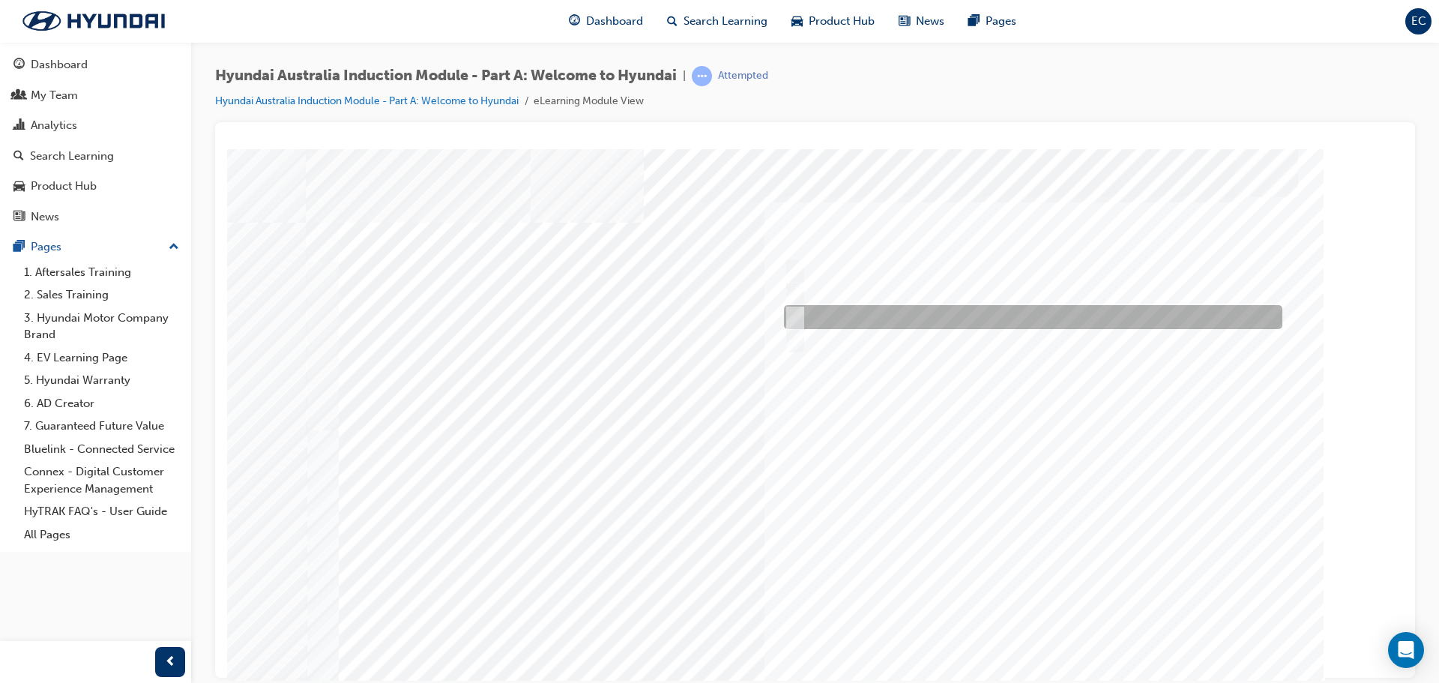
click at [918, 325] on div at bounding box center [1029, 317] width 498 height 24
checkbox input "true"
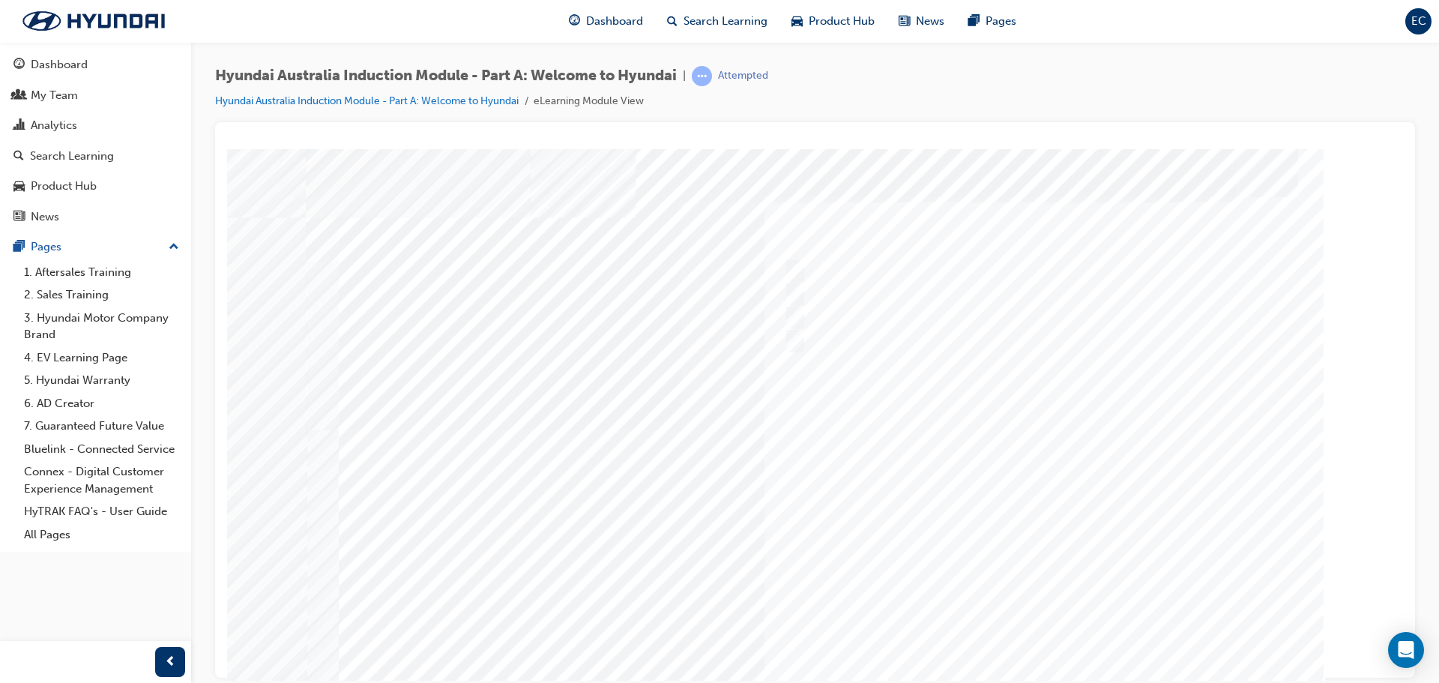
click at [1026, 617] on div at bounding box center [815, 417] width 1019 height 539
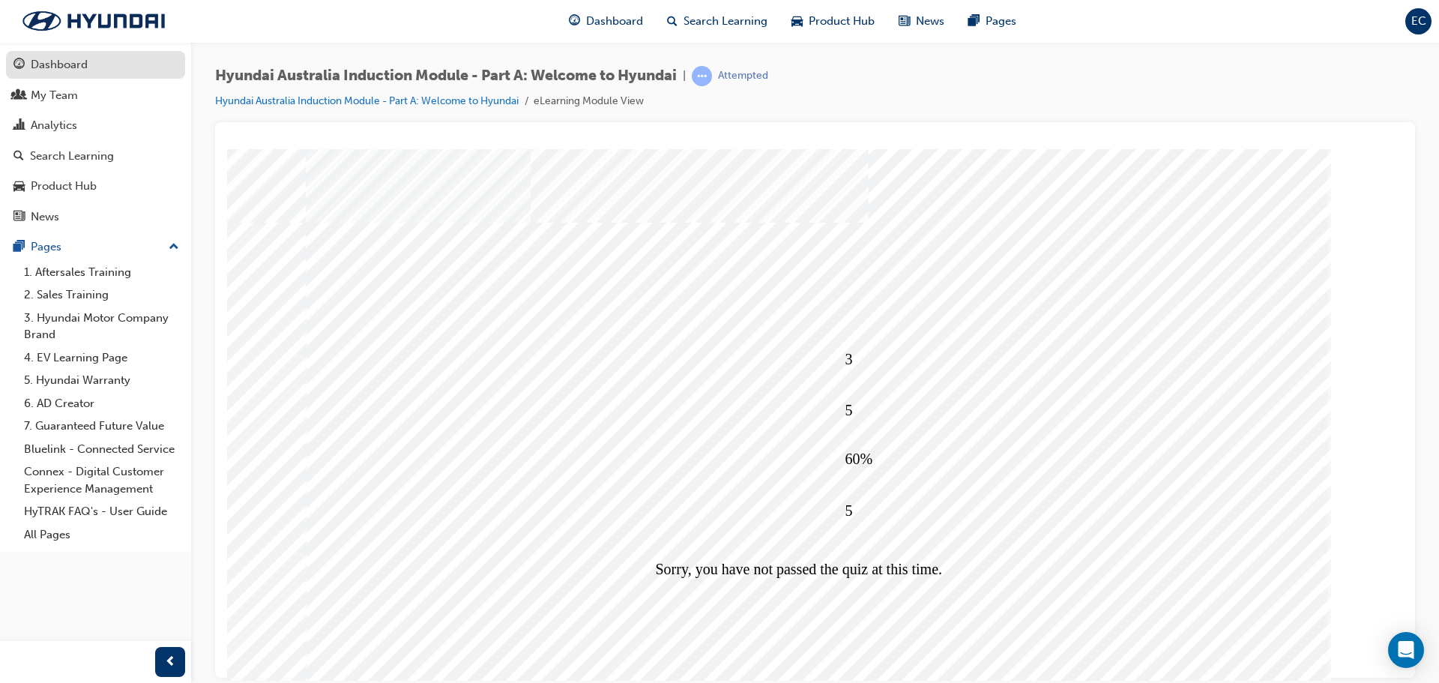
click at [71, 58] on div "Dashboard" at bounding box center [59, 64] width 57 height 17
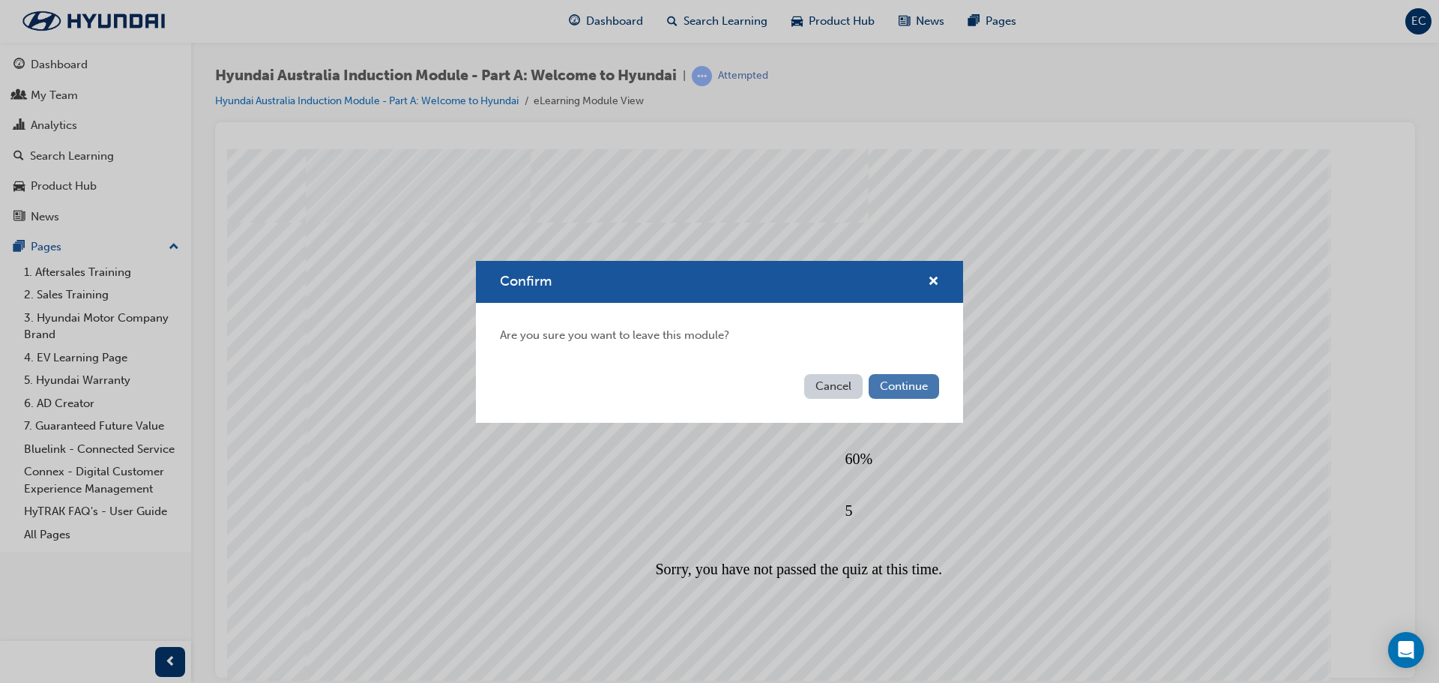
click at [934, 377] on button "Continue" at bounding box center [903, 386] width 70 height 25
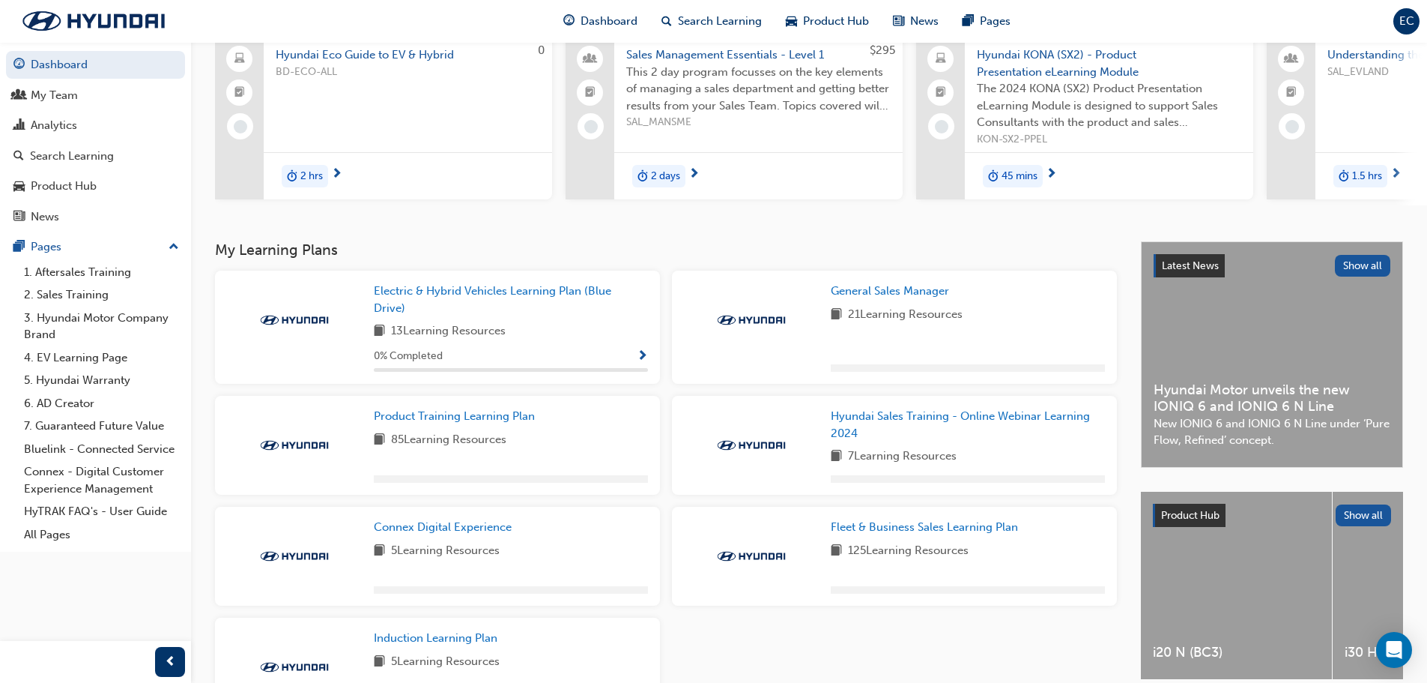
scroll to position [237, 0]
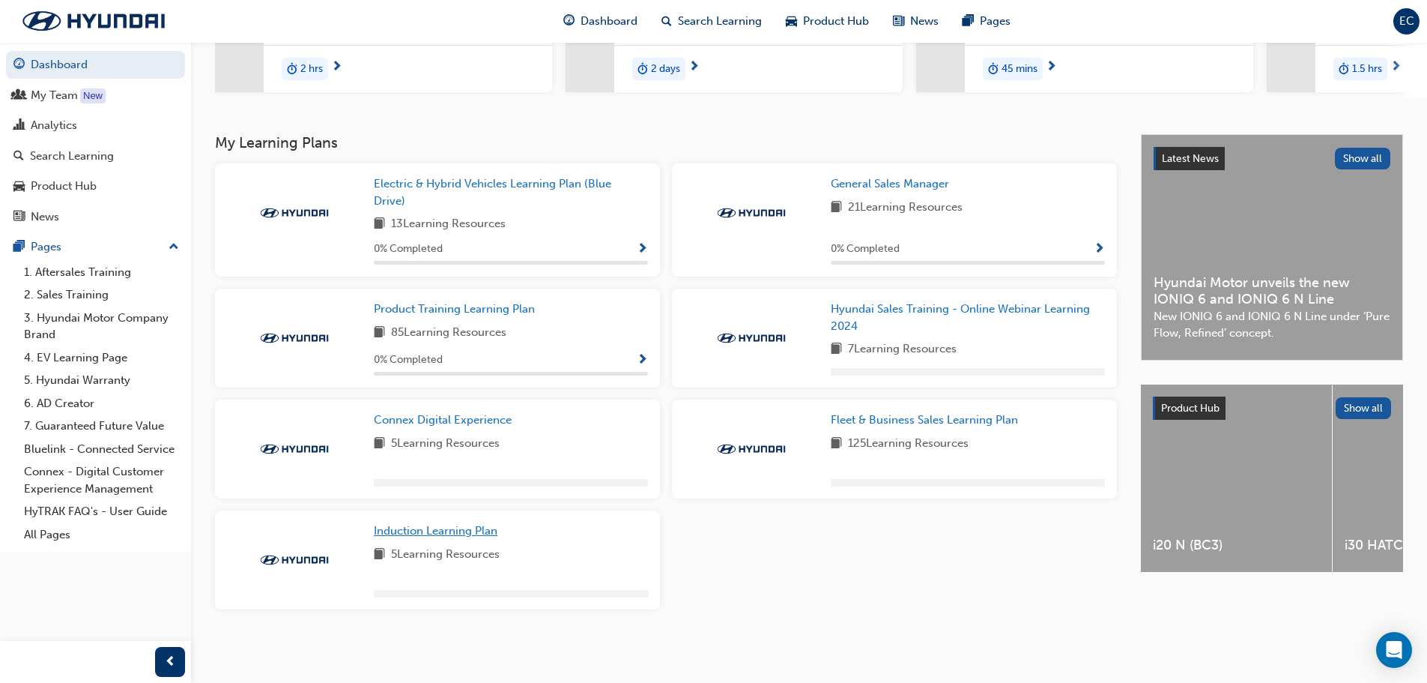
click at [462, 536] on span "Induction Learning Plan" at bounding box center [436, 530] width 124 height 13
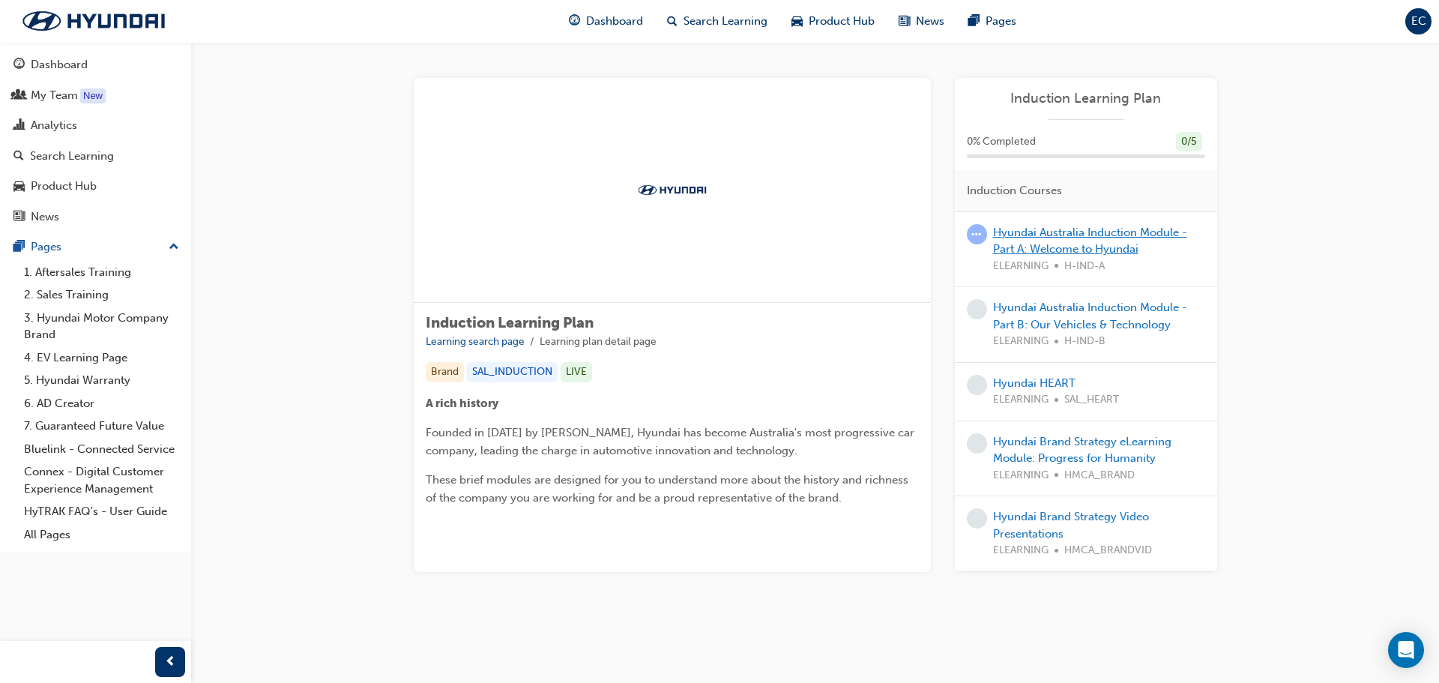
click at [1097, 247] on link "Hyundai Australia Induction Module - Part A: Welcome to Hyundai" at bounding box center [1090, 241] width 194 height 31
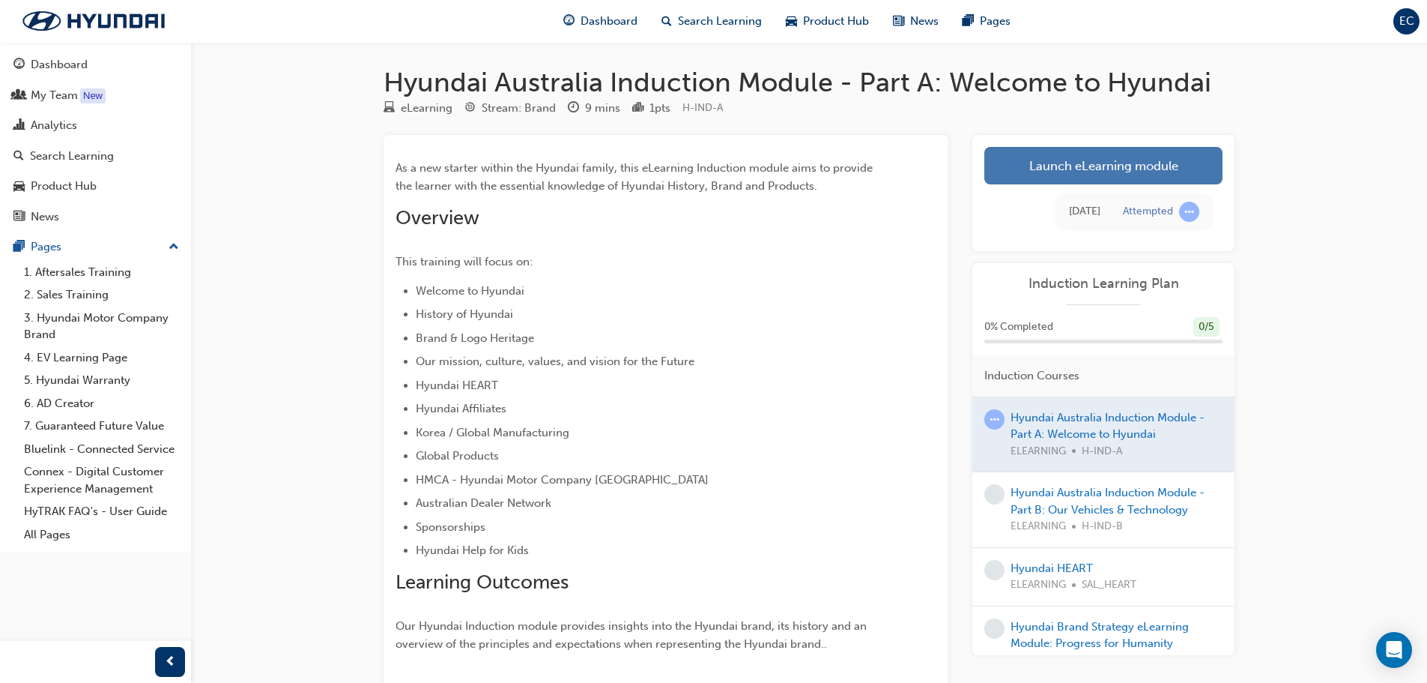
click at [1083, 174] on link "Launch eLearning module" at bounding box center [1104, 165] width 238 height 37
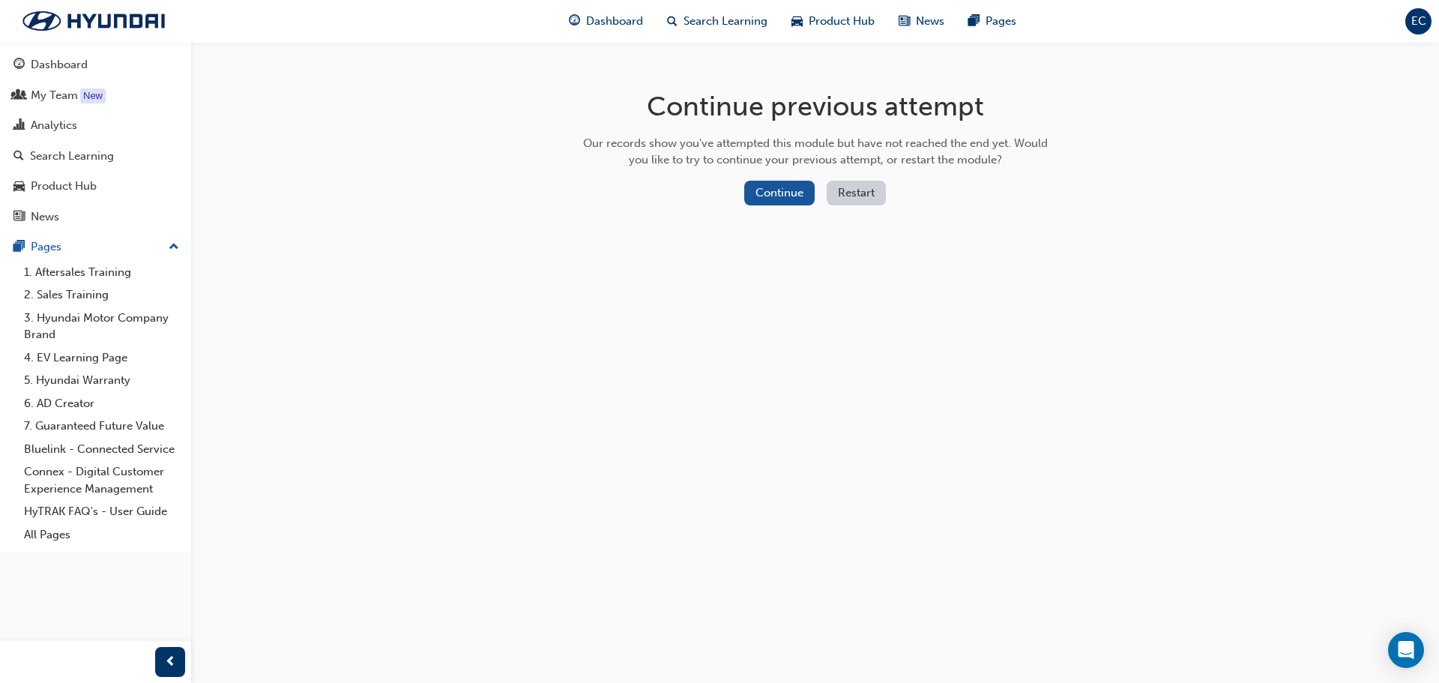
click at [863, 193] on button "Restart" at bounding box center [855, 193] width 59 height 25
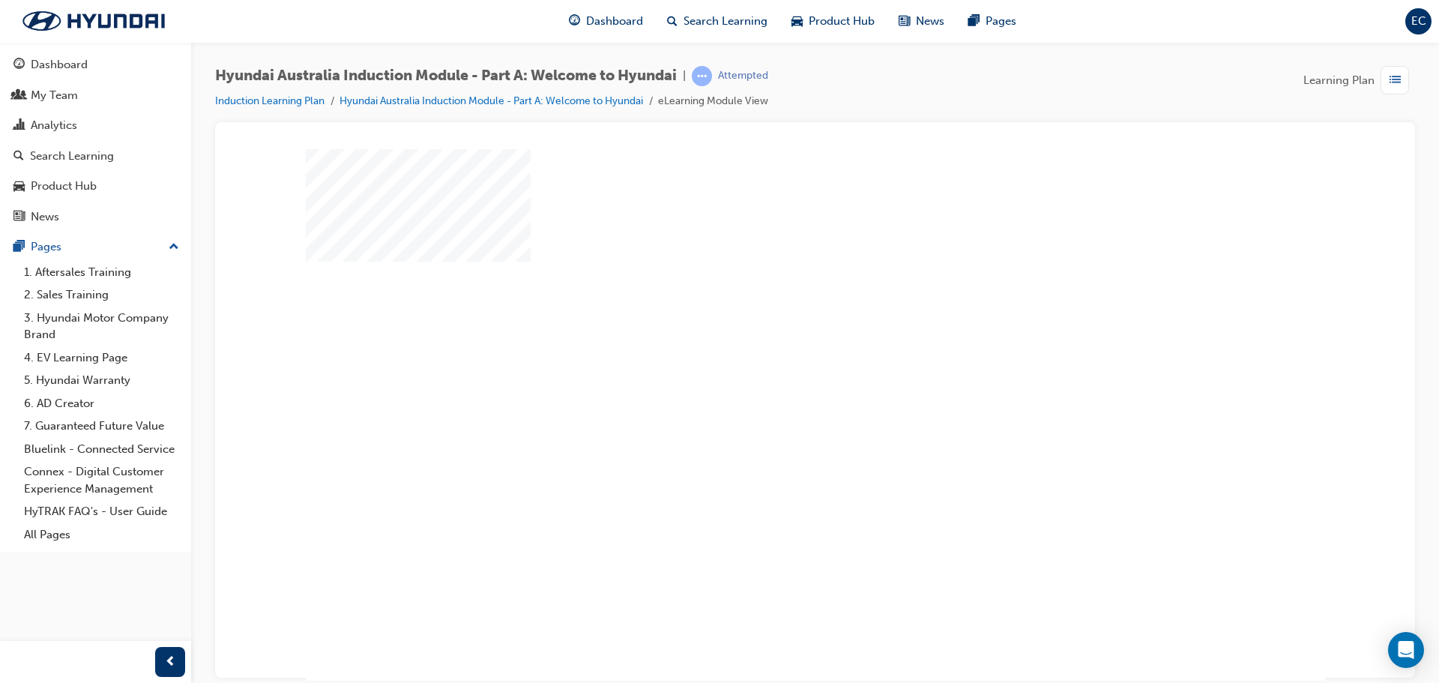
click at [772, 371] on div "play" at bounding box center [772, 371] width 0 height 0
